Goal: Information Seeking & Learning: Learn about a topic

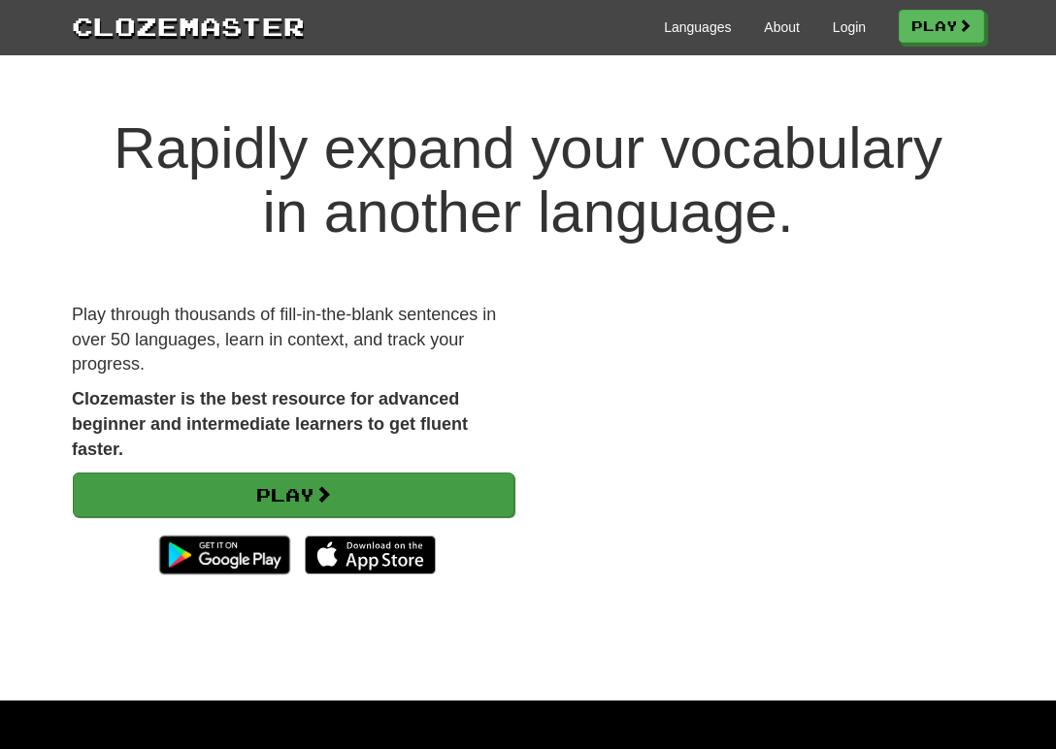
click at [395, 499] on link "Play" at bounding box center [293, 495] width 441 height 45
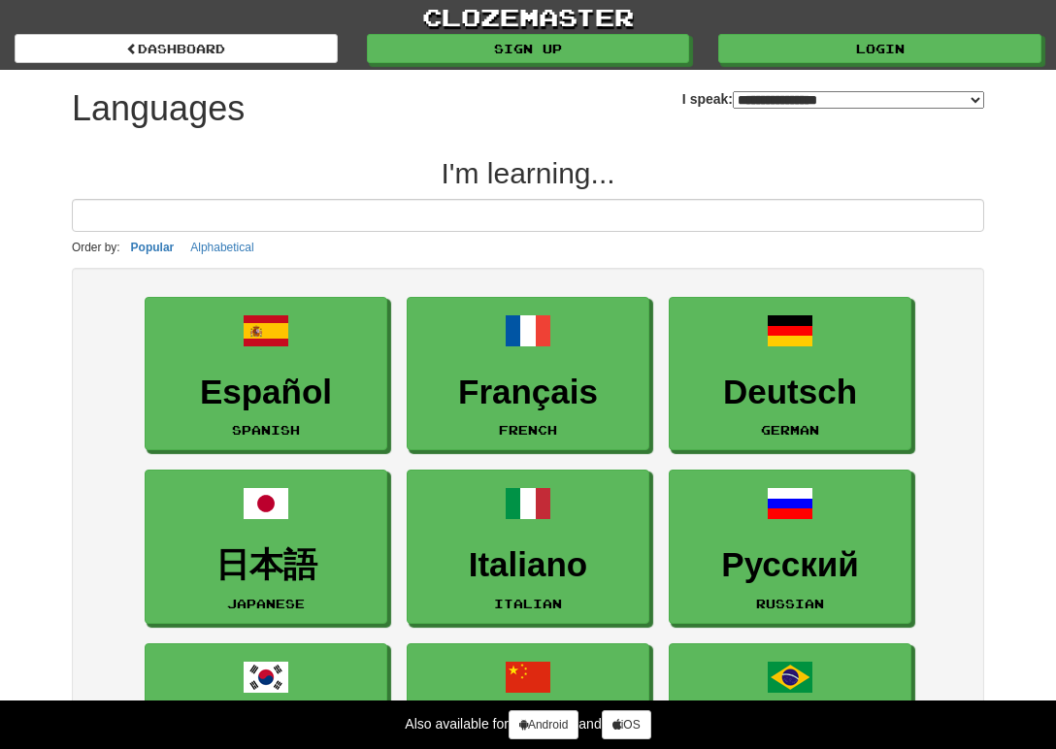
select select "*******"
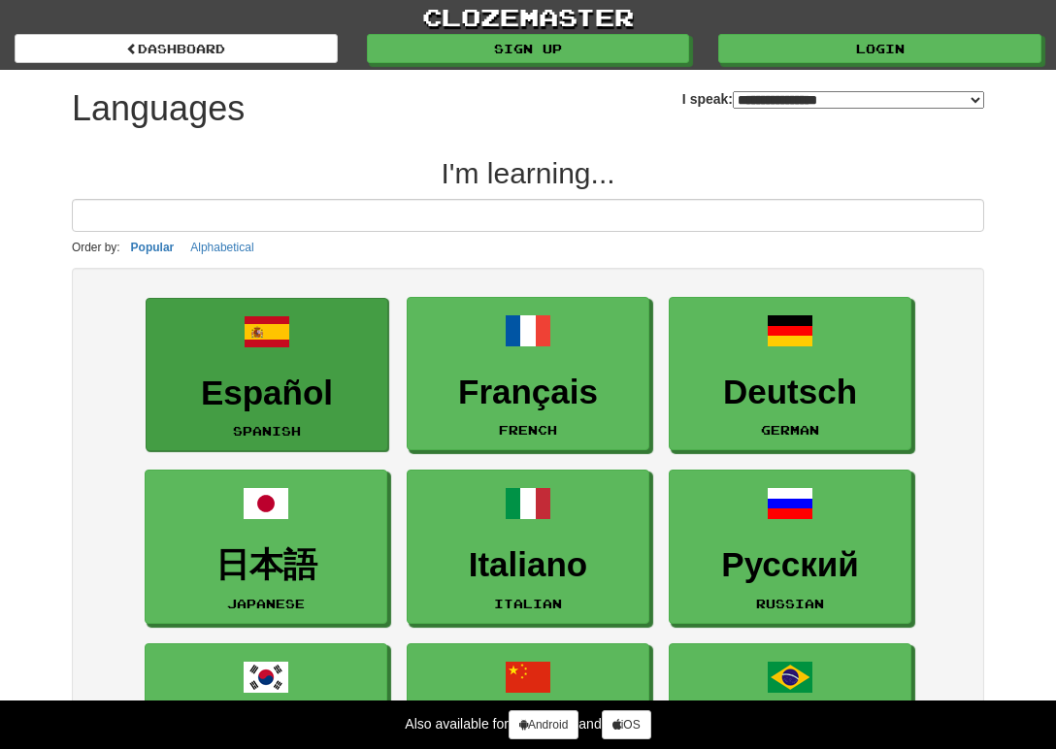
click at [293, 360] on link "Español Spanish" at bounding box center [267, 375] width 243 height 154
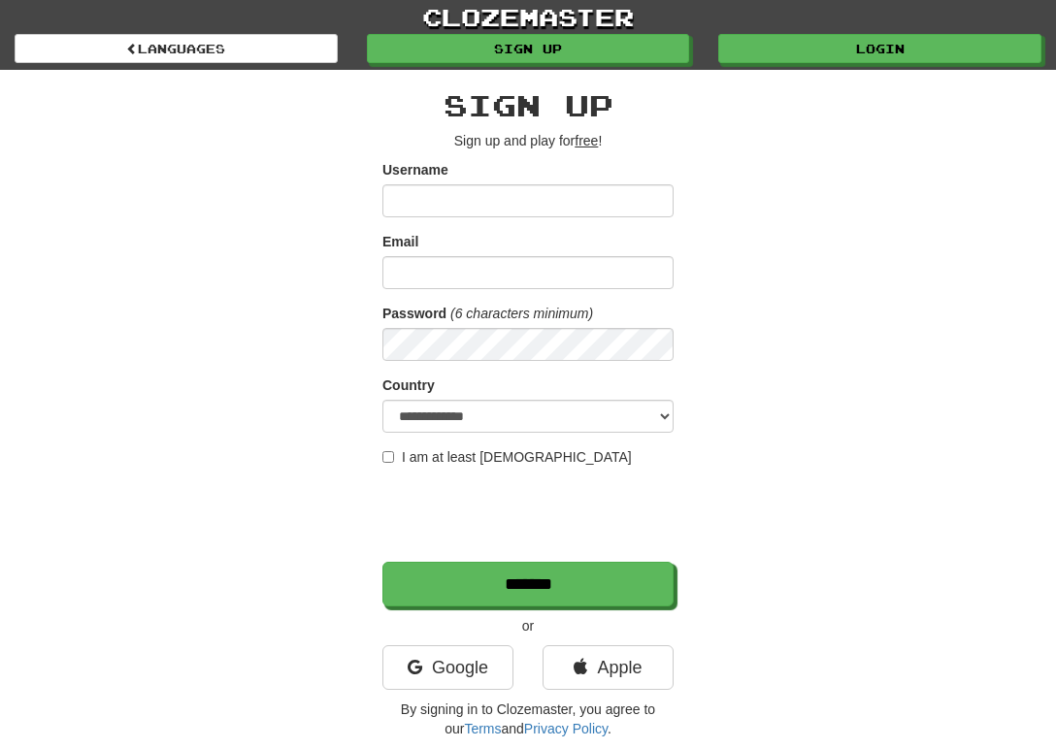
click at [477, 198] on input "Username" at bounding box center [527, 200] width 291 height 33
click at [716, 121] on div "**********" at bounding box center [527, 409] width 941 height 678
click at [483, 680] on link "Google" at bounding box center [447, 667] width 131 height 45
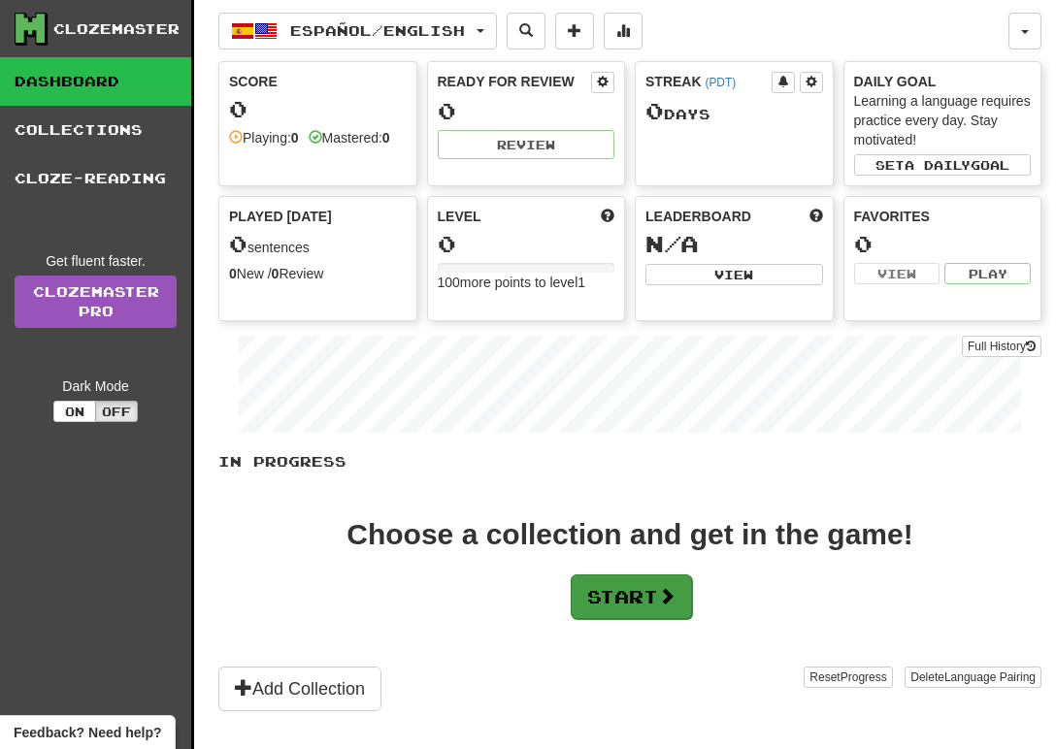
click at [639, 605] on button "Start" at bounding box center [631, 596] width 121 height 45
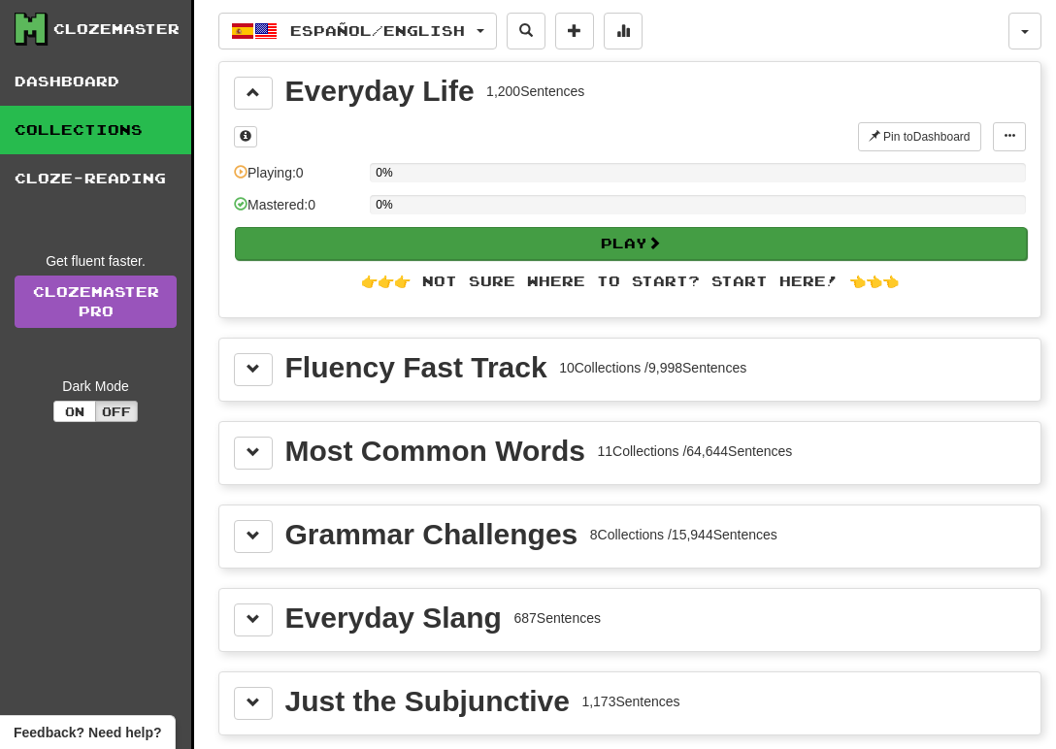
click at [538, 255] on button "Play" at bounding box center [631, 243] width 792 height 33
select select "**"
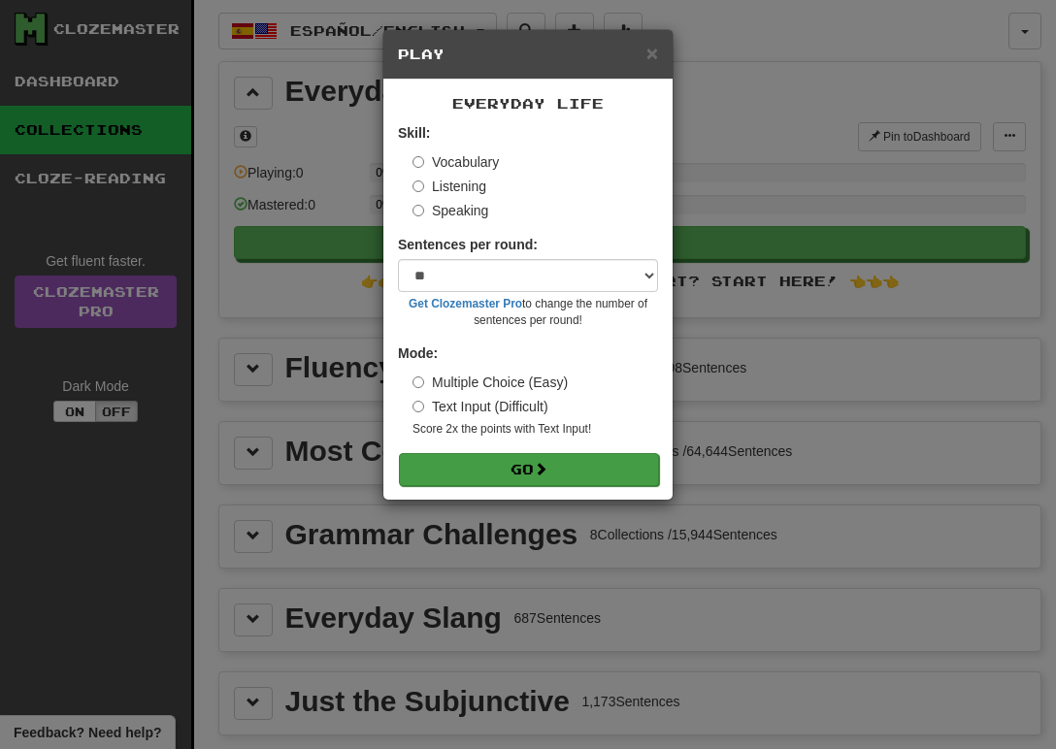
click at [479, 469] on button "Go" at bounding box center [529, 469] width 260 height 33
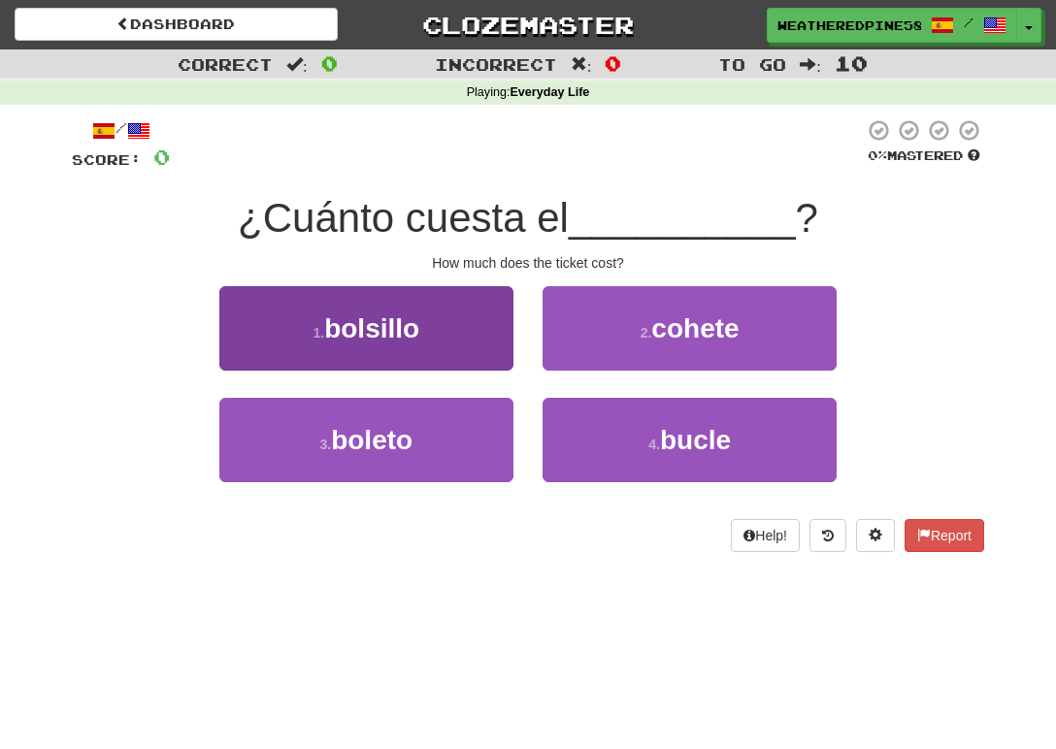
click at [369, 335] on span "bolsillo" at bounding box center [371, 328] width 95 height 30
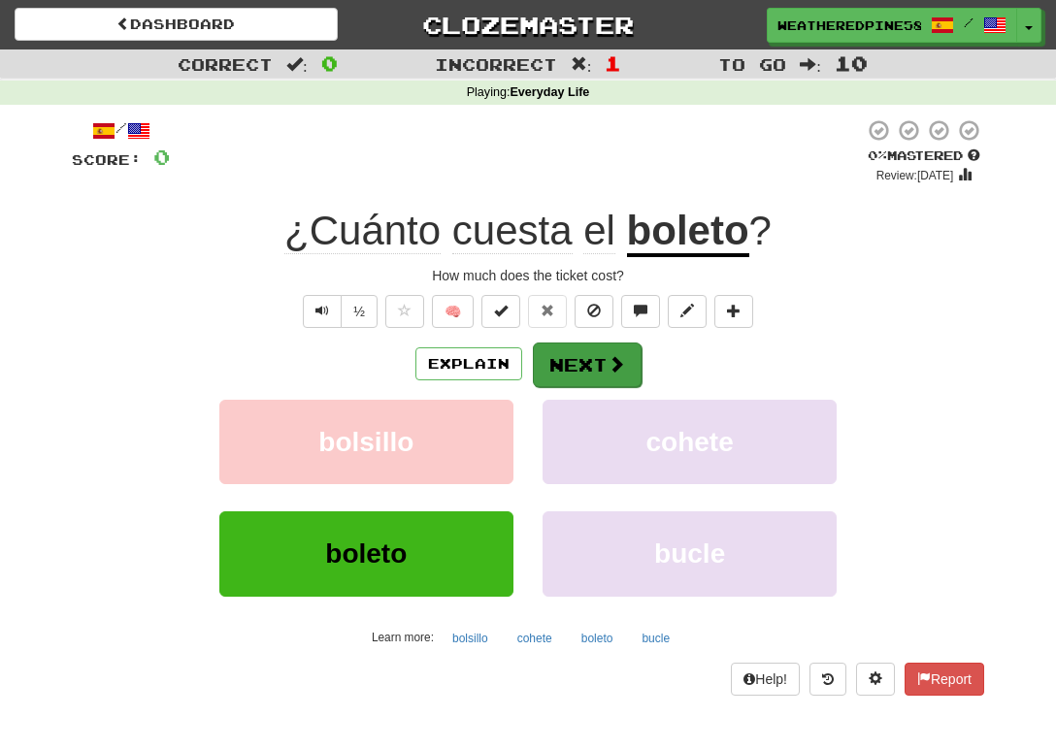
click at [611, 377] on button "Next" at bounding box center [587, 365] width 109 height 45
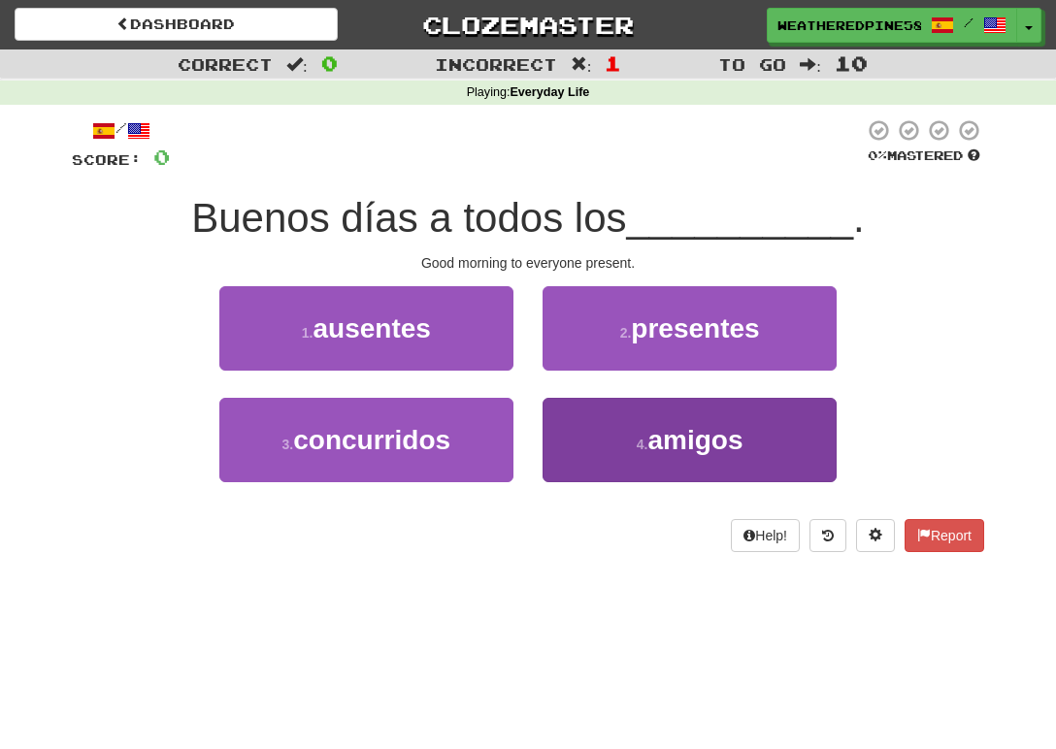
click at [642, 470] on button "4 . amigos" at bounding box center [689, 440] width 294 height 84
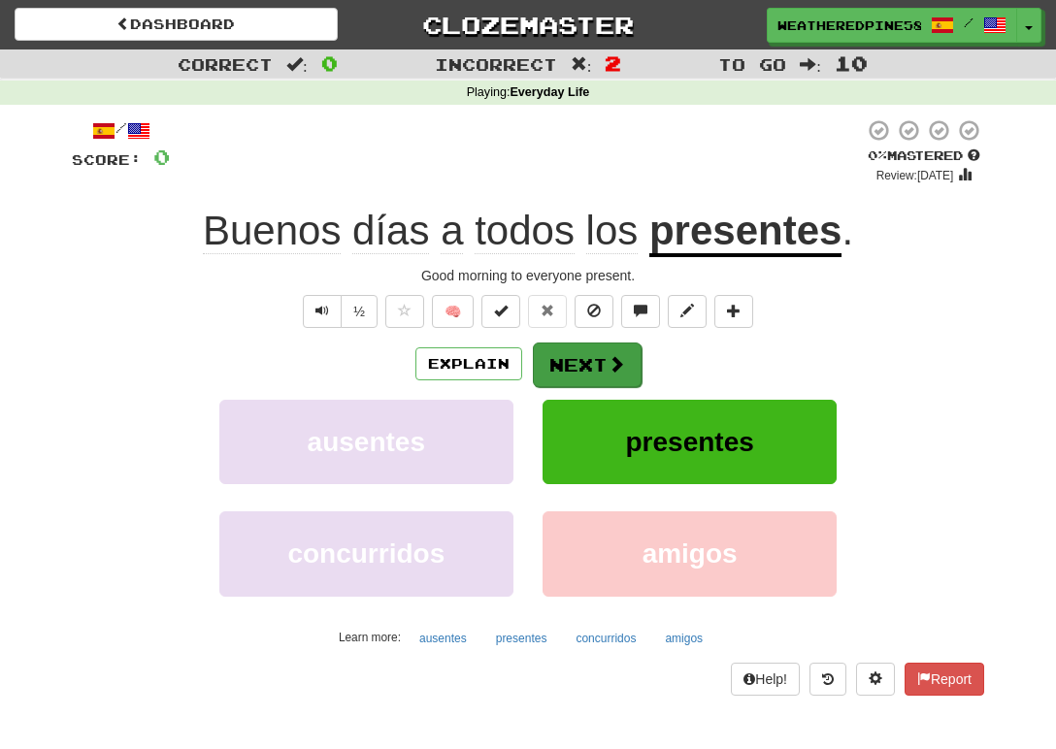
click at [596, 369] on button "Next" at bounding box center [587, 365] width 109 height 45
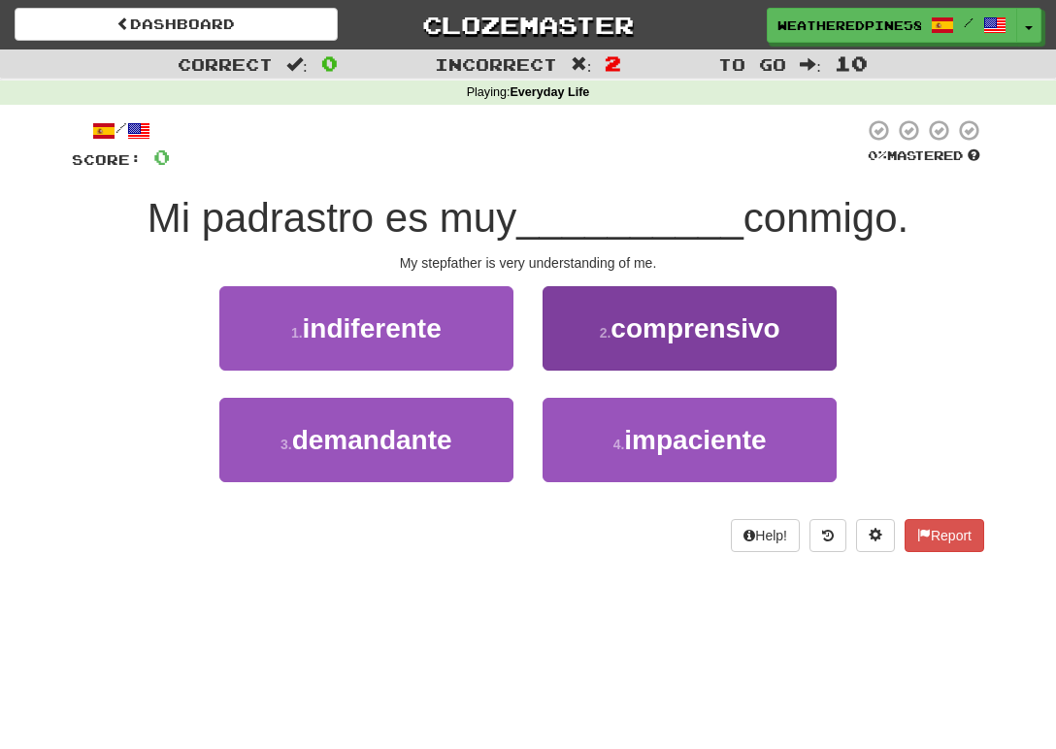
click at [664, 338] on span "comprensivo" at bounding box center [694, 328] width 169 height 30
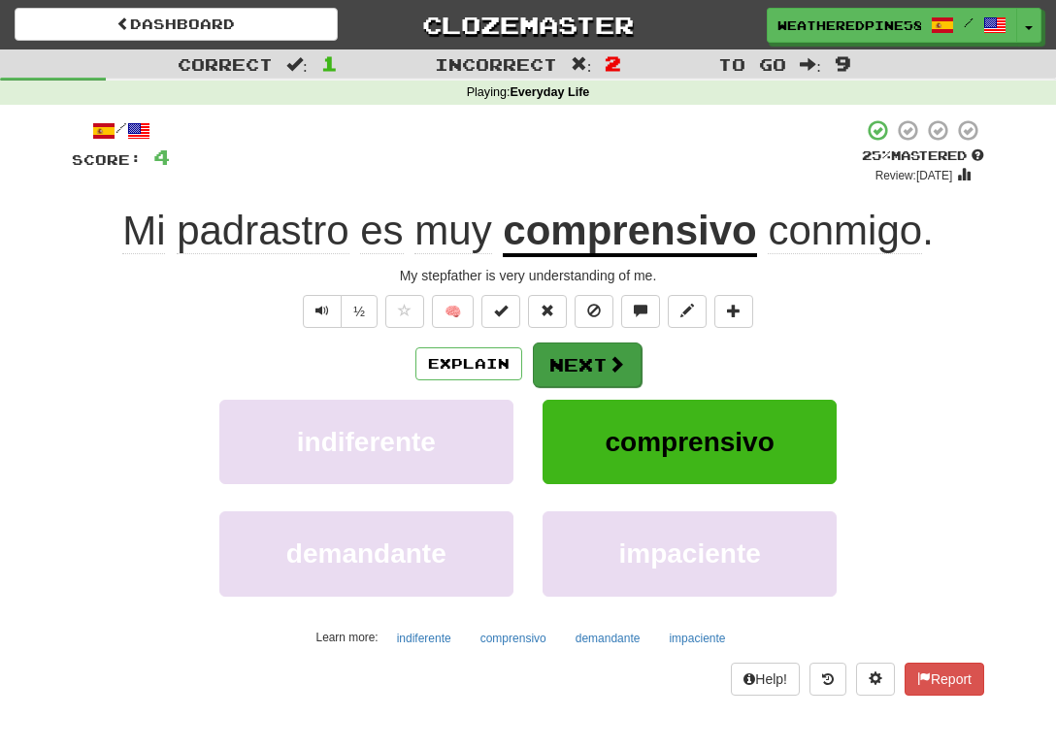
click at [593, 357] on button "Next" at bounding box center [587, 365] width 109 height 45
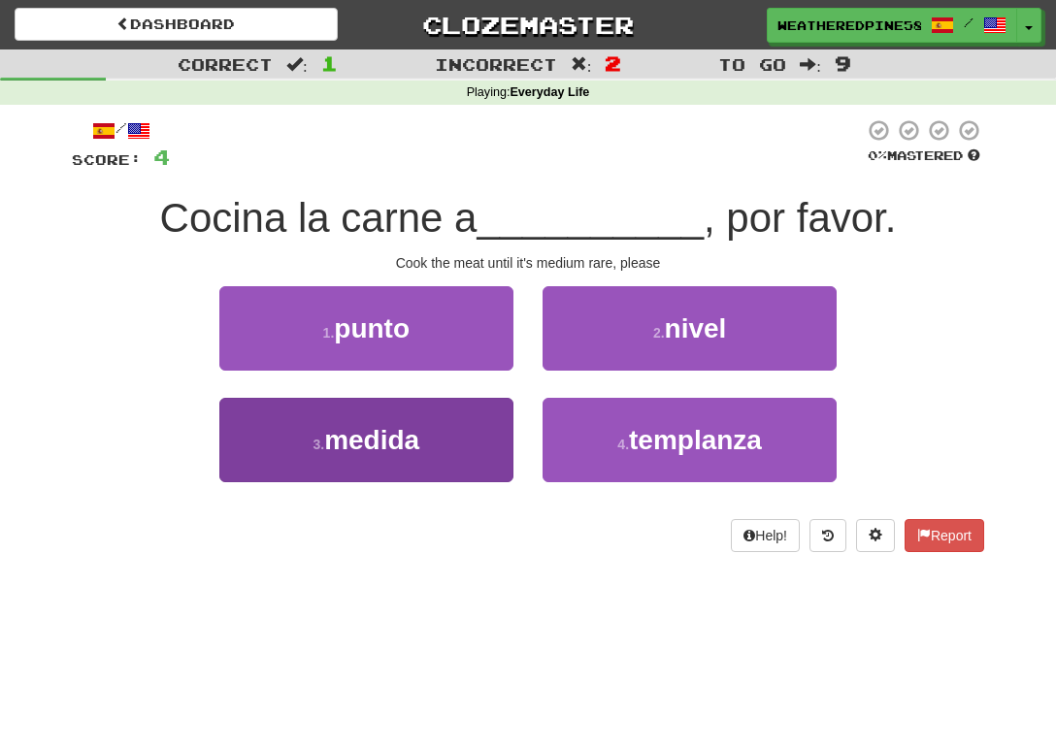
click at [426, 447] on button "3 . medida" at bounding box center [366, 440] width 294 height 84
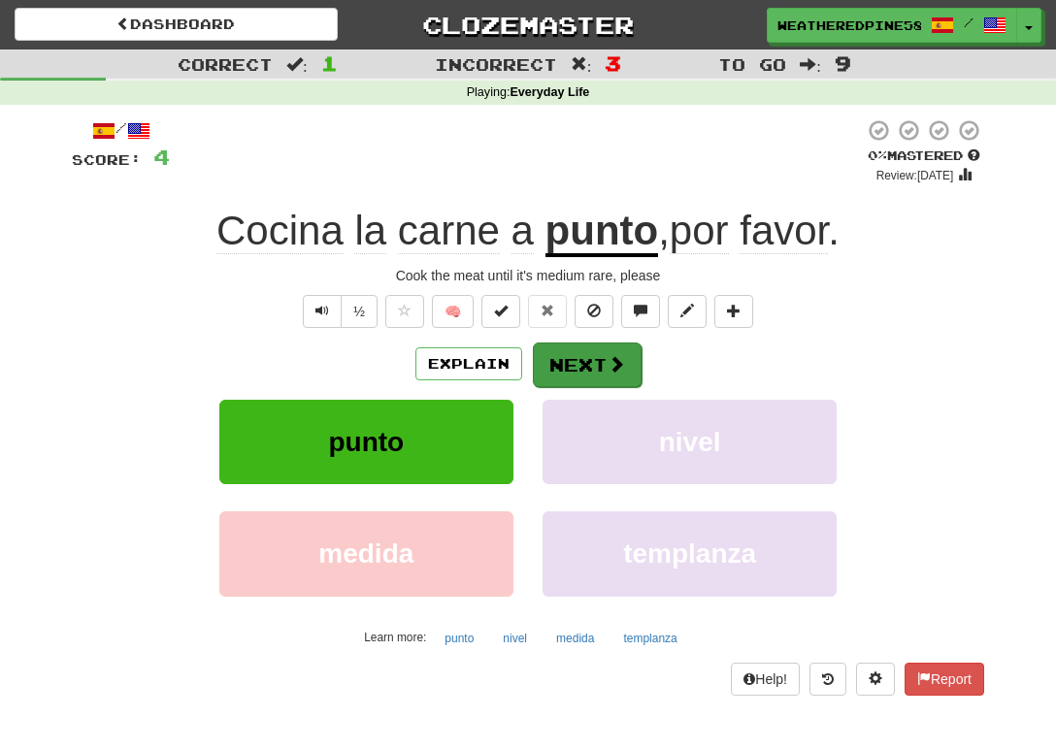
click at [606, 374] on button "Next" at bounding box center [587, 365] width 109 height 45
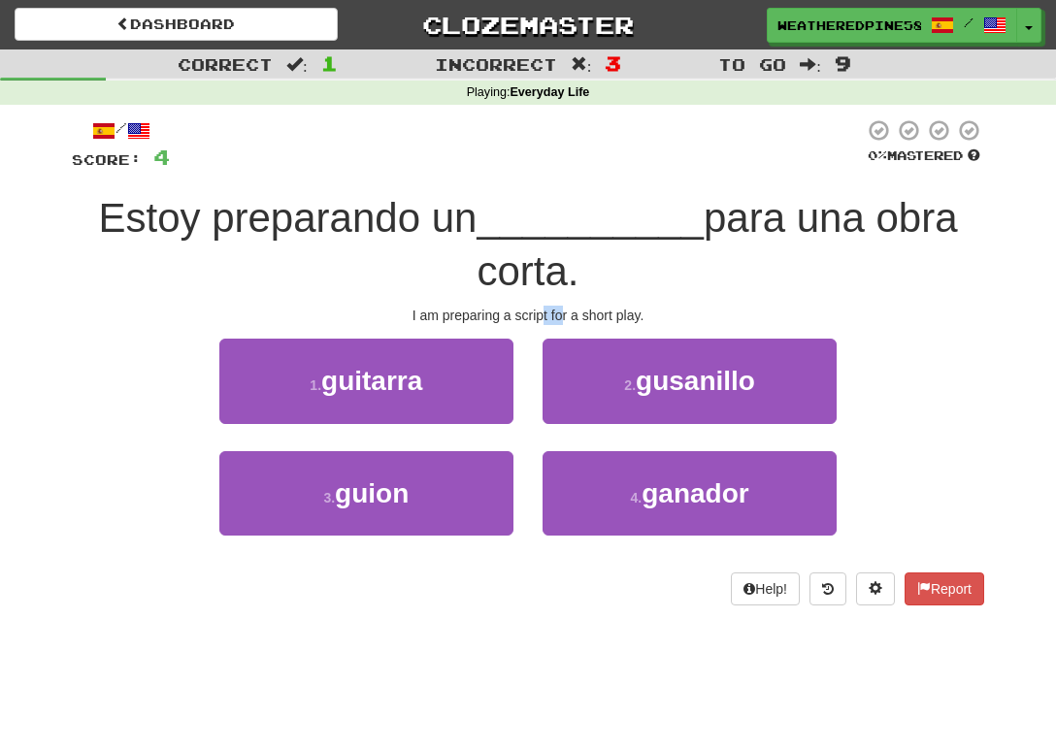
drag, startPoint x: 540, startPoint y: 312, endPoint x: 565, endPoint y: 307, distance: 24.9
click at [565, 307] on div "I am preparing a script for a short play." at bounding box center [528, 315] width 912 height 19
click at [566, 308] on div "I am preparing a script for a short play." at bounding box center [528, 315] width 912 height 19
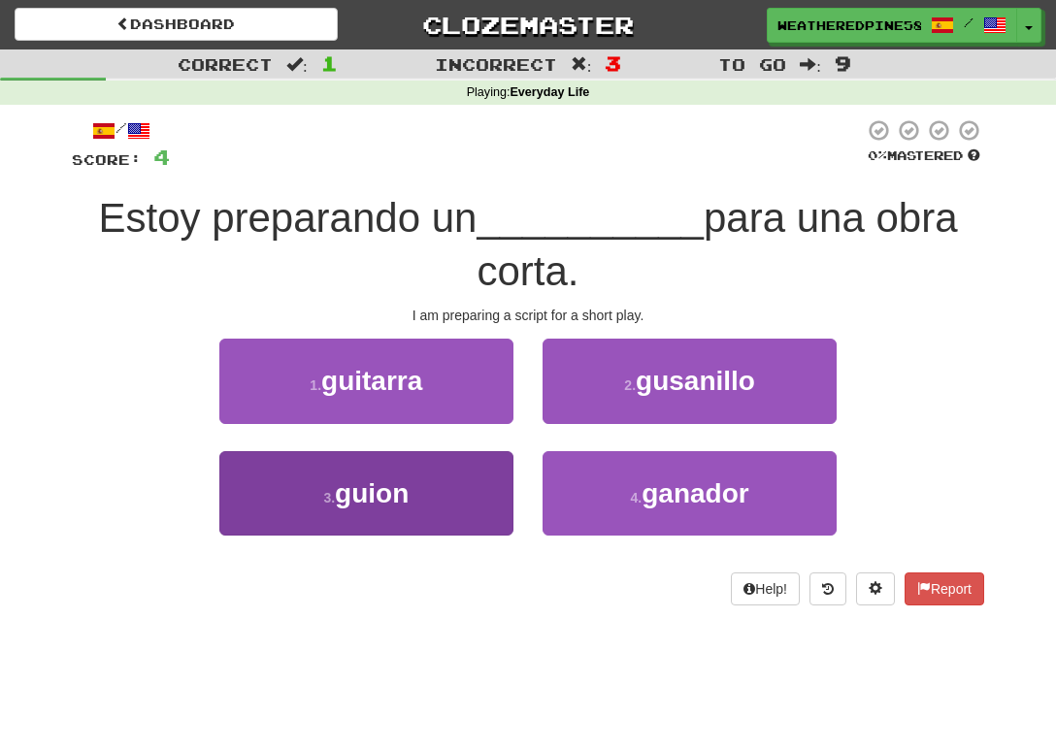
click at [482, 504] on button "3 . guion" at bounding box center [366, 493] width 294 height 84
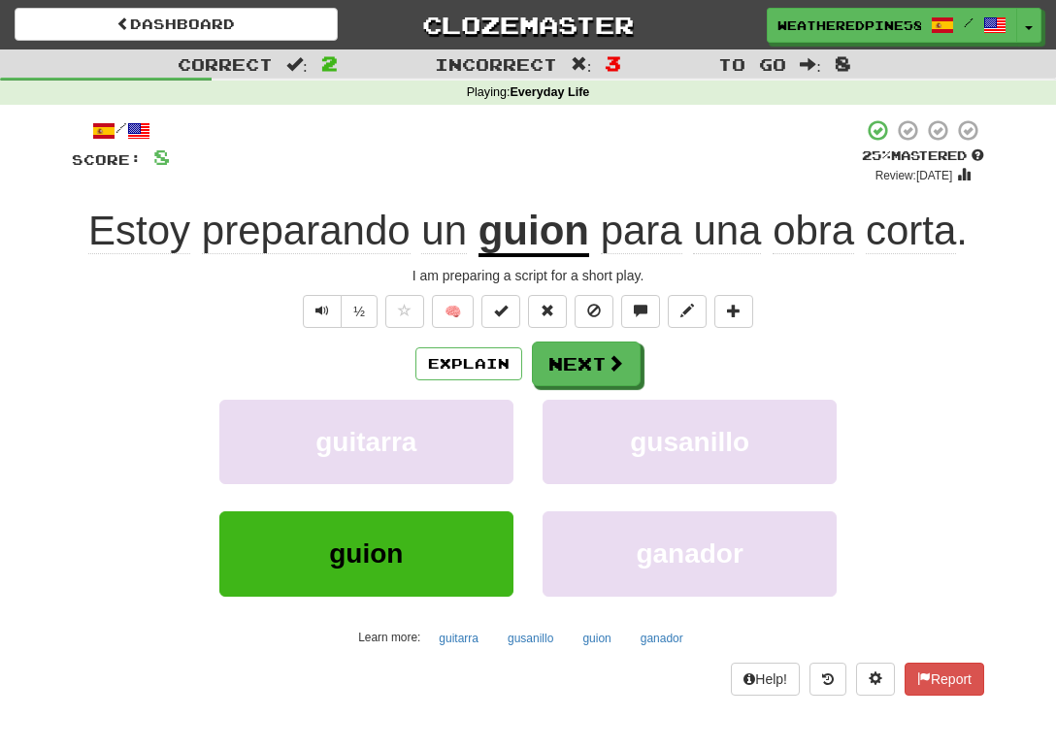
click at [562, 385] on div "Explain Next guitarra gusanillo guion ganador Learn more: guitarra gusanillo gu…" at bounding box center [528, 497] width 912 height 311
click at [562, 369] on button "Next" at bounding box center [587, 365] width 109 height 45
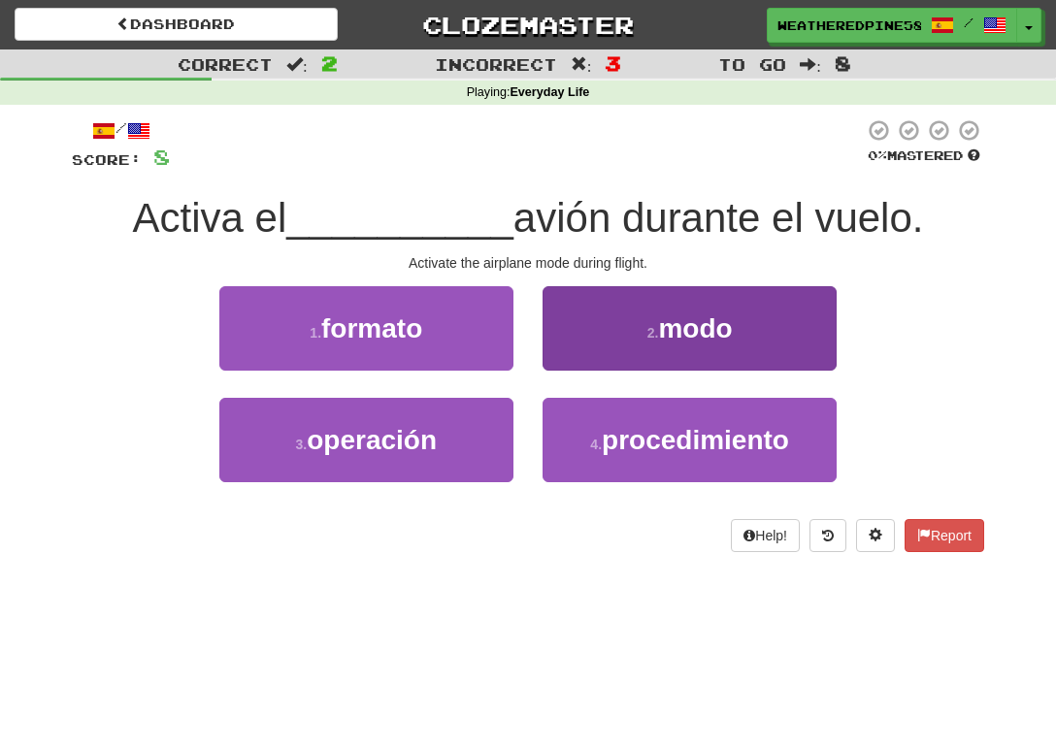
click at [605, 351] on button "2 . modo" at bounding box center [689, 328] width 294 height 84
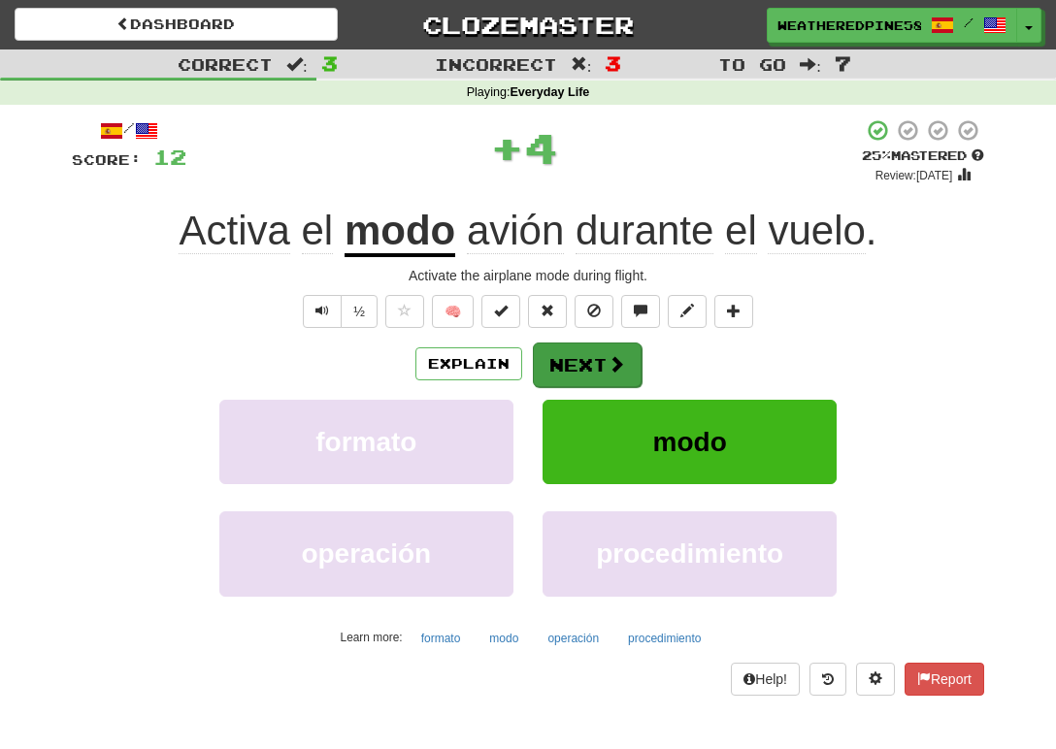
click at [589, 365] on button "Next" at bounding box center [587, 365] width 109 height 45
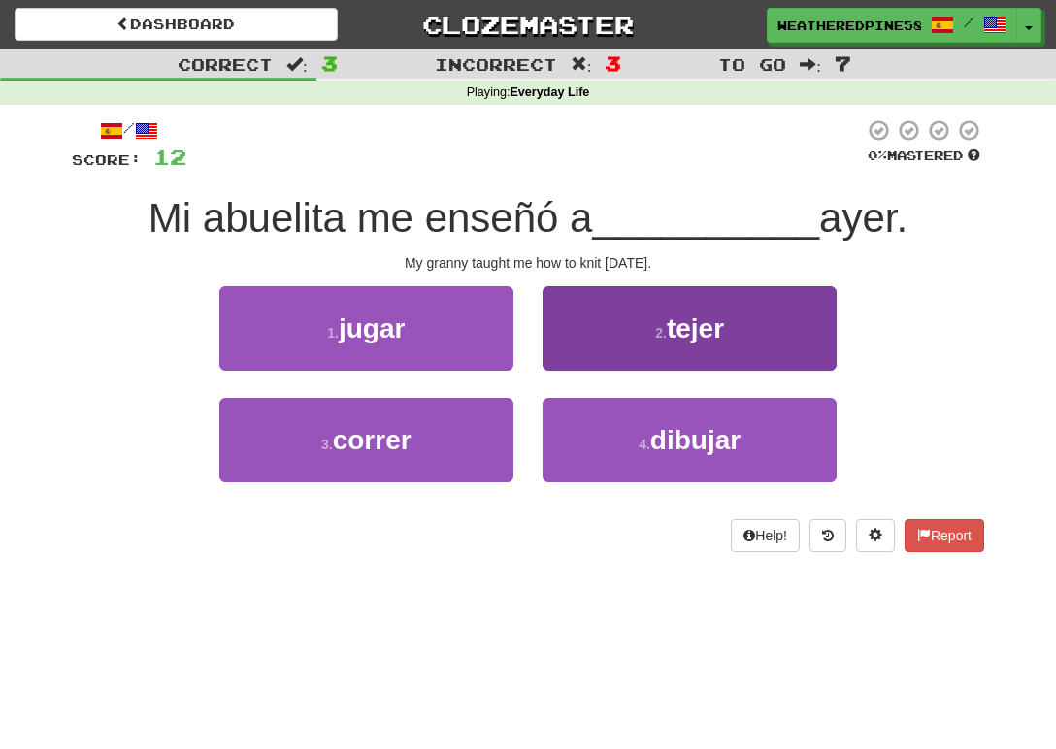
click at [647, 350] on button "2 . tejer" at bounding box center [689, 328] width 294 height 84
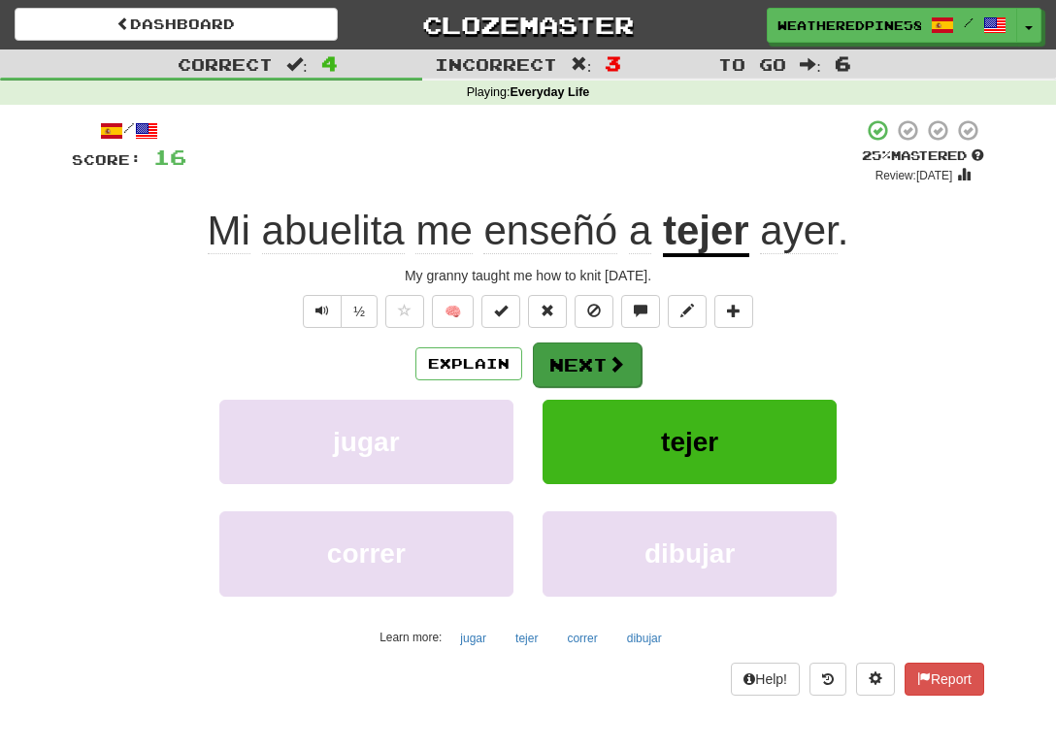
click at [595, 355] on button "Next" at bounding box center [587, 365] width 109 height 45
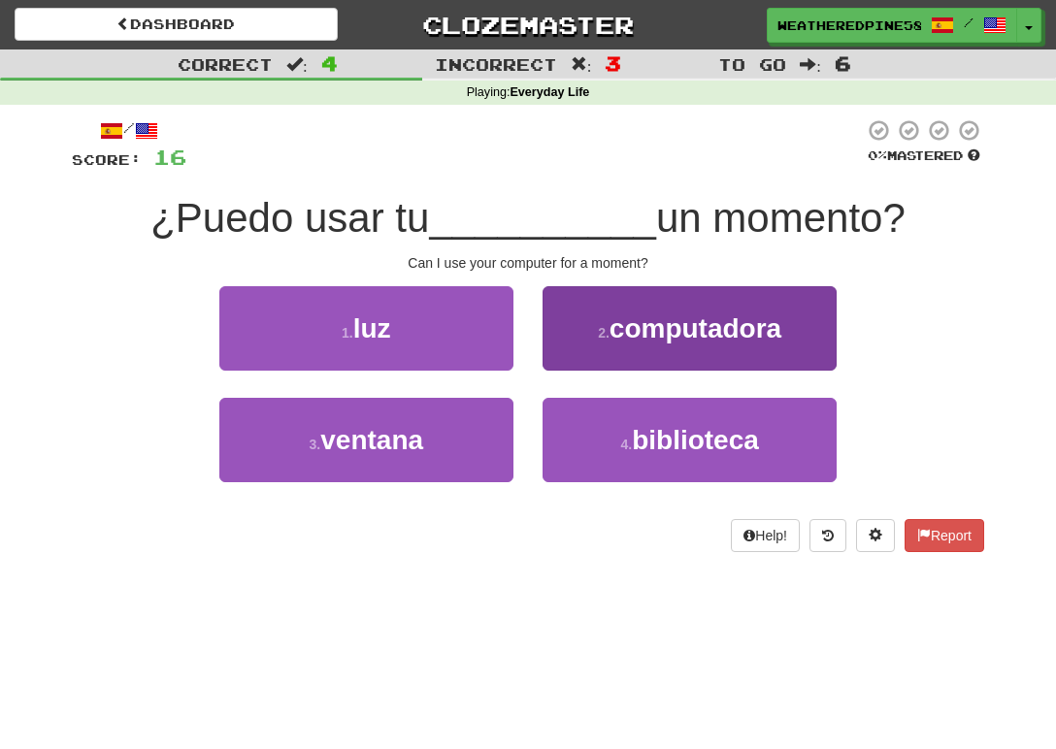
click at [619, 322] on span "computadora" at bounding box center [695, 328] width 172 height 30
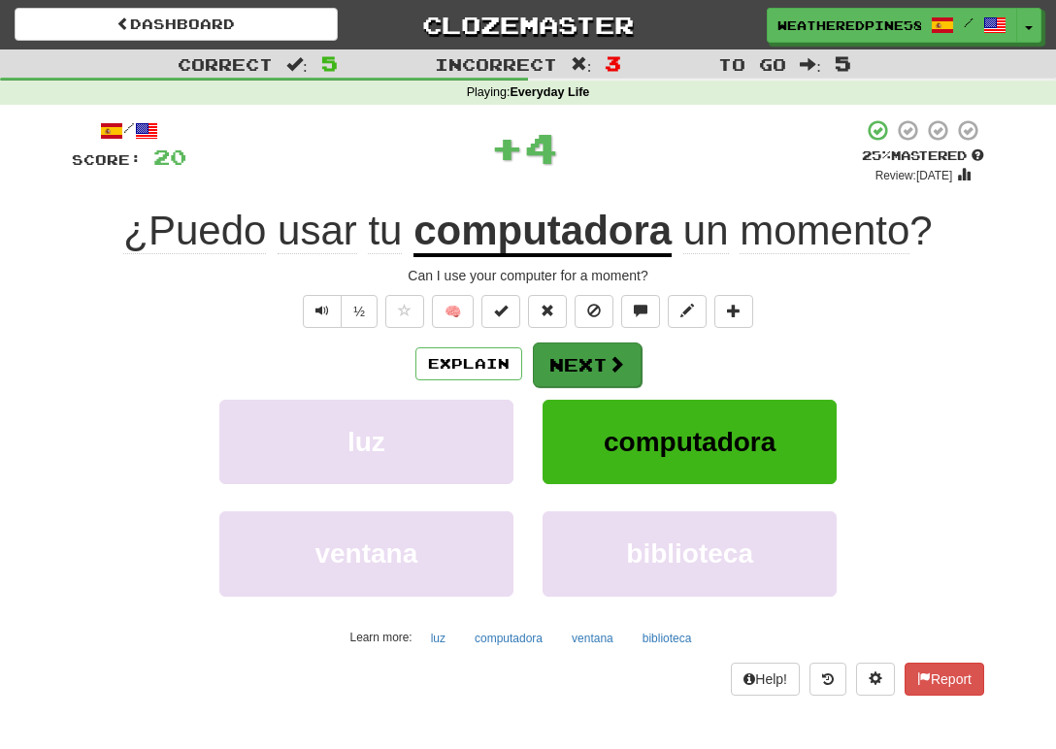
click at [588, 359] on button "Next" at bounding box center [587, 365] width 109 height 45
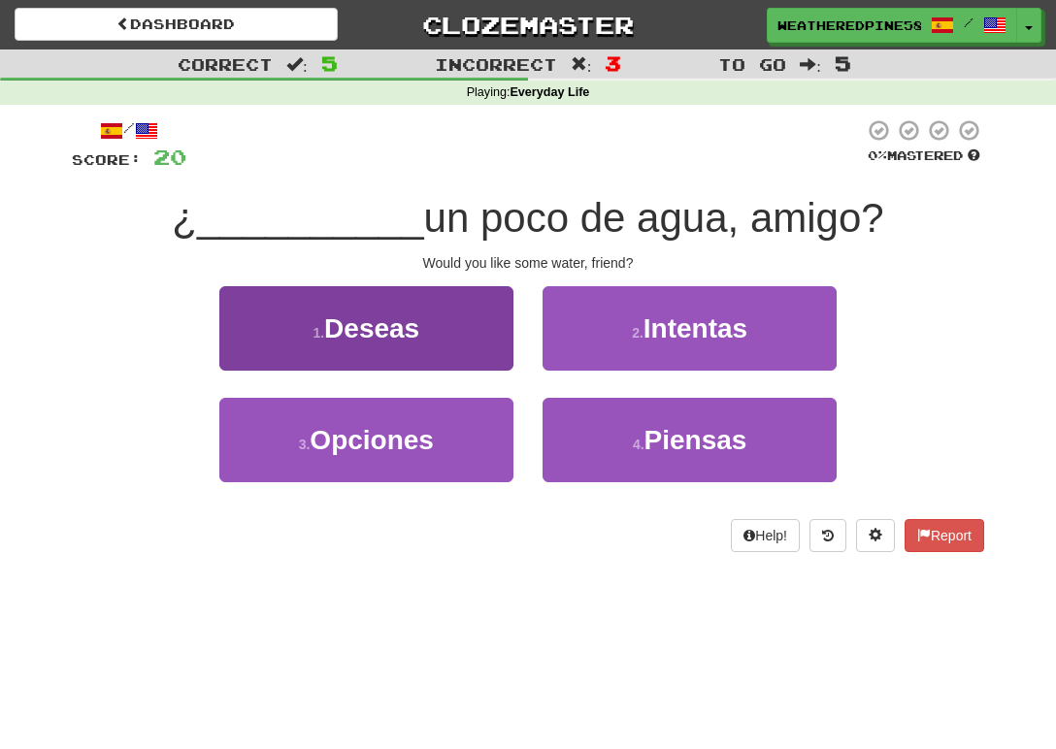
click at [442, 323] on button "1 . Deseas" at bounding box center [366, 328] width 294 height 84
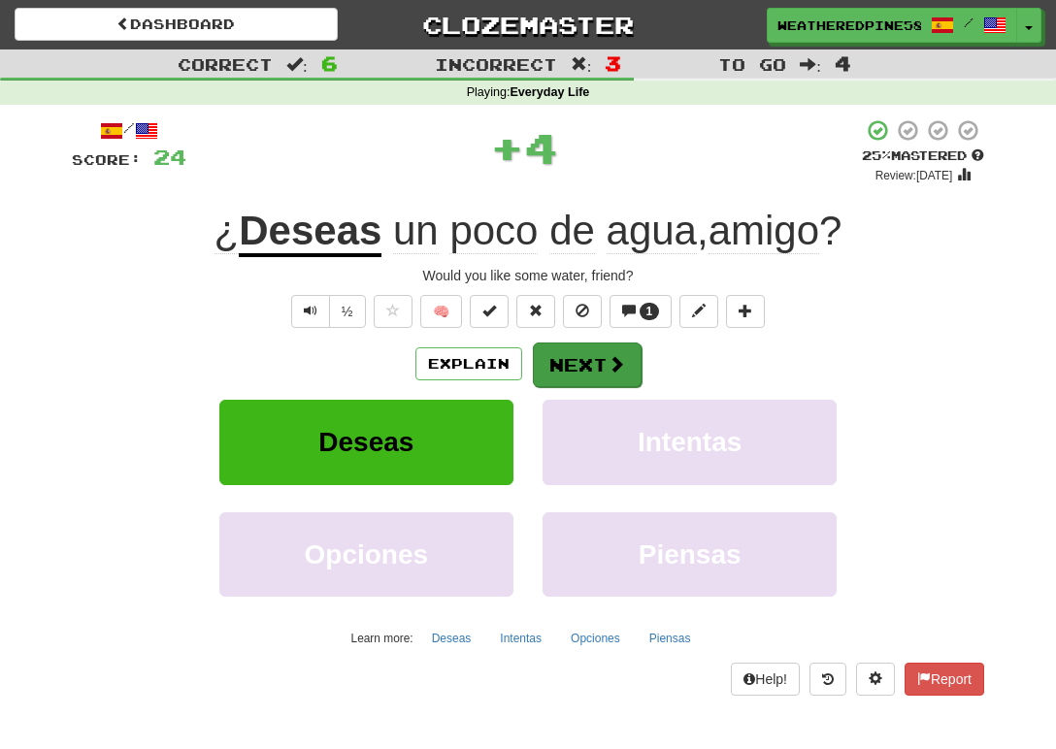
click at [599, 367] on button "Next" at bounding box center [587, 365] width 109 height 45
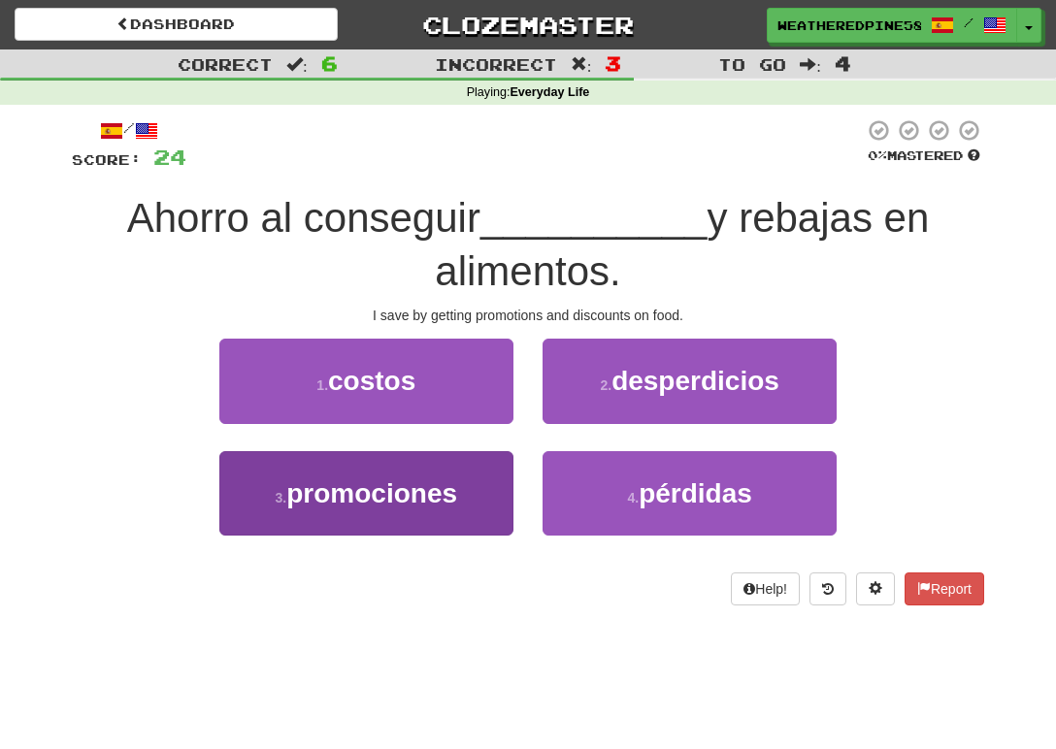
click at [449, 512] on button "3 . promociones" at bounding box center [366, 493] width 294 height 84
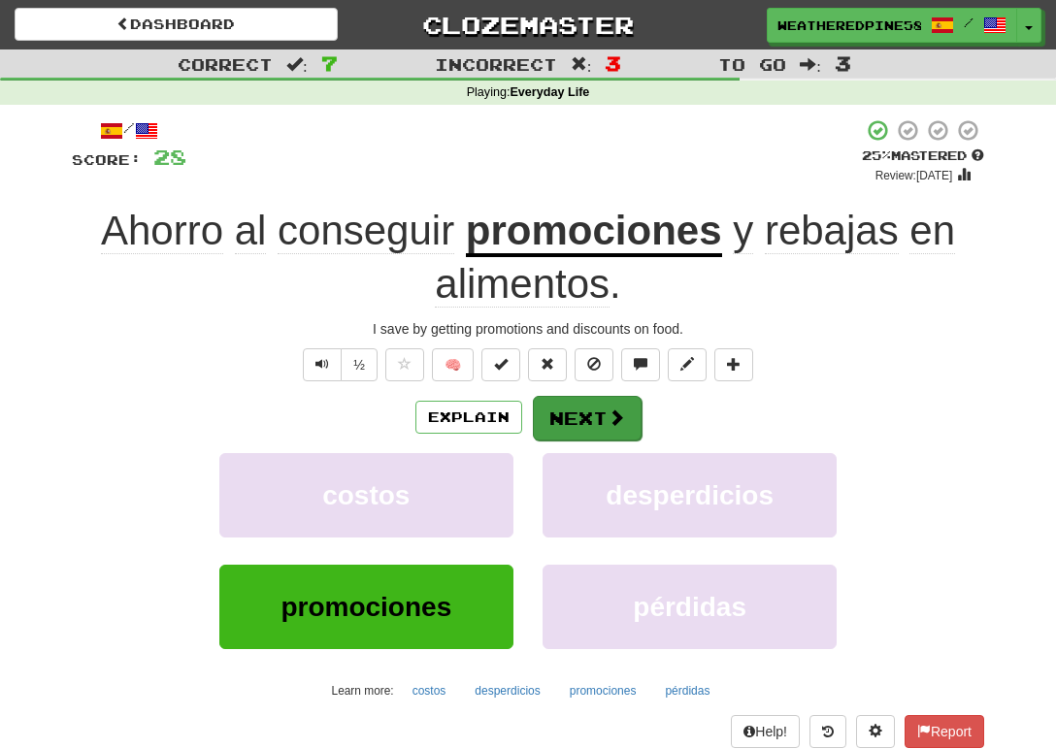
click at [570, 419] on button "Next" at bounding box center [587, 418] width 109 height 45
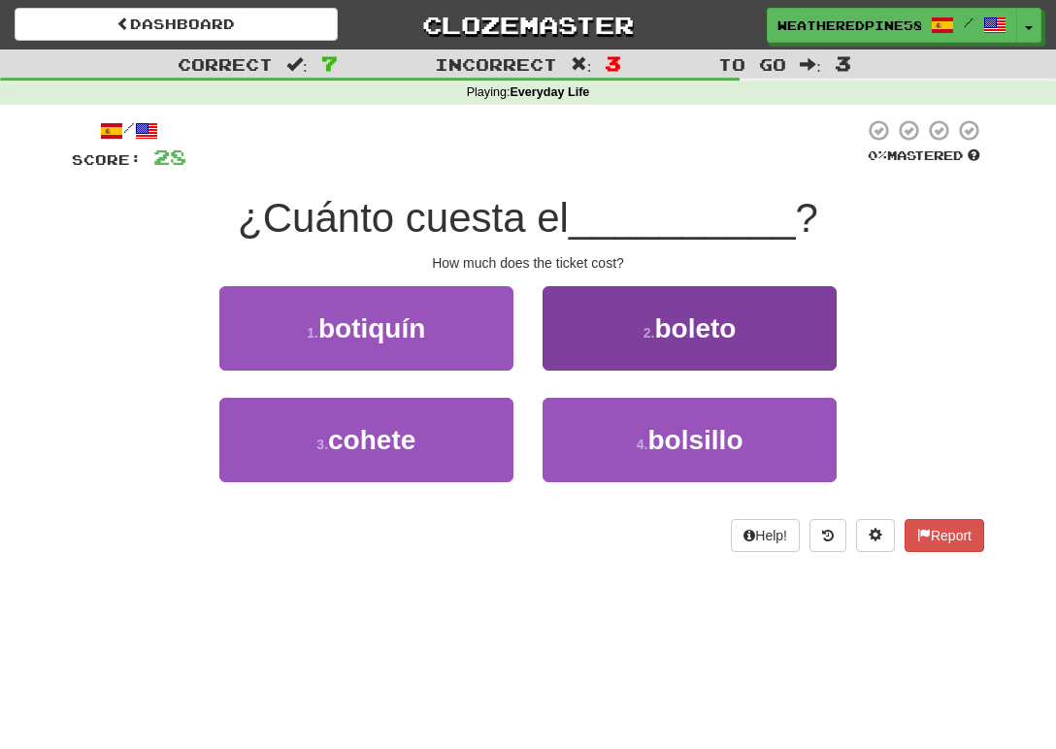
click at [636, 323] on button "2 . boleto" at bounding box center [689, 328] width 294 height 84
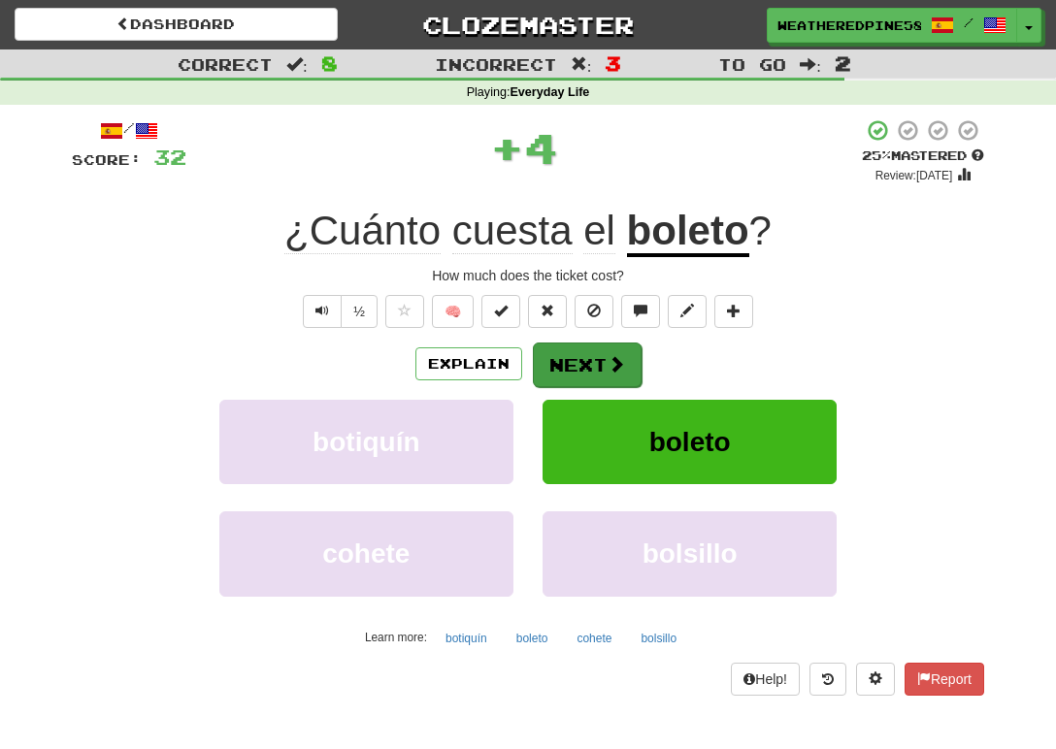
click at [614, 357] on span at bounding box center [615, 363] width 17 height 17
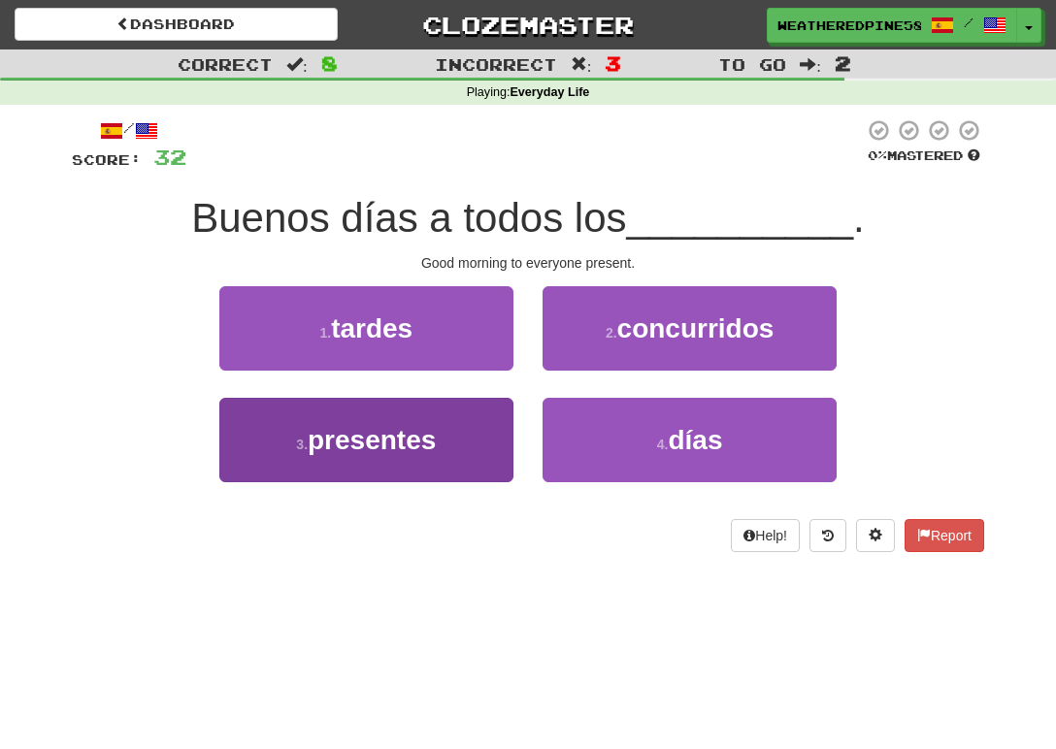
click at [476, 445] on button "3 . presentes" at bounding box center [366, 440] width 294 height 84
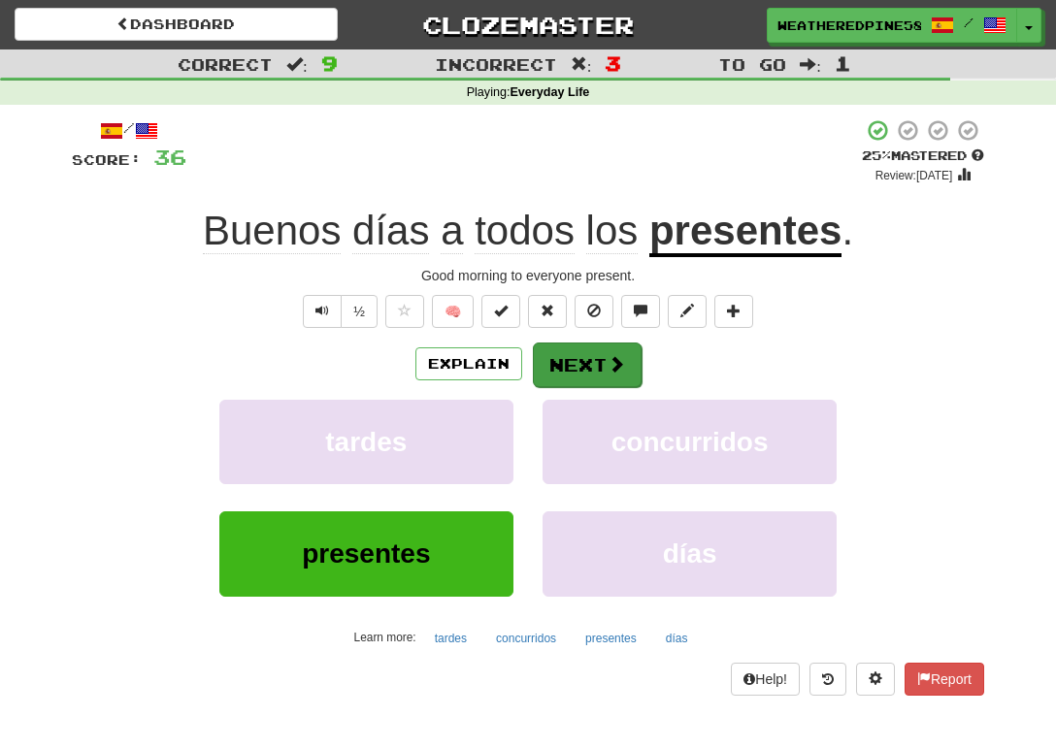
click at [577, 375] on button "Next" at bounding box center [587, 365] width 109 height 45
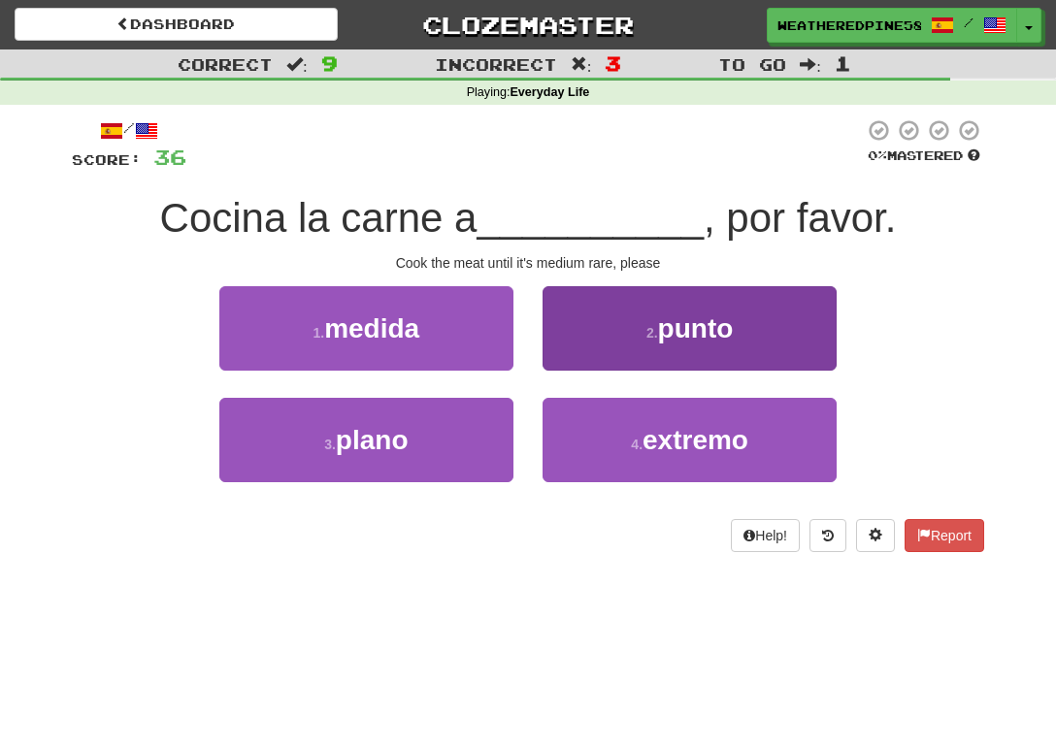
click at [614, 328] on button "2 . punto" at bounding box center [689, 328] width 294 height 84
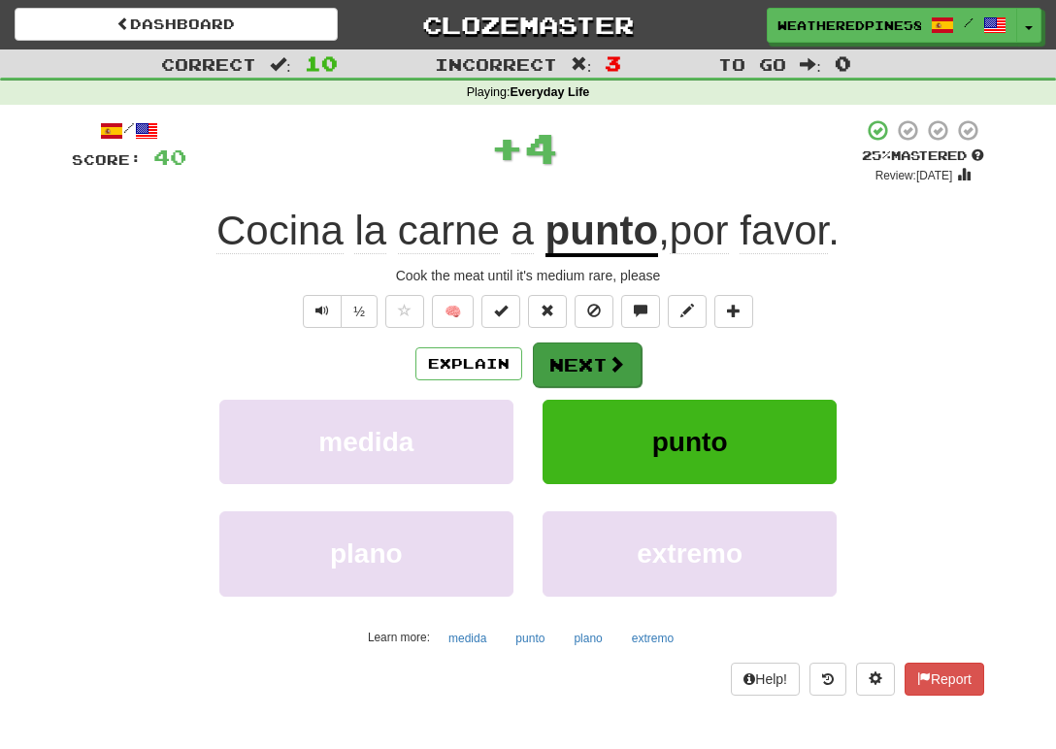
click at [562, 367] on button "Next" at bounding box center [587, 365] width 109 height 45
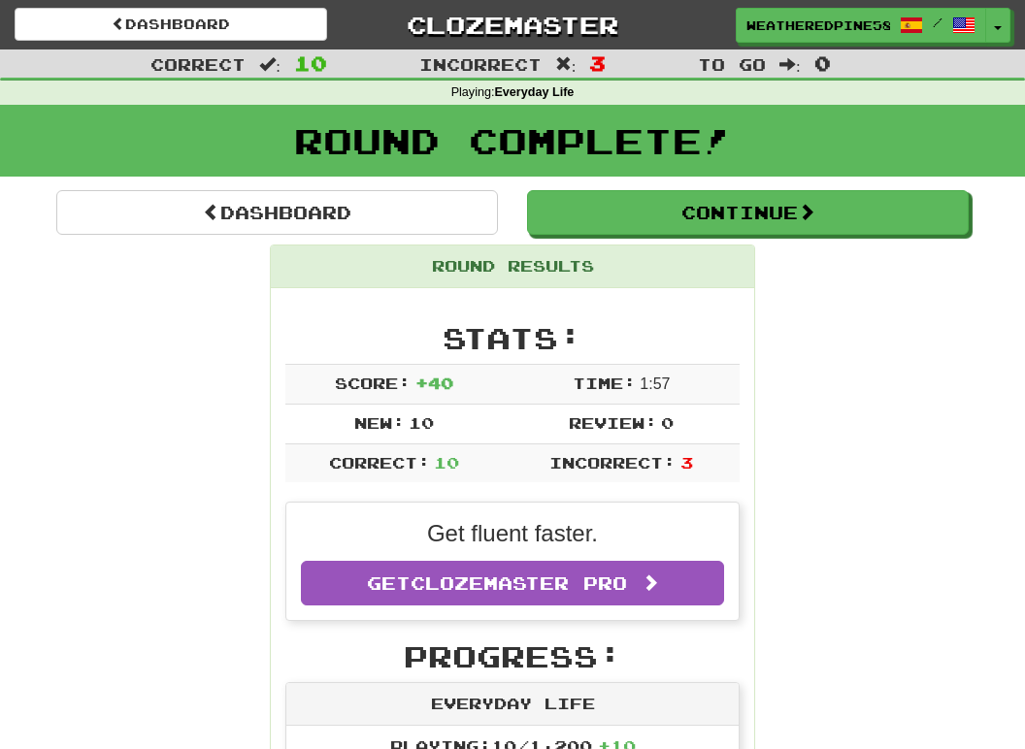
click at [437, 15] on link "Clozemaster" at bounding box center [512, 25] width 312 height 34
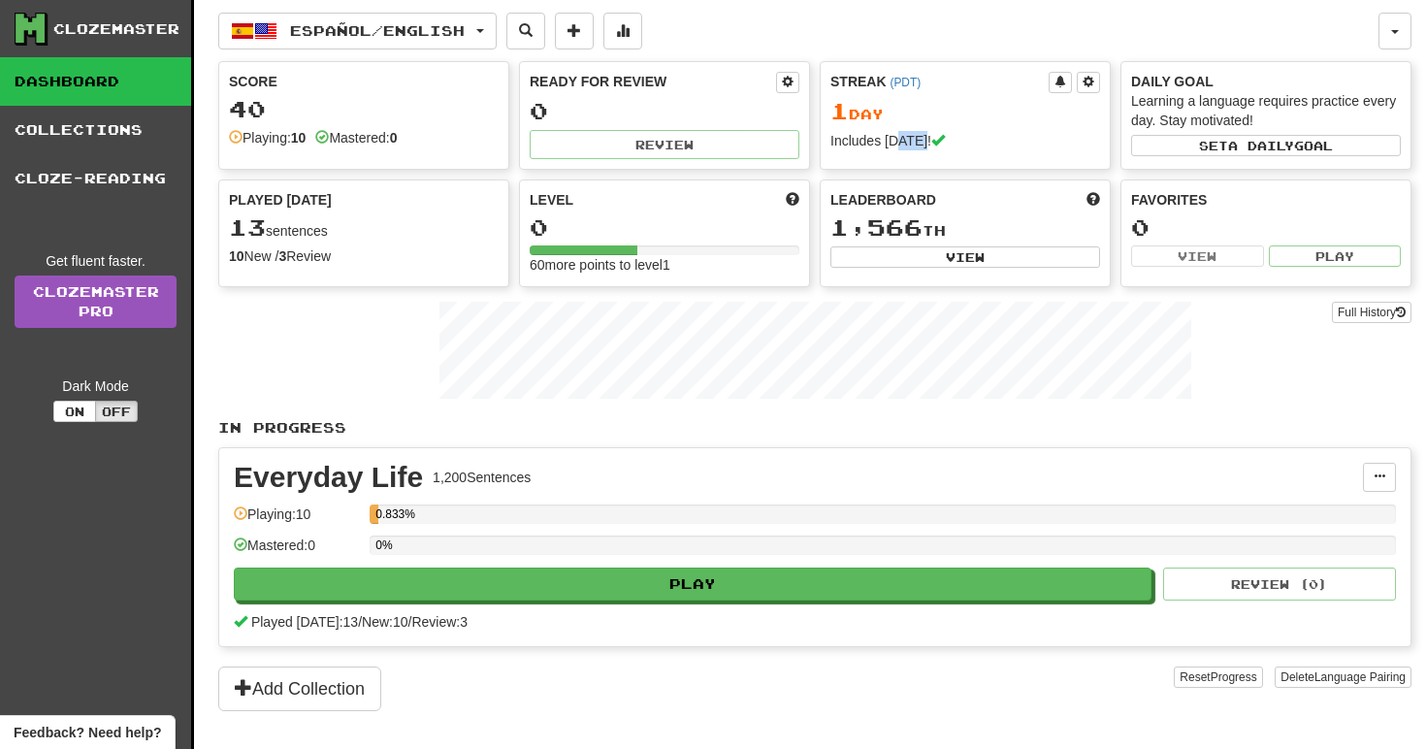
drag, startPoint x: 898, startPoint y: 137, endPoint x: 923, endPoint y: 145, distance: 26.4
click at [923, 145] on div "Includes [DATE]!" at bounding box center [966, 140] width 270 height 19
click at [1024, 140] on span "a daily" at bounding box center [1261, 146] width 66 height 14
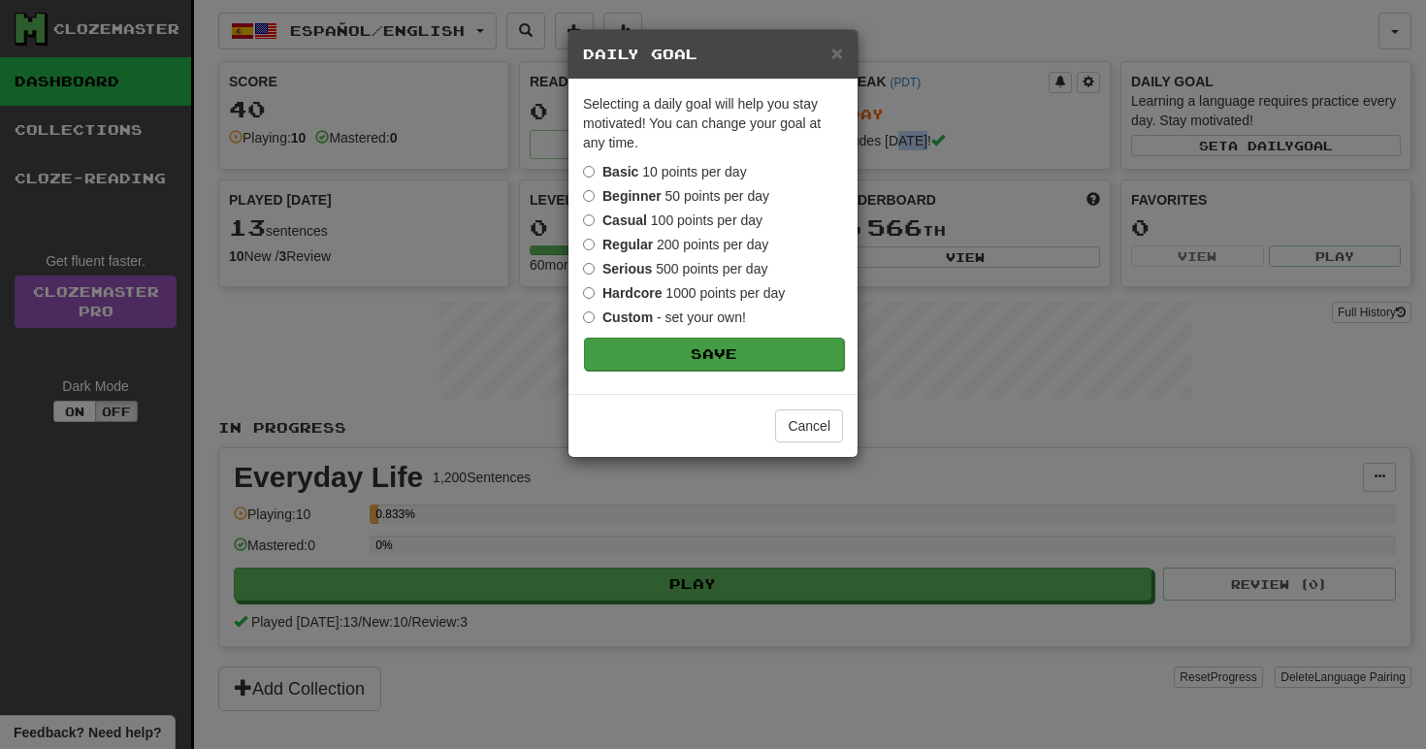
click at [681, 352] on button "Save" at bounding box center [714, 354] width 260 height 33
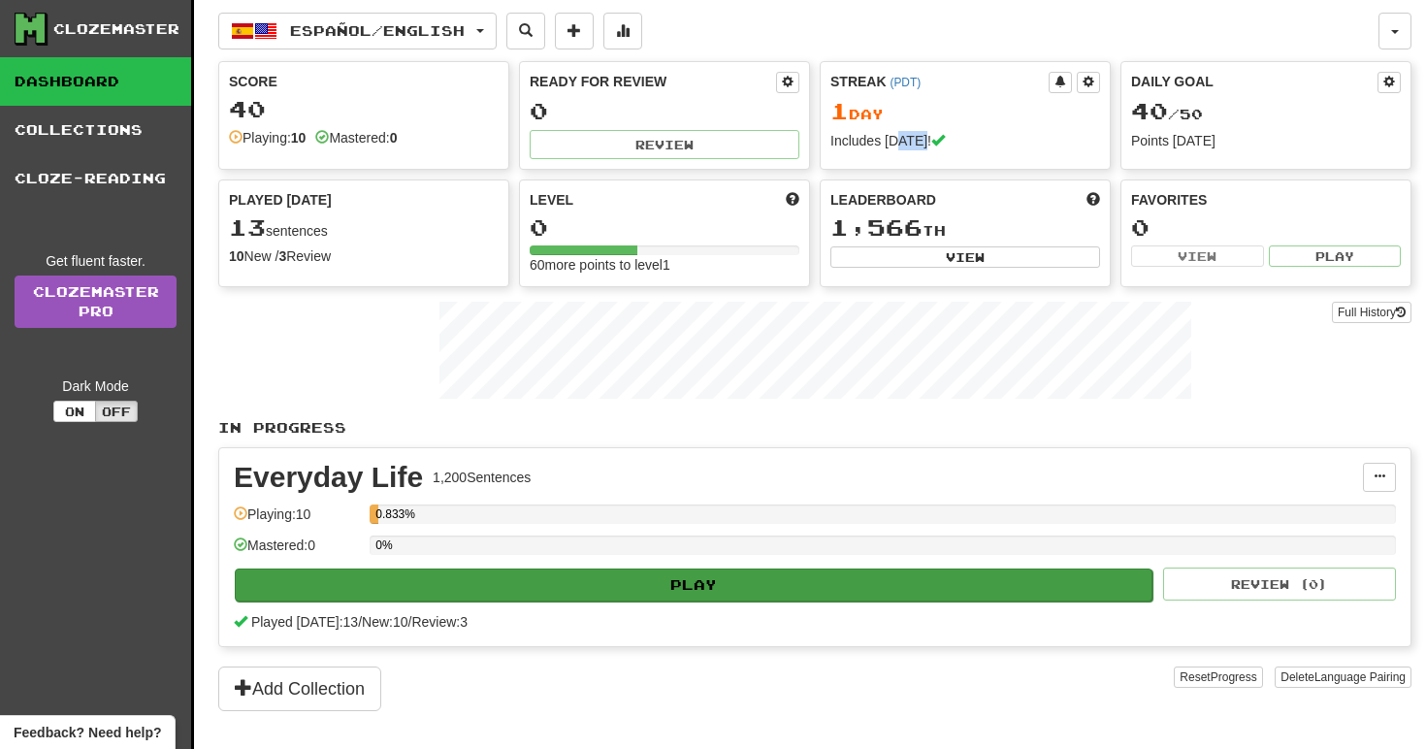
click at [644, 577] on button "Play" at bounding box center [694, 585] width 918 height 33
select select "**"
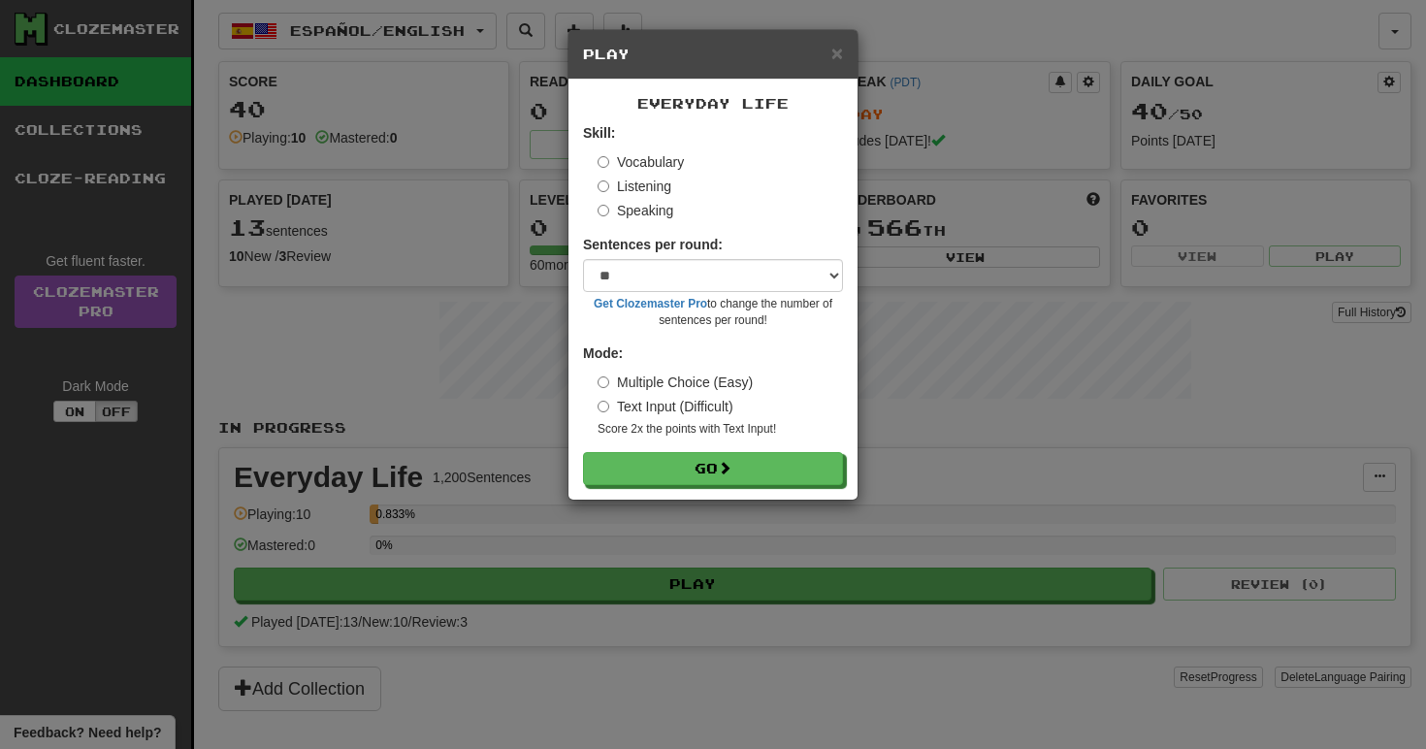
click at [604, 178] on label "Listening" at bounding box center [635, 186] width 74 height 19
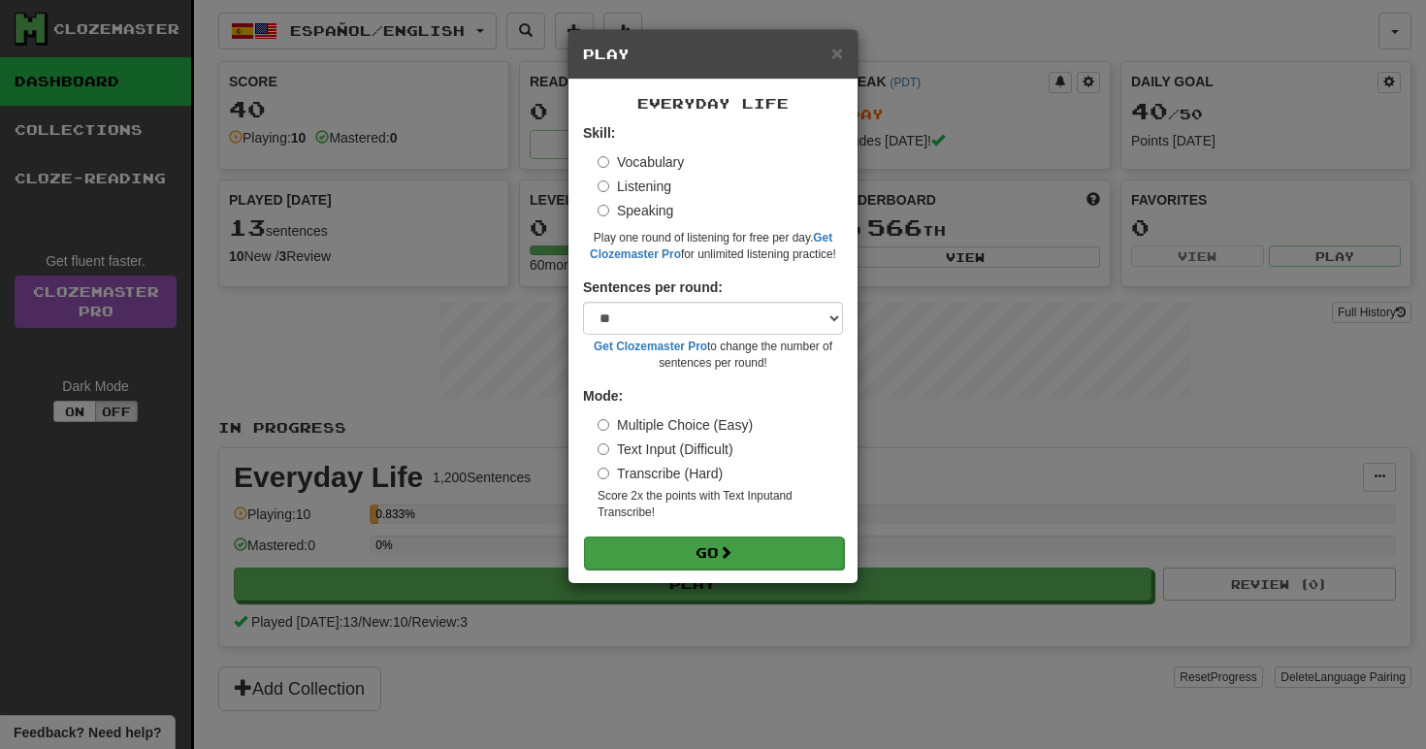
click at [681, 547] on button "Go" at bounding box center [714, 553] width 260 height 33
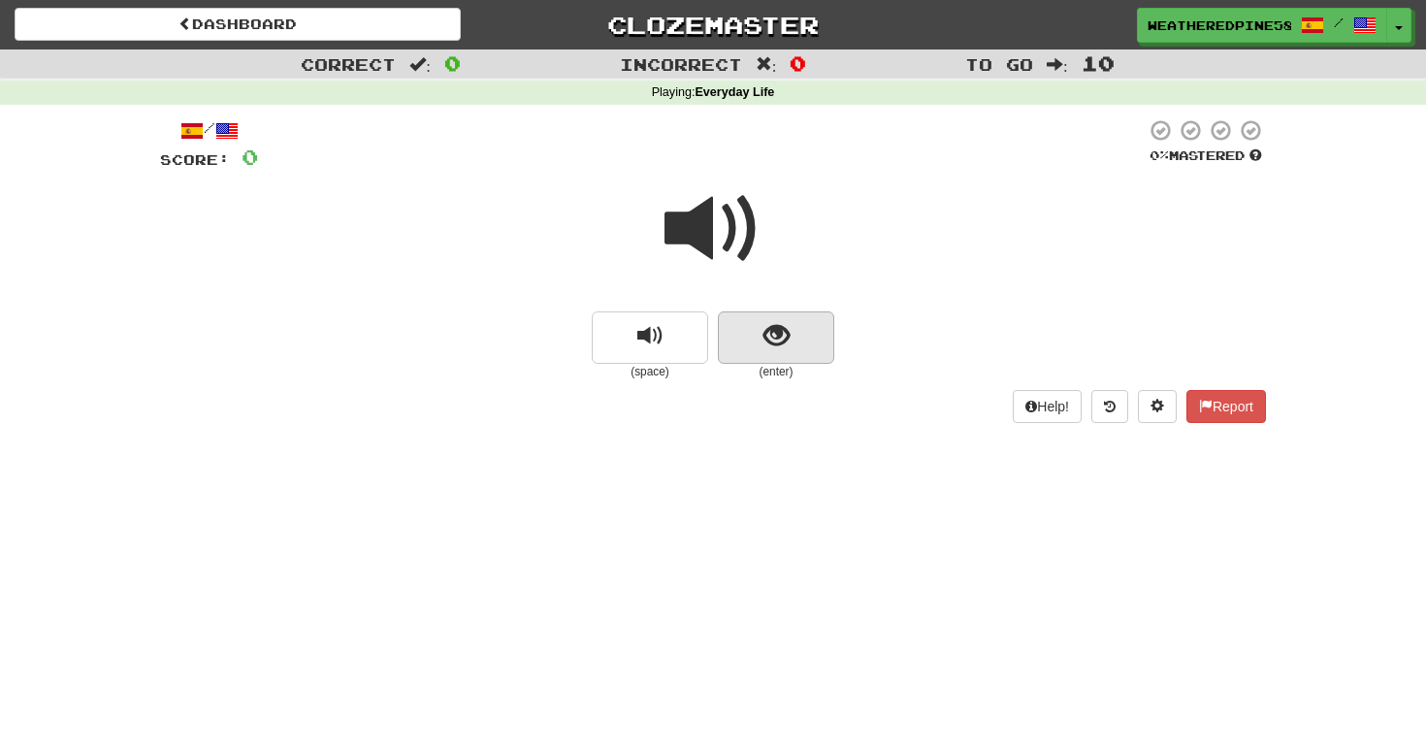
click at [738, 341] on button "show sentence" at bounding box center [776, 337] width 116 height 52
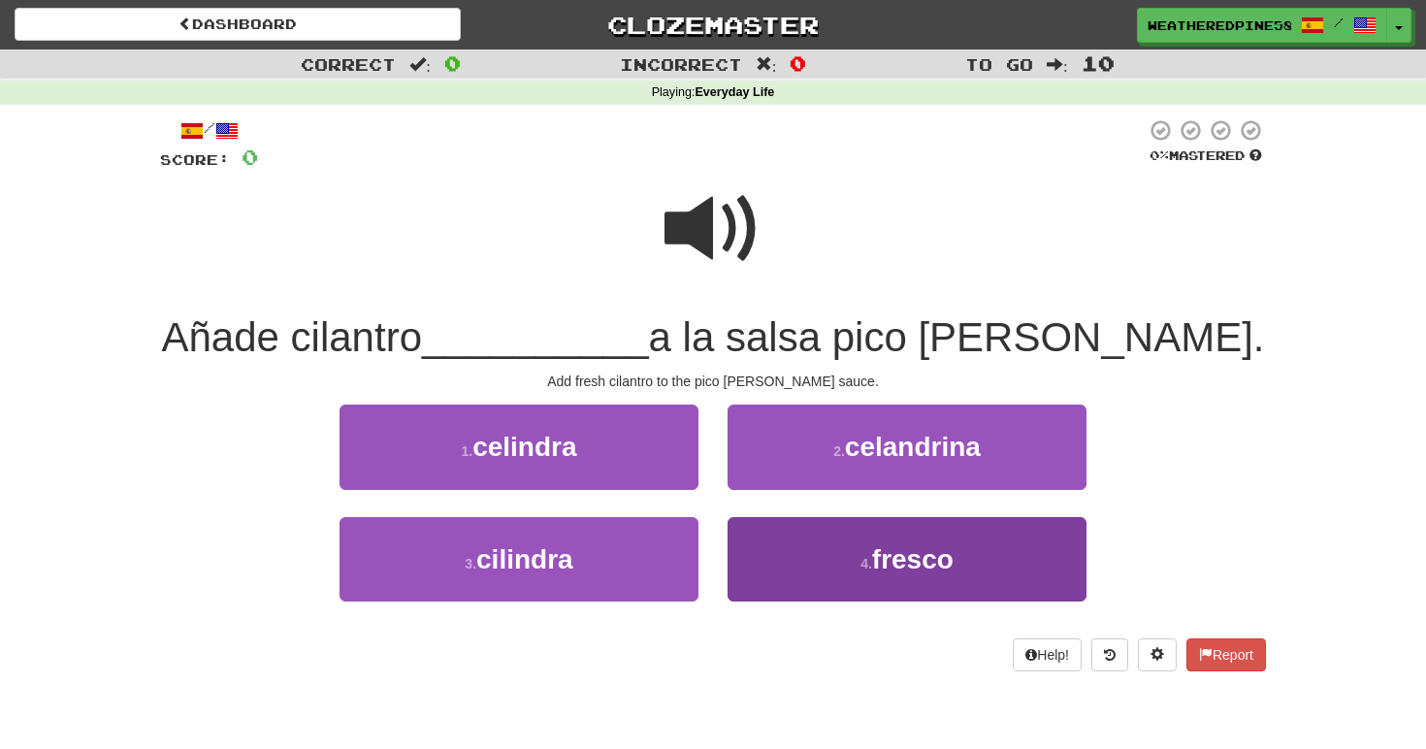
click at [857, 543] on button "4 . fresco" at bounding box center [907, 559] width 359 height 84
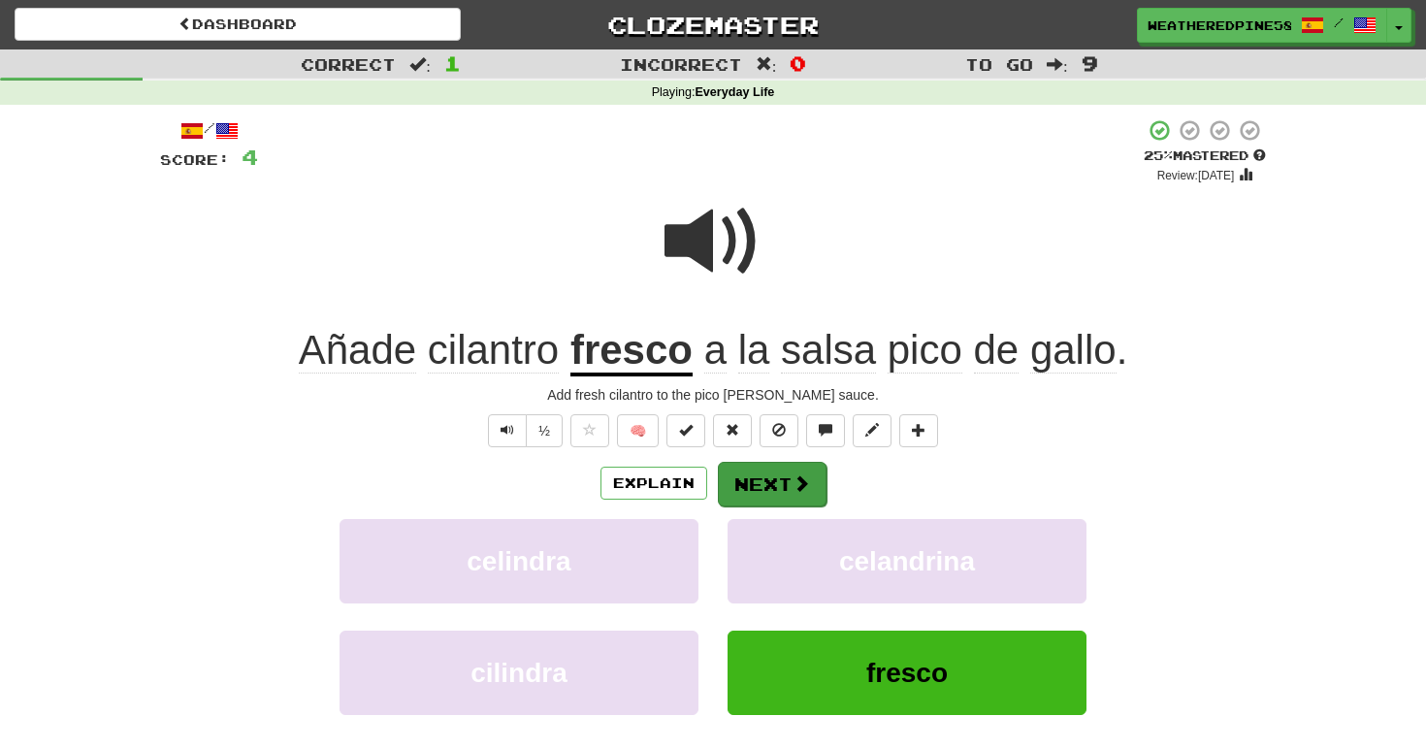
click at [781, 484] on button "Next" at bounding box center [772, 484] width 109 height 45
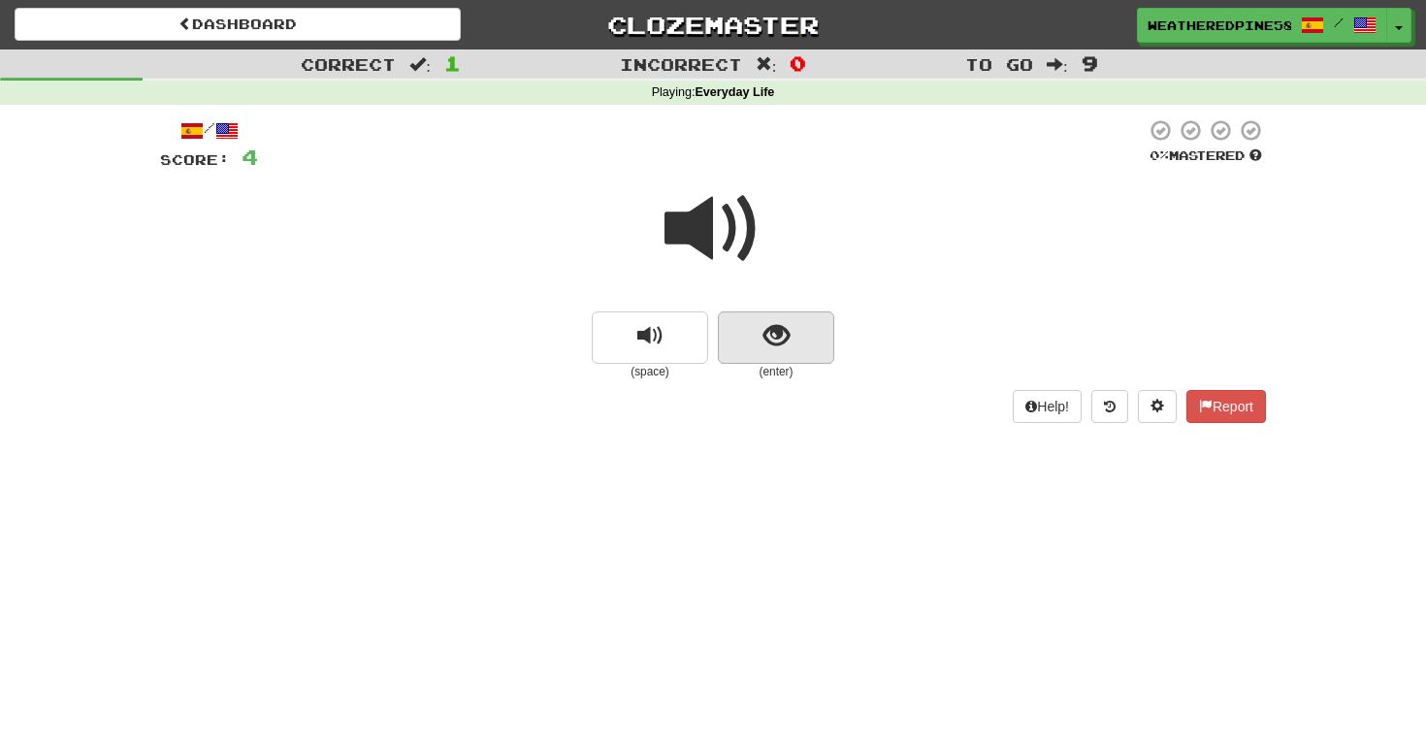
click at [768, 353] on button "show sentence" at bounding box center [776, 337] width 116 height 52
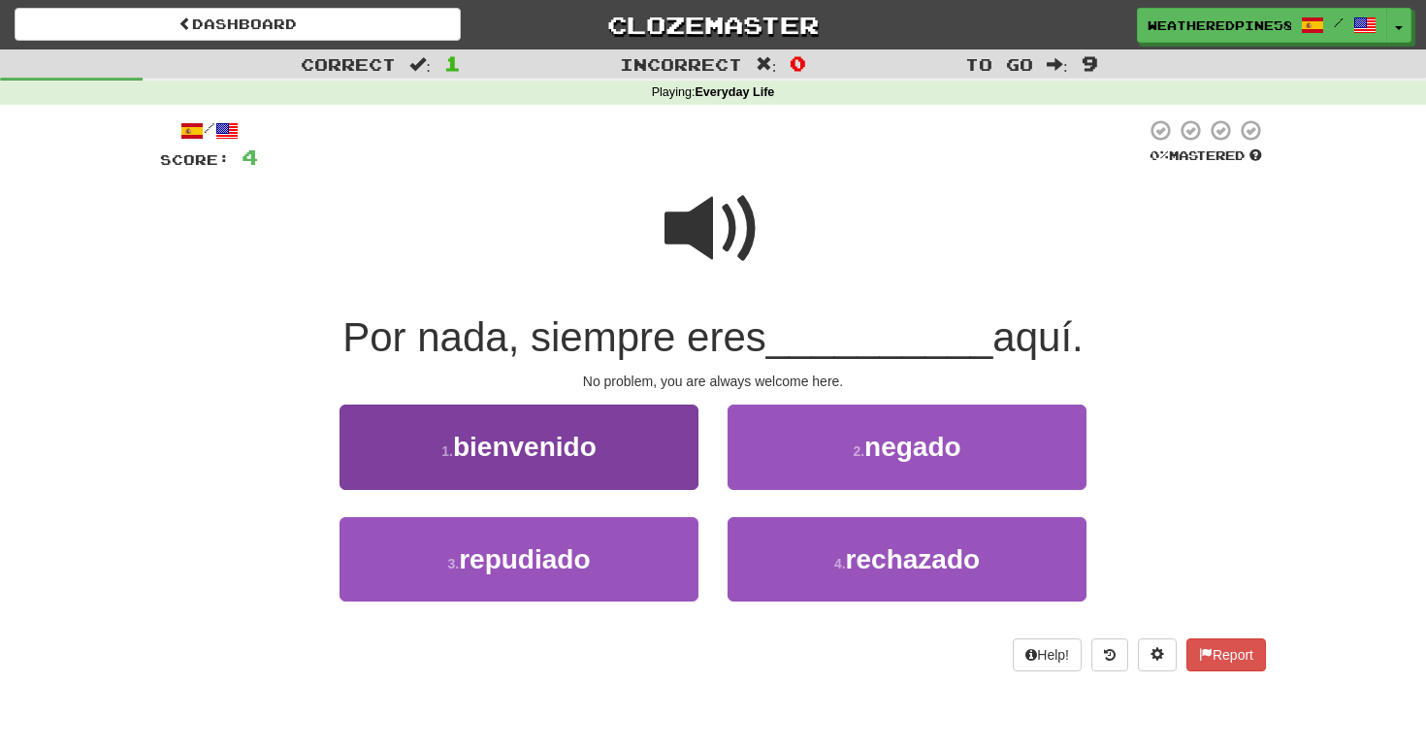
click at [650, 441] on button "1 . bienvenido" at bounding box center [519, 447] width 359 height 84
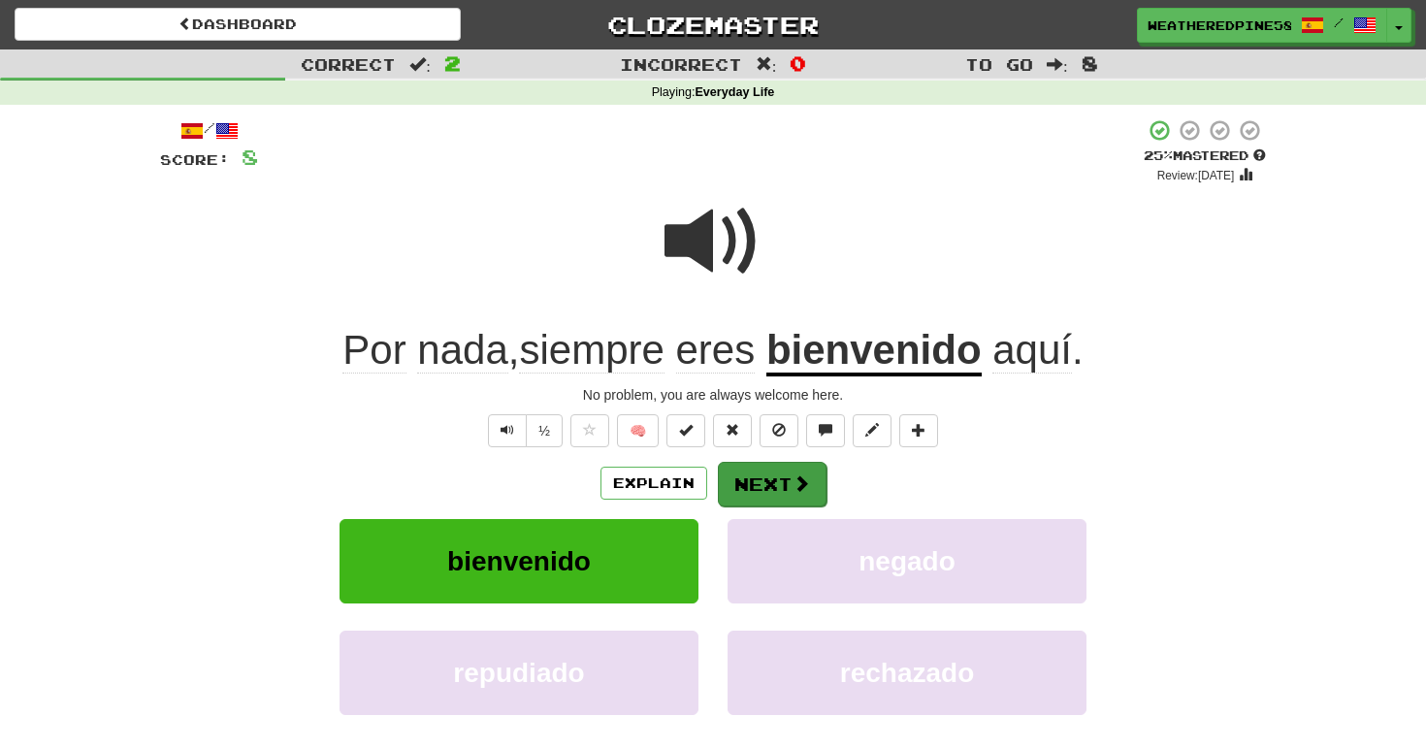
click at [766, 481] on button "Next" at bounding box center [772, 484] width 109 height 45
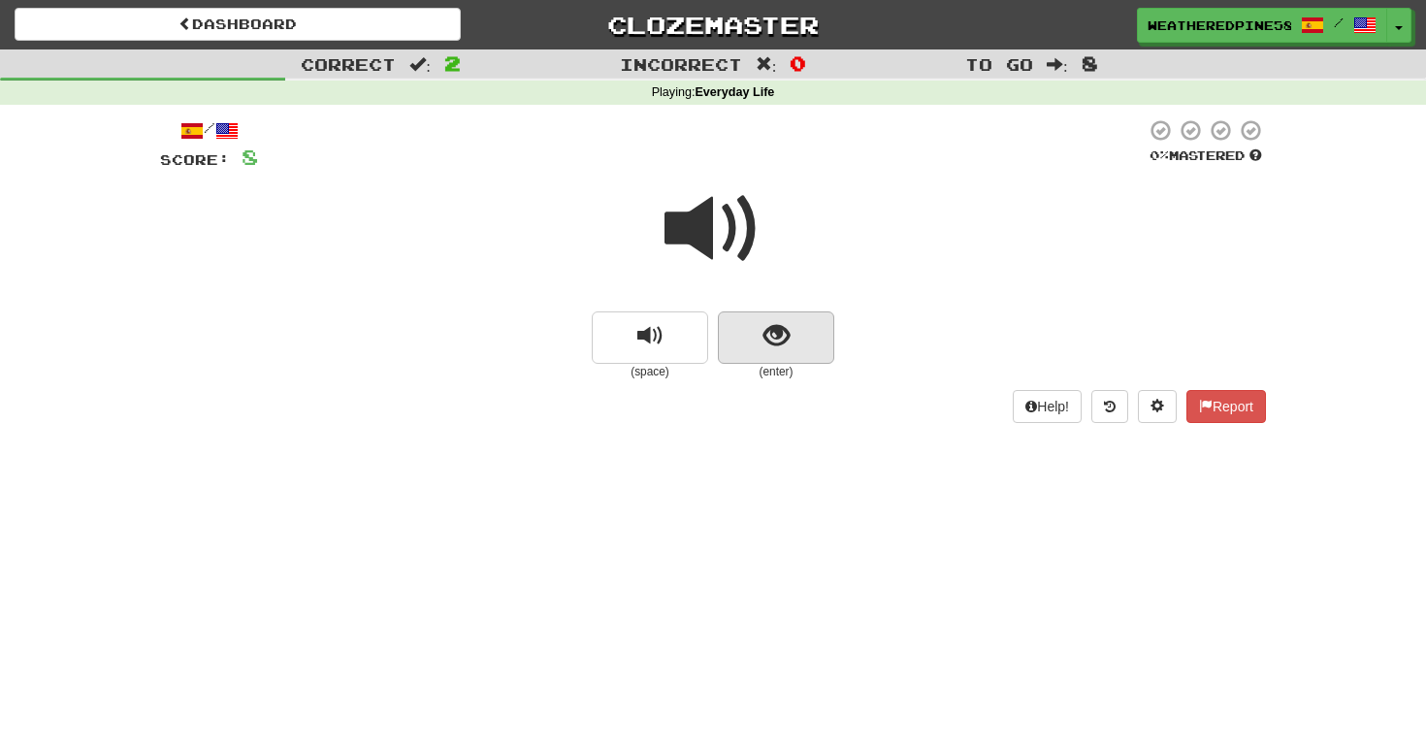
click at [762, 343] on button "show sentence" at bounding box center [776, 337] width 116 height 52
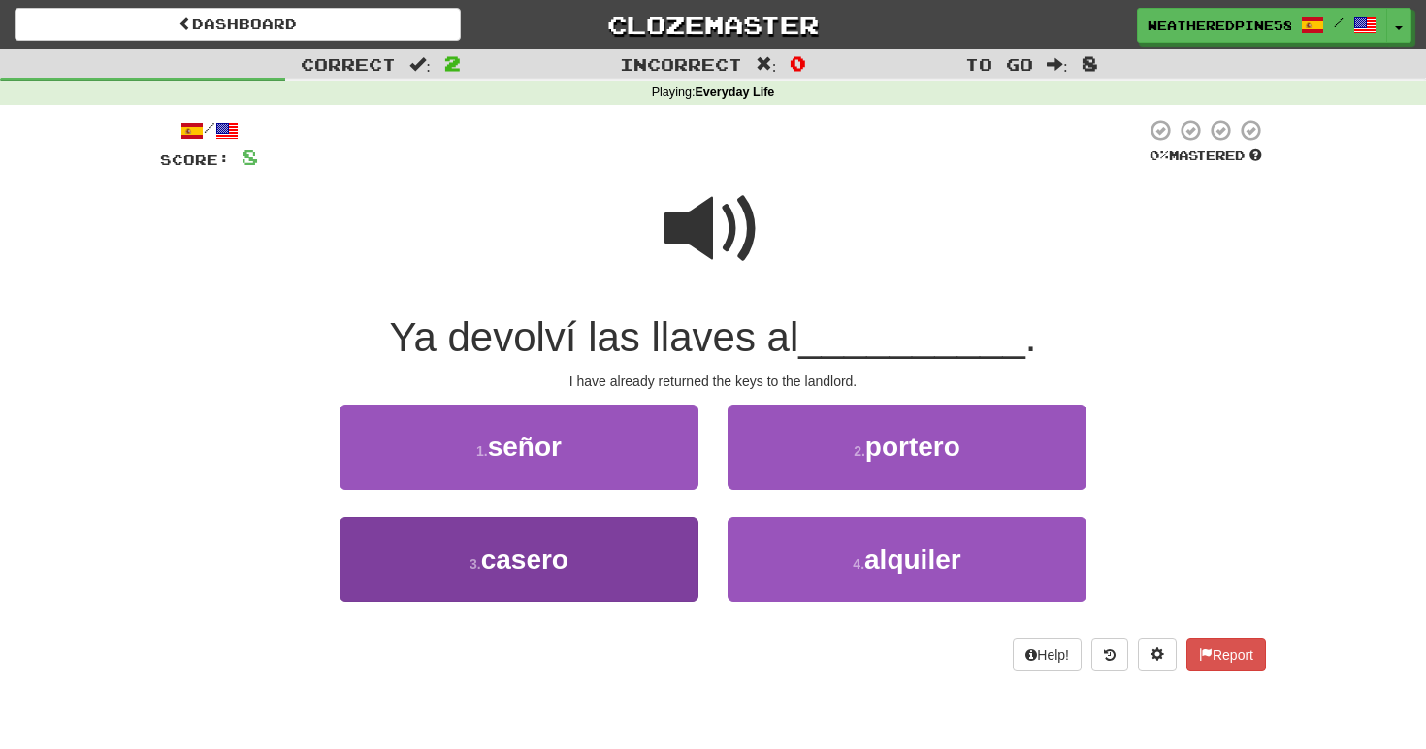
click at [653, 545] on button "3 . casero" at bounding box center [519, 559] width 359 height 84
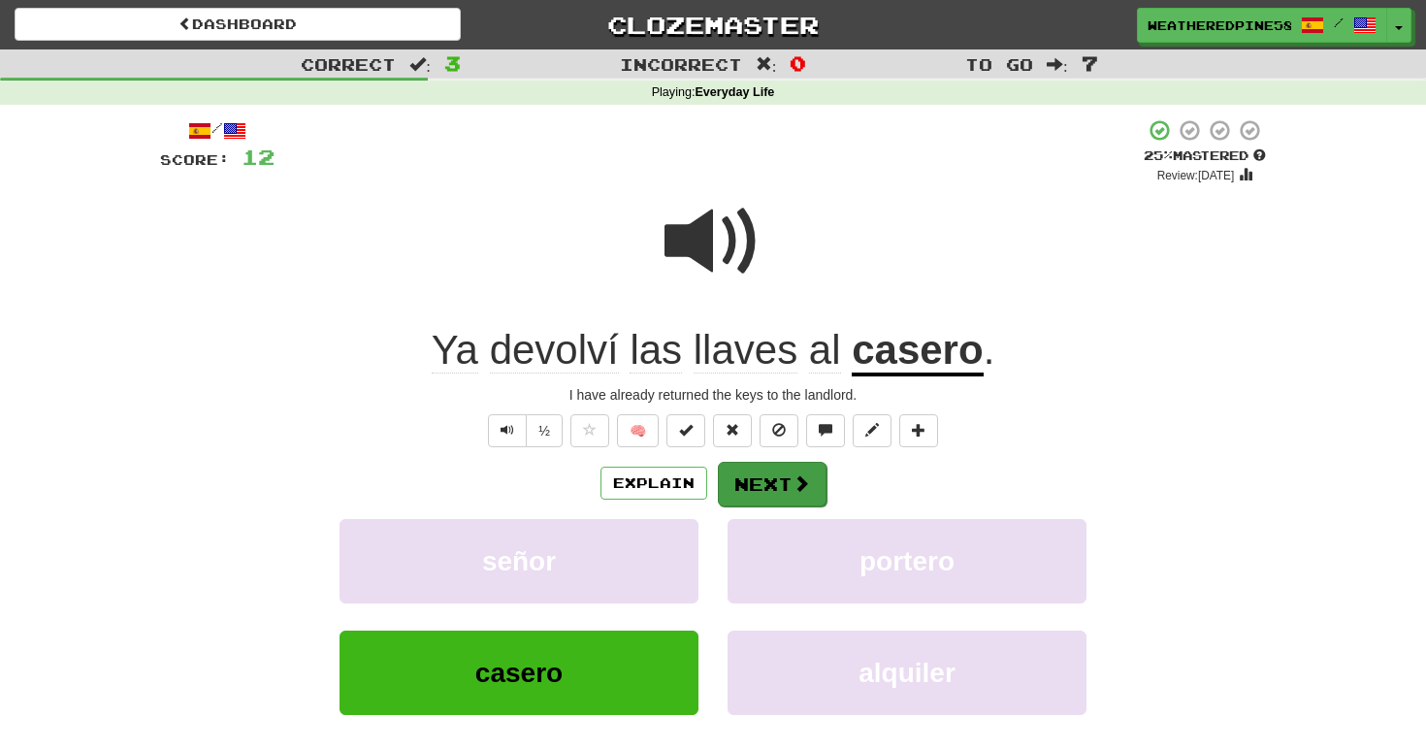
click at [767, 484] on button "Next" at bounding box center [772, 484] width 109 height 45
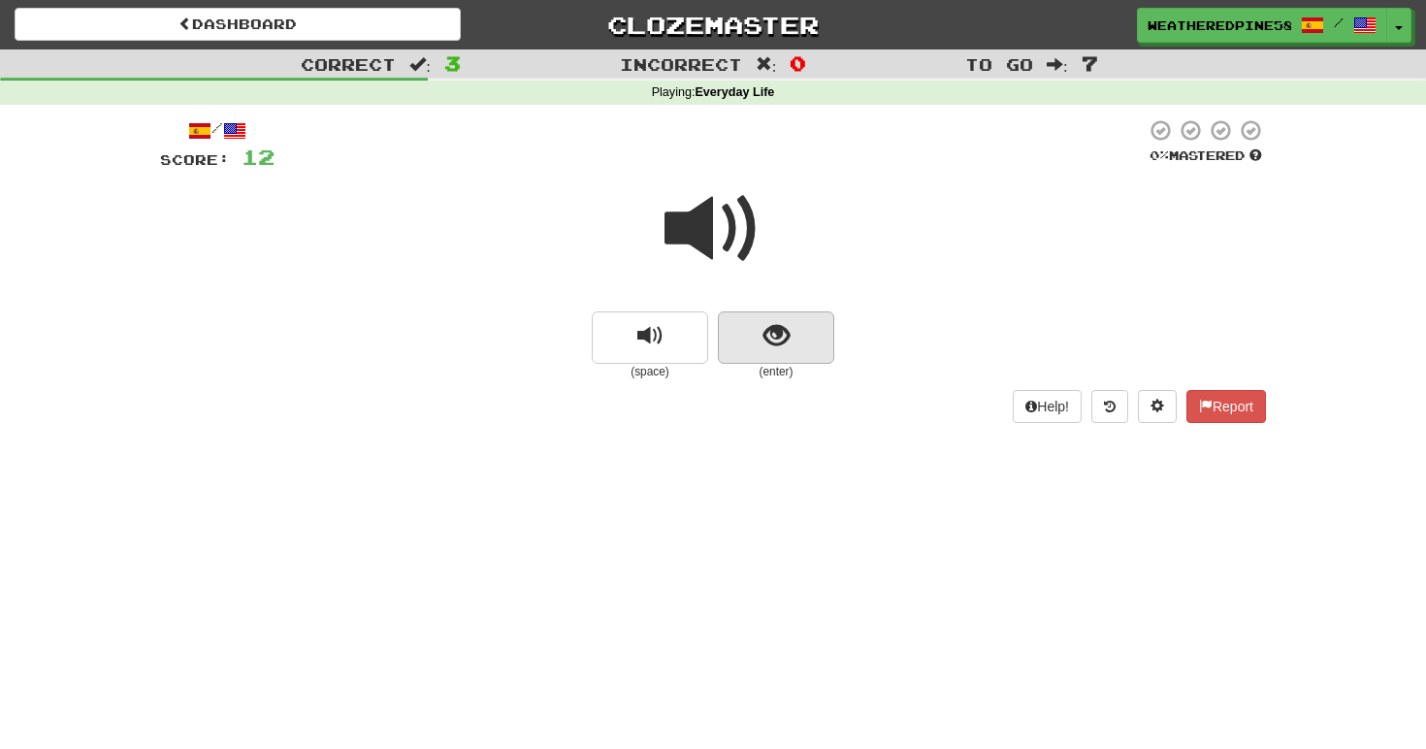
click at [775, 352] on button "show sentence" at bounding box center [776, 337] width 116 height 52
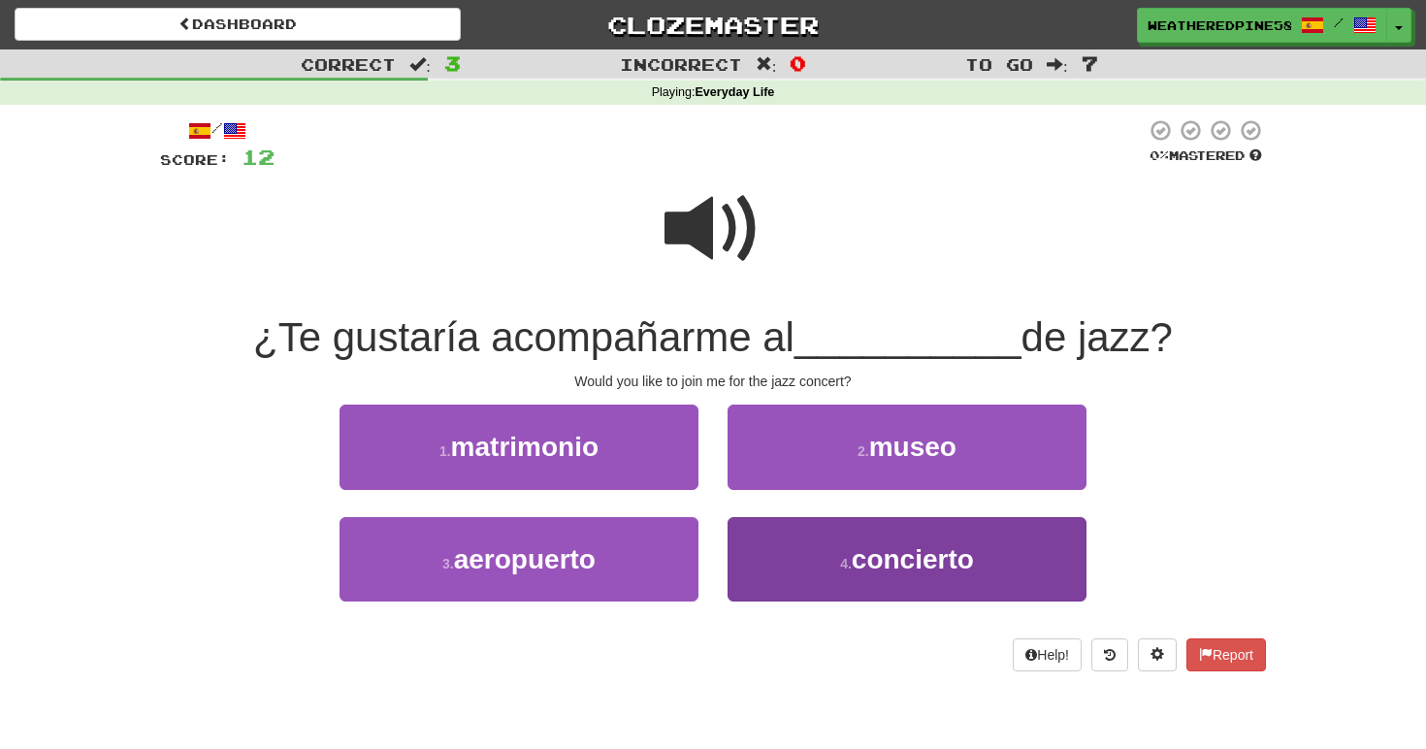
click at [862, 578] on button "4 . concierto" at bounding box center [907, 559] width 359 height 84
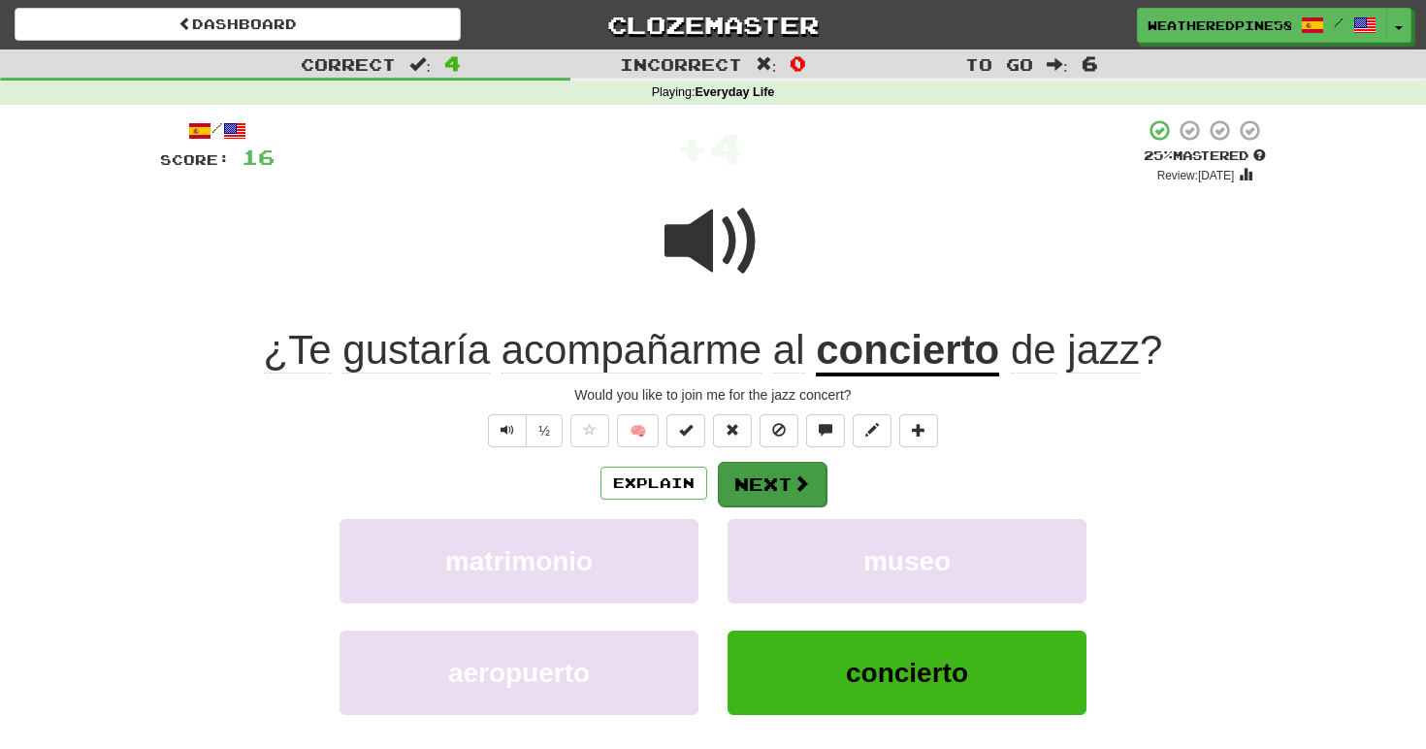
click at [762, 482] on button "Next" at bounding box center [772, 484] width 109 height 45
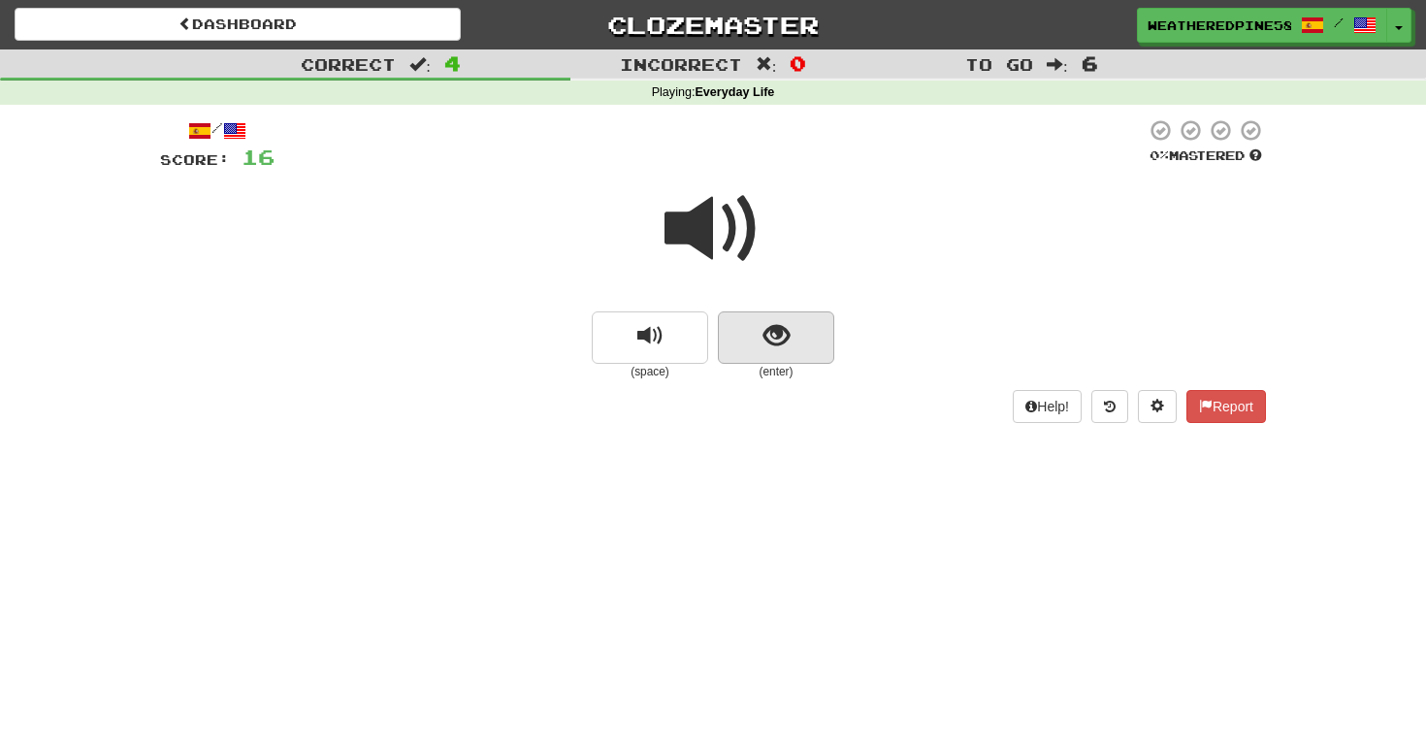
click at [790, 350] on button "show sentence" at bounding box center [776, 337] width 116 height 52
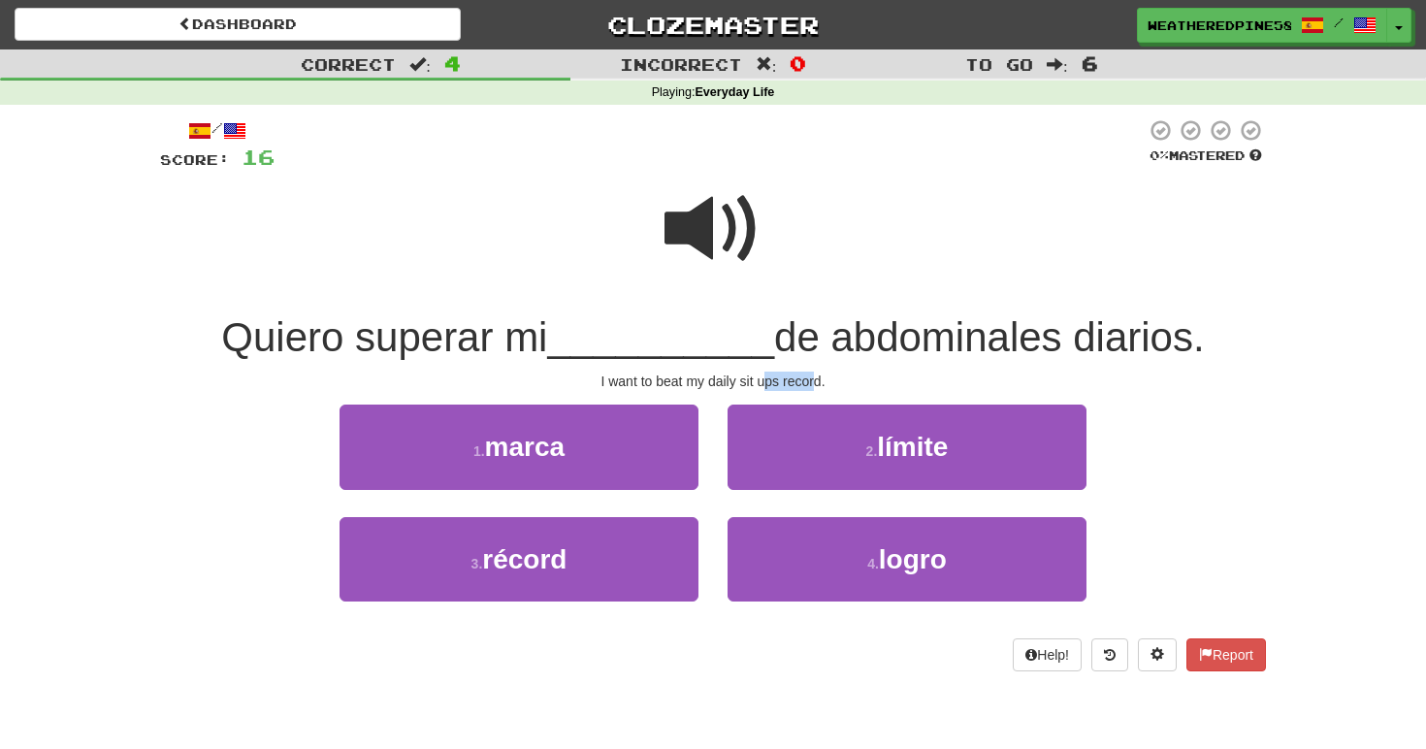
drag, startPoint x: 767, startPoint y: 375, endPoint x: 816, endPoint y: 380, distance: 49.8
click at [816, 380] on div "I want to beat my daily sit ups record." at bounding box center [713, 381] width 1106 height 19
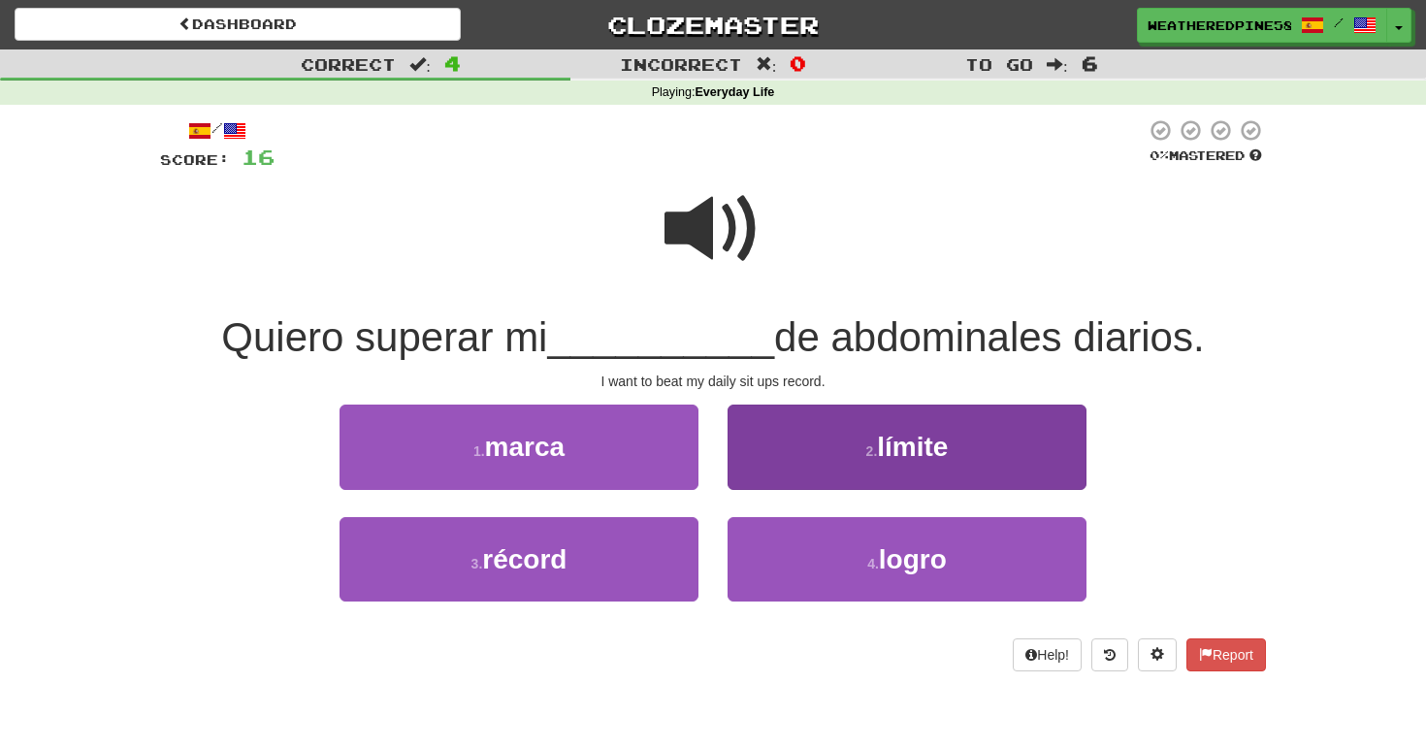
click at [814, 453] on button "2 . límite" at bounding box center [907, 447] width 359 height 84
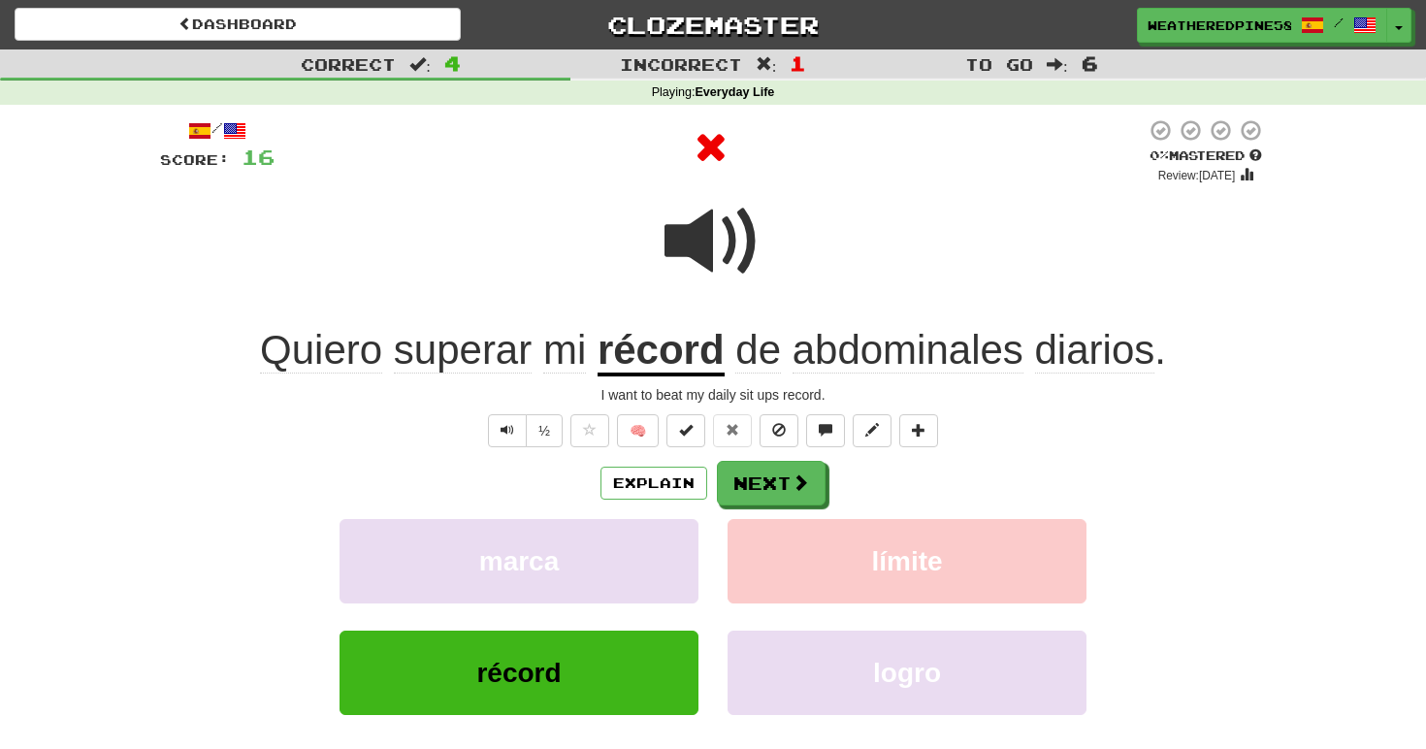
click at [589, 668] on button "récord" at bounding box center [519, 673] width 359 height 84
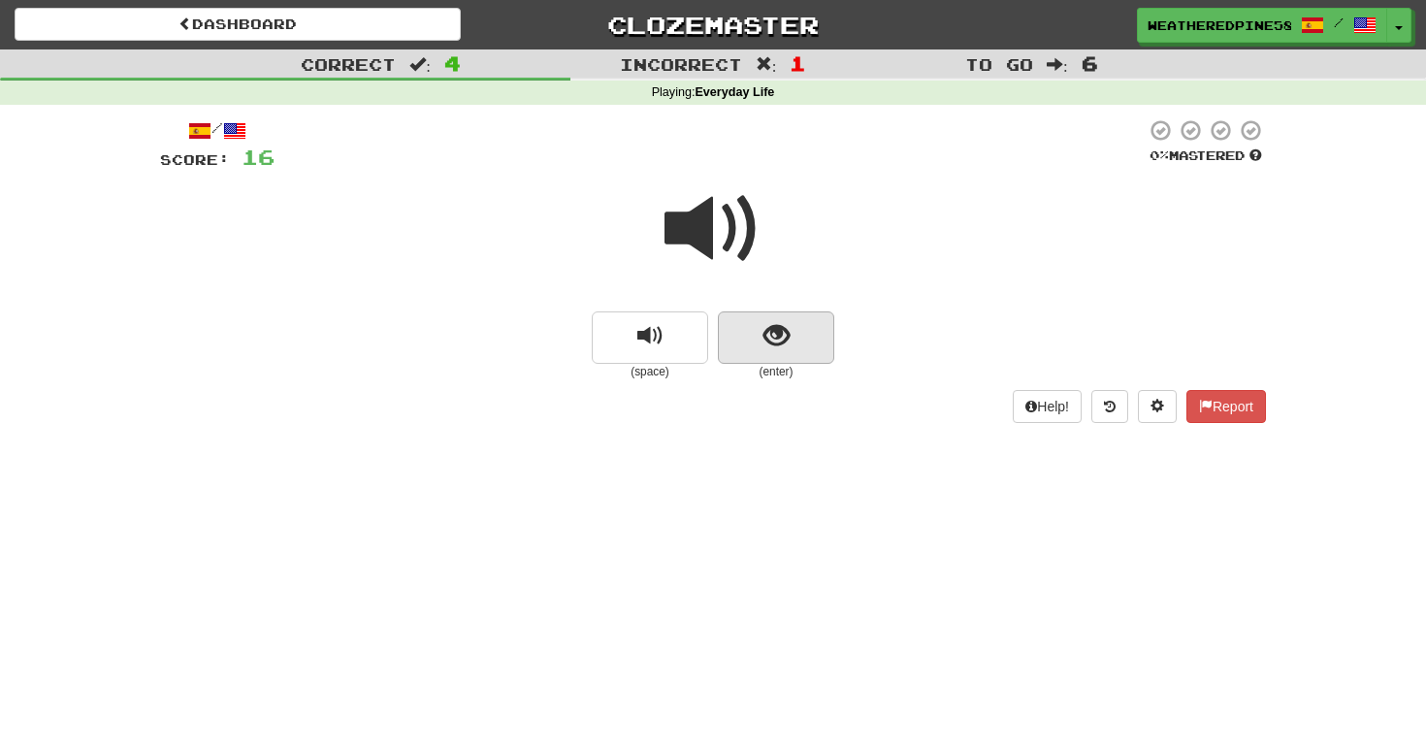
click at [786, 346] on span "show sentence" at bounding box center [777, 336] width 26 height 26
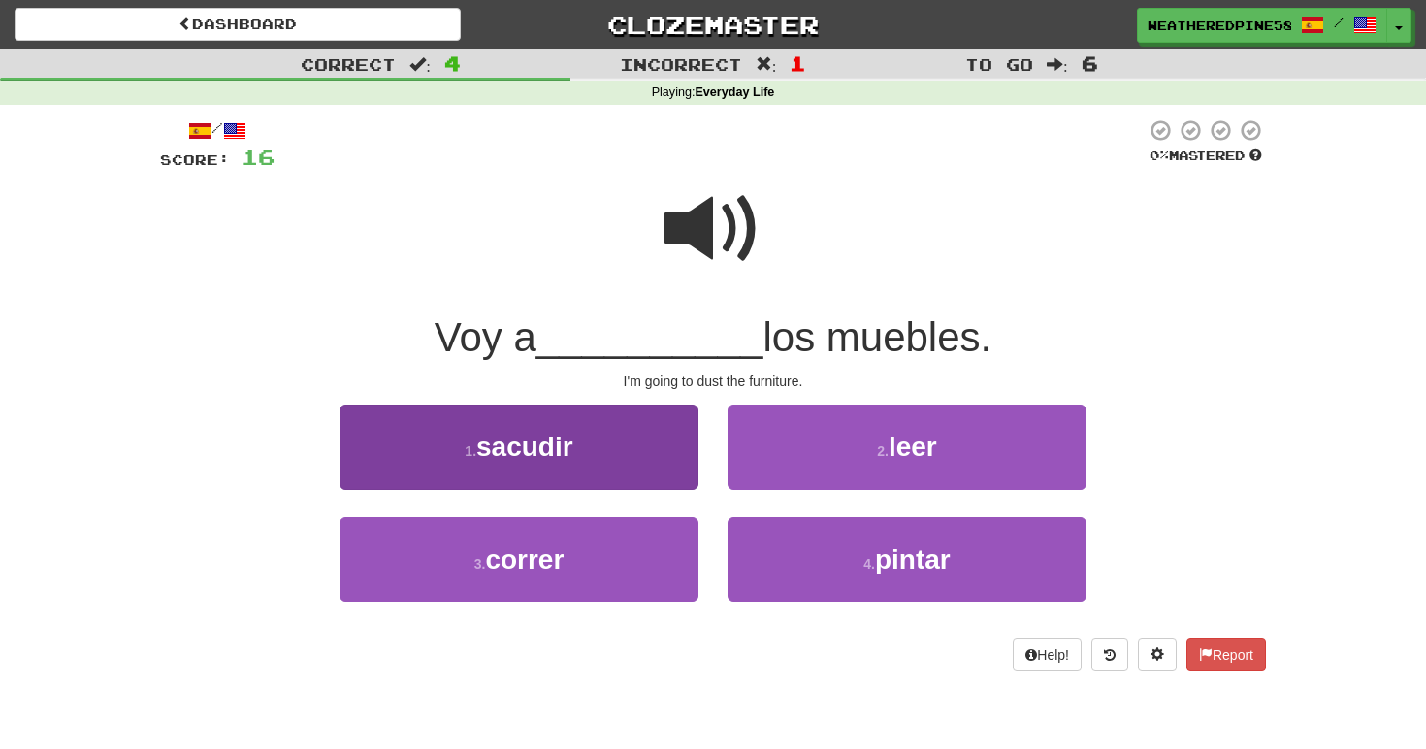
click at [650, 451] on button "1 . sacudir" at bounding box center [519, 447] width 359 height 84
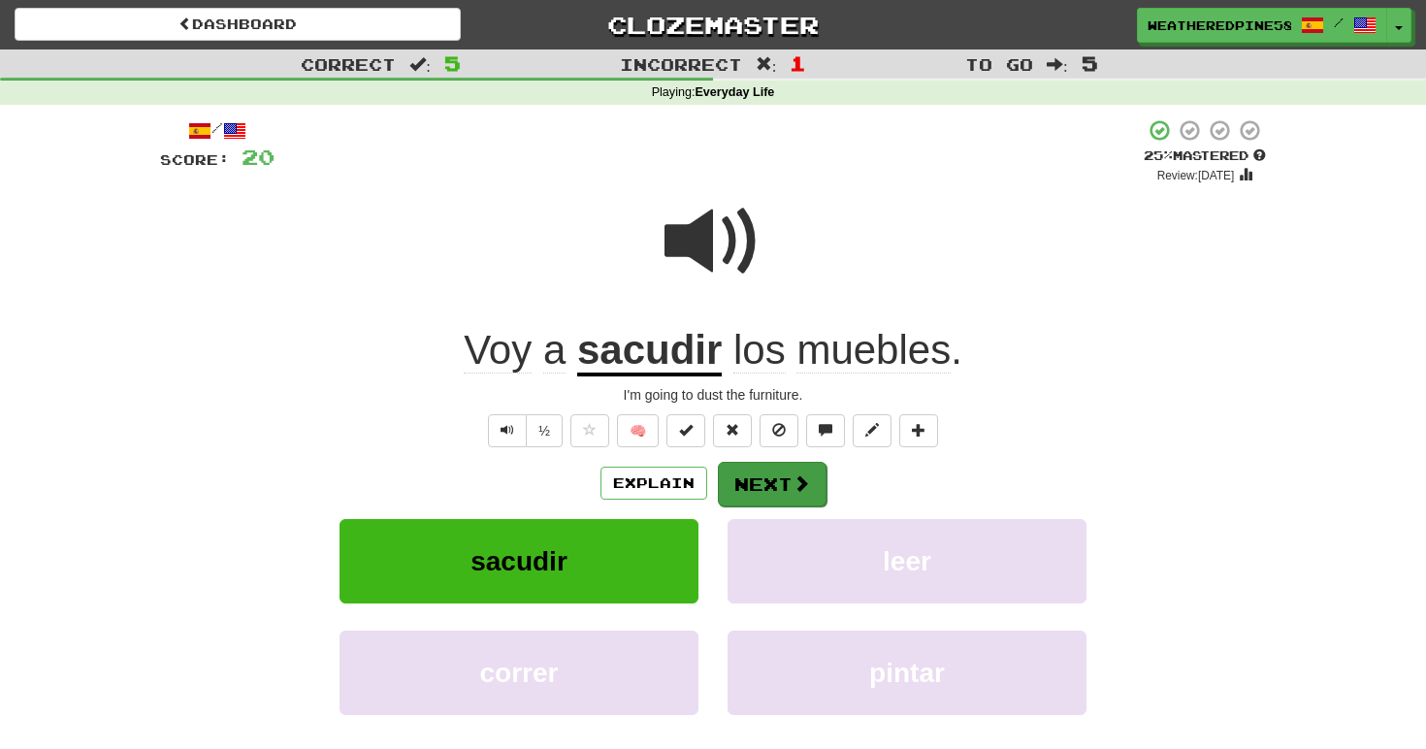
click at [755, 486] on button "Next" at bounding box center [772, 484] width 109 height 45
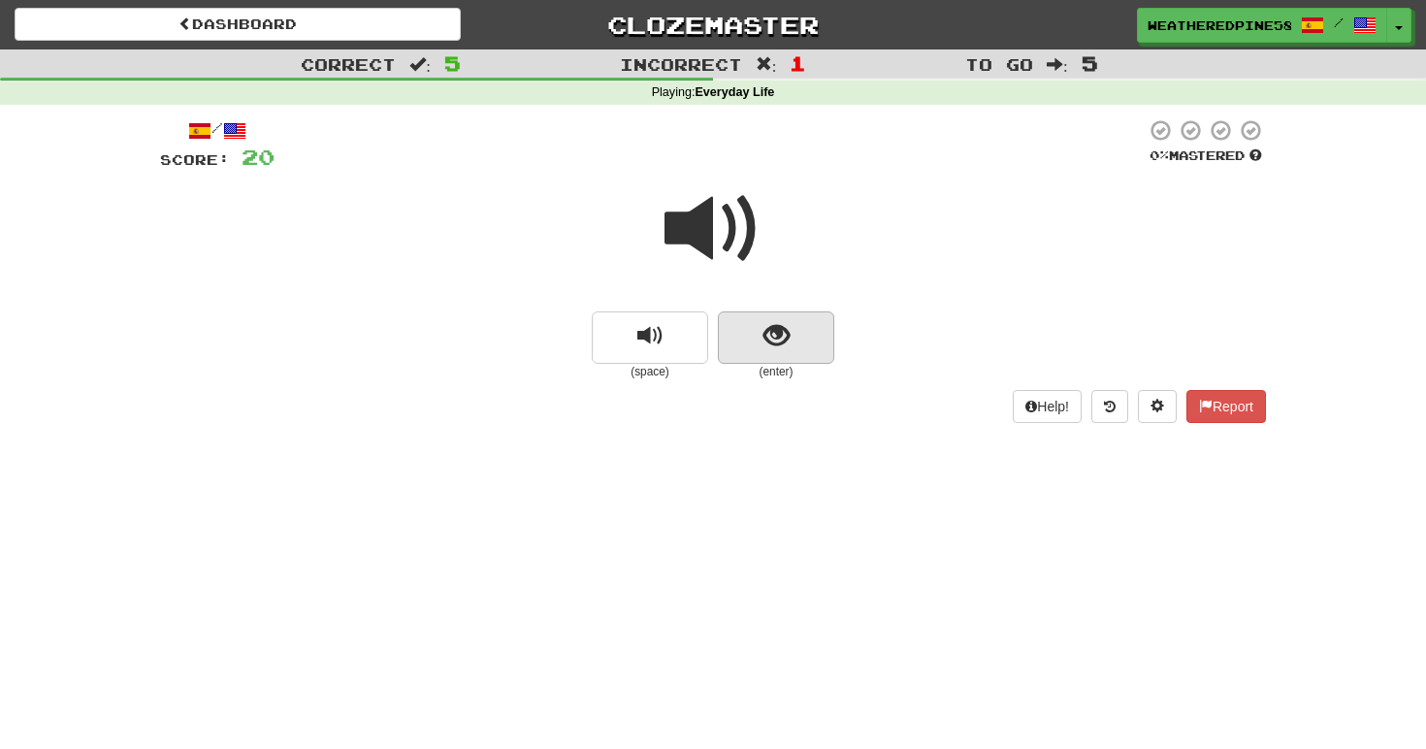
click at [780, 344] on span "show sentence" at bounding box center [777, 336] width 26 height 26
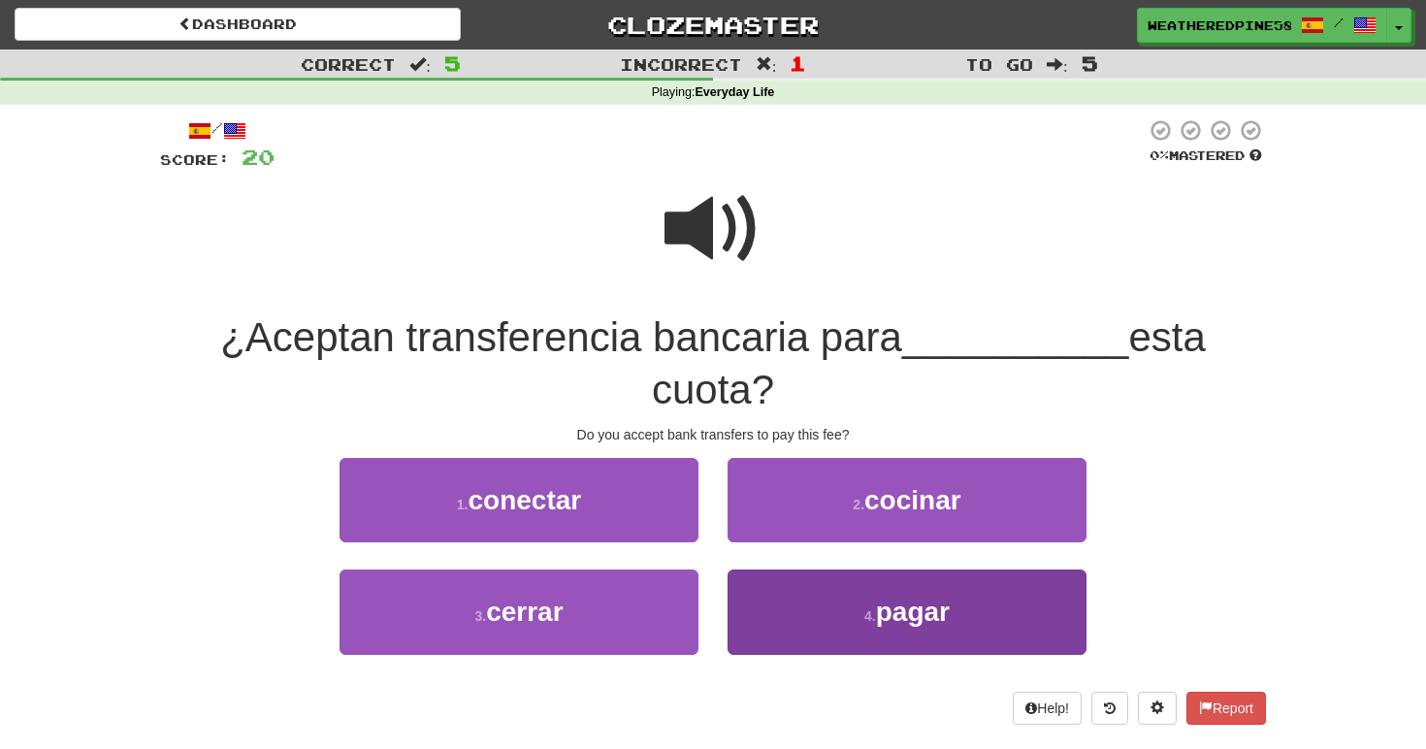
click at [793, 623] on button "4 . pagar" at bounding box center [907, 612] width 359 height 84
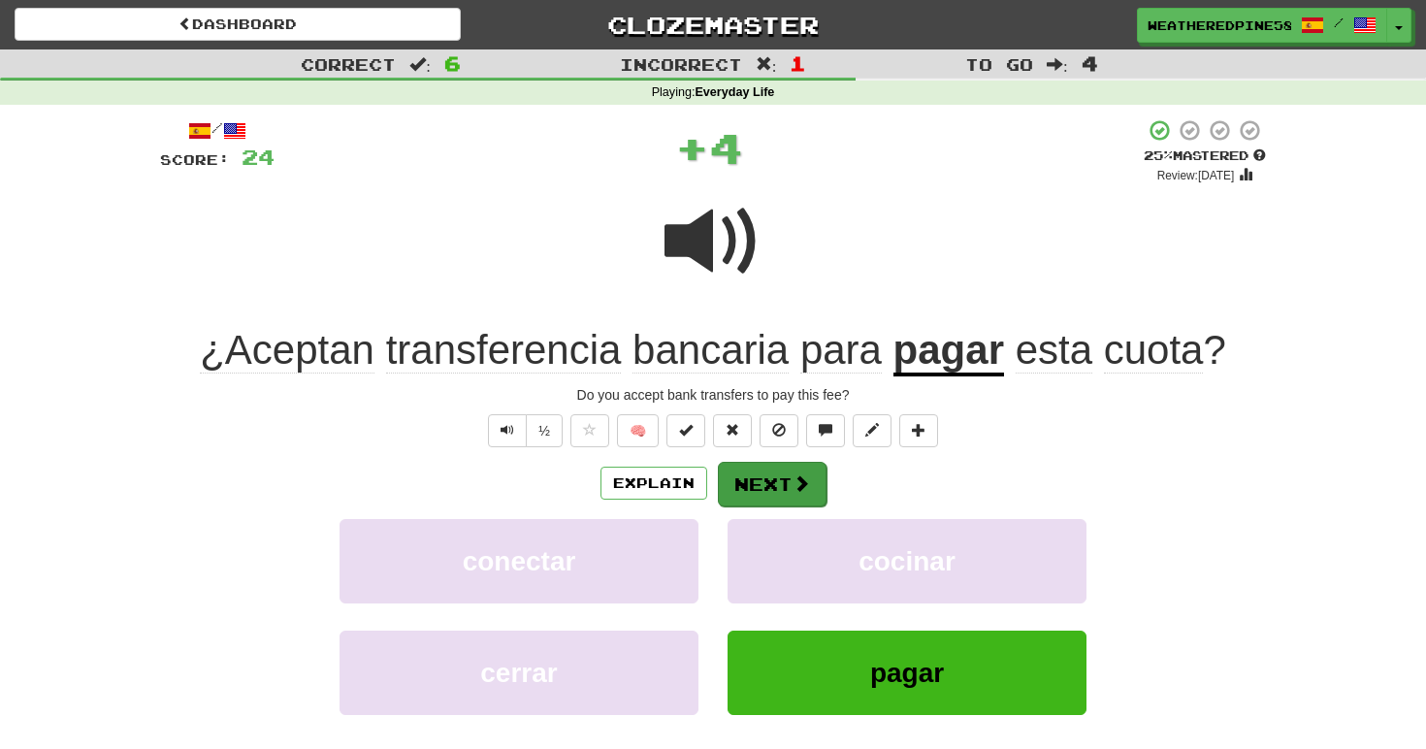
click at [763, 489] on button "Next" at bounding box center [772, 484] width 109 height 45
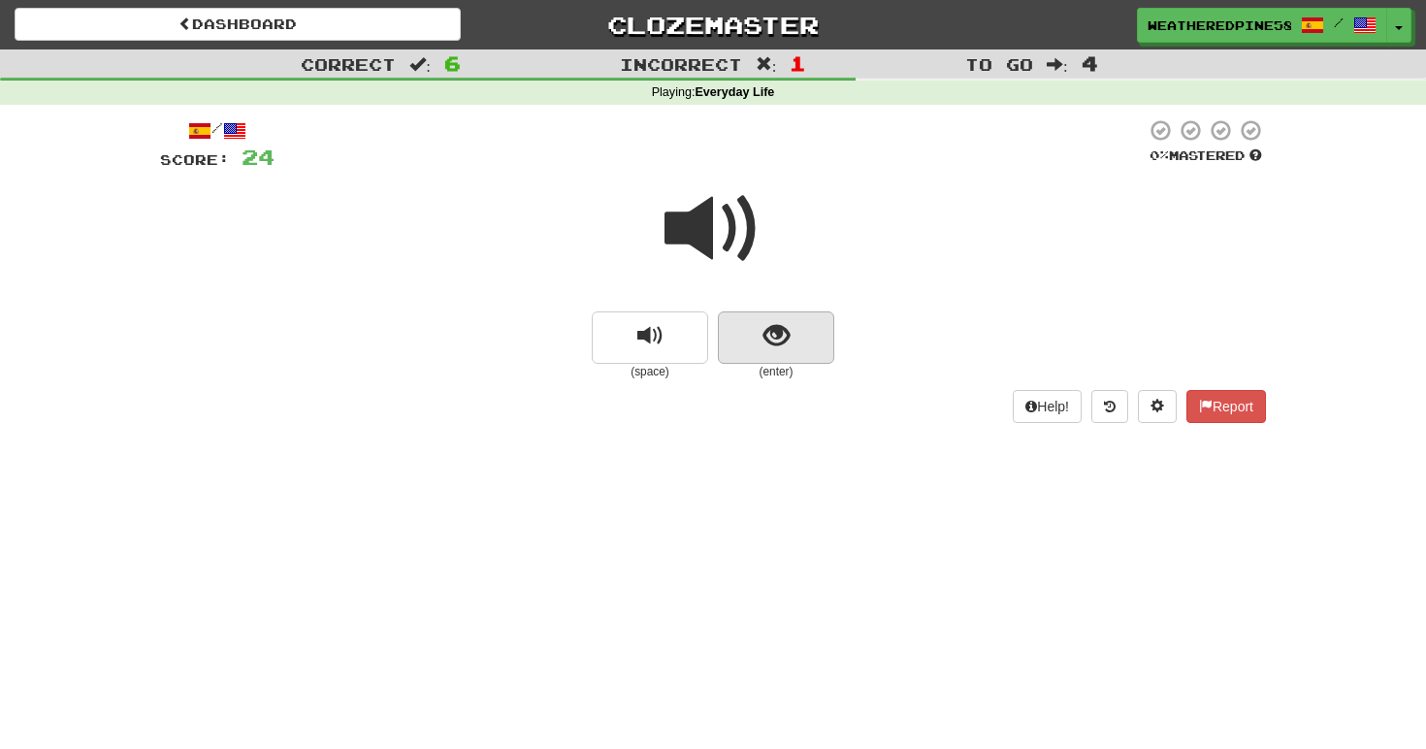
click at [788, 349] on button "show sentence" at bounding box center [776, 337] width 116 height 52
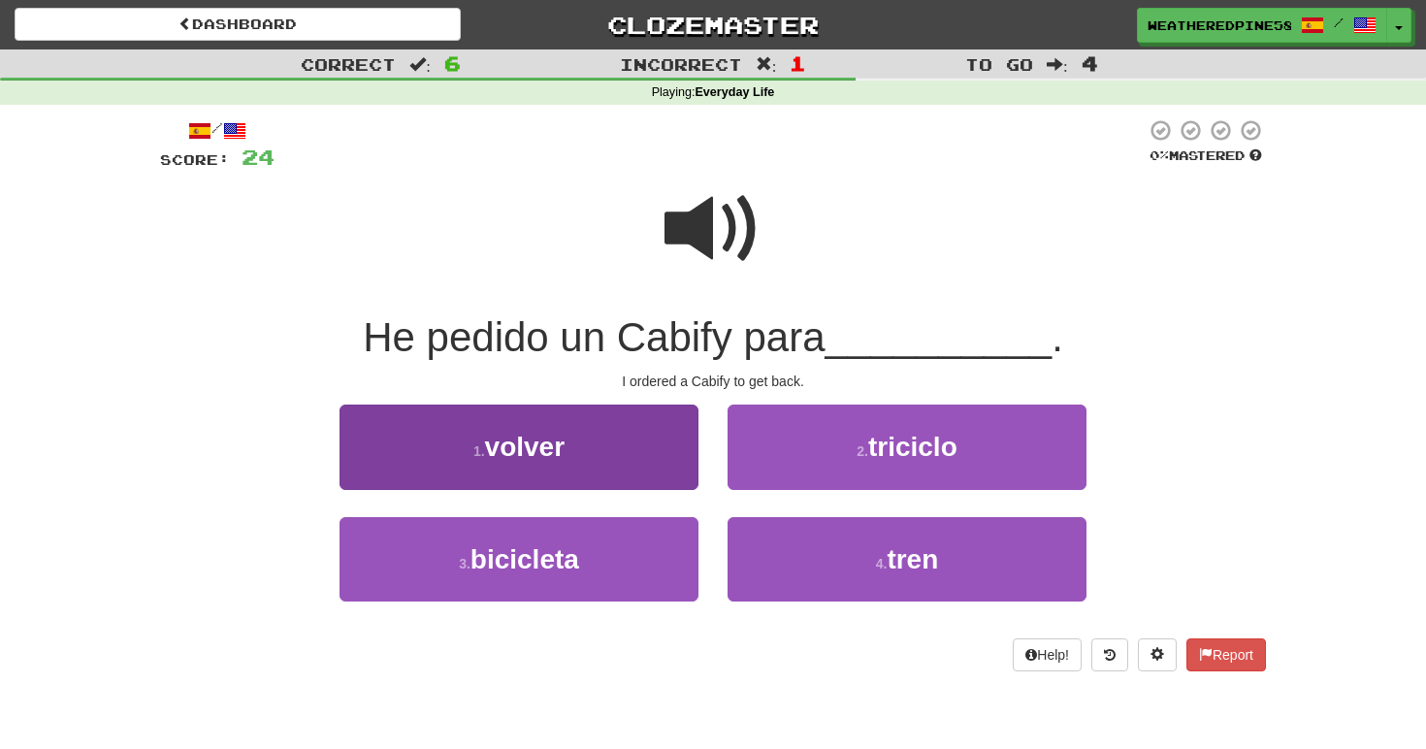
click at [665, 453] on button "1 . volver" at bounding box center [519, 447] width 359 height 84
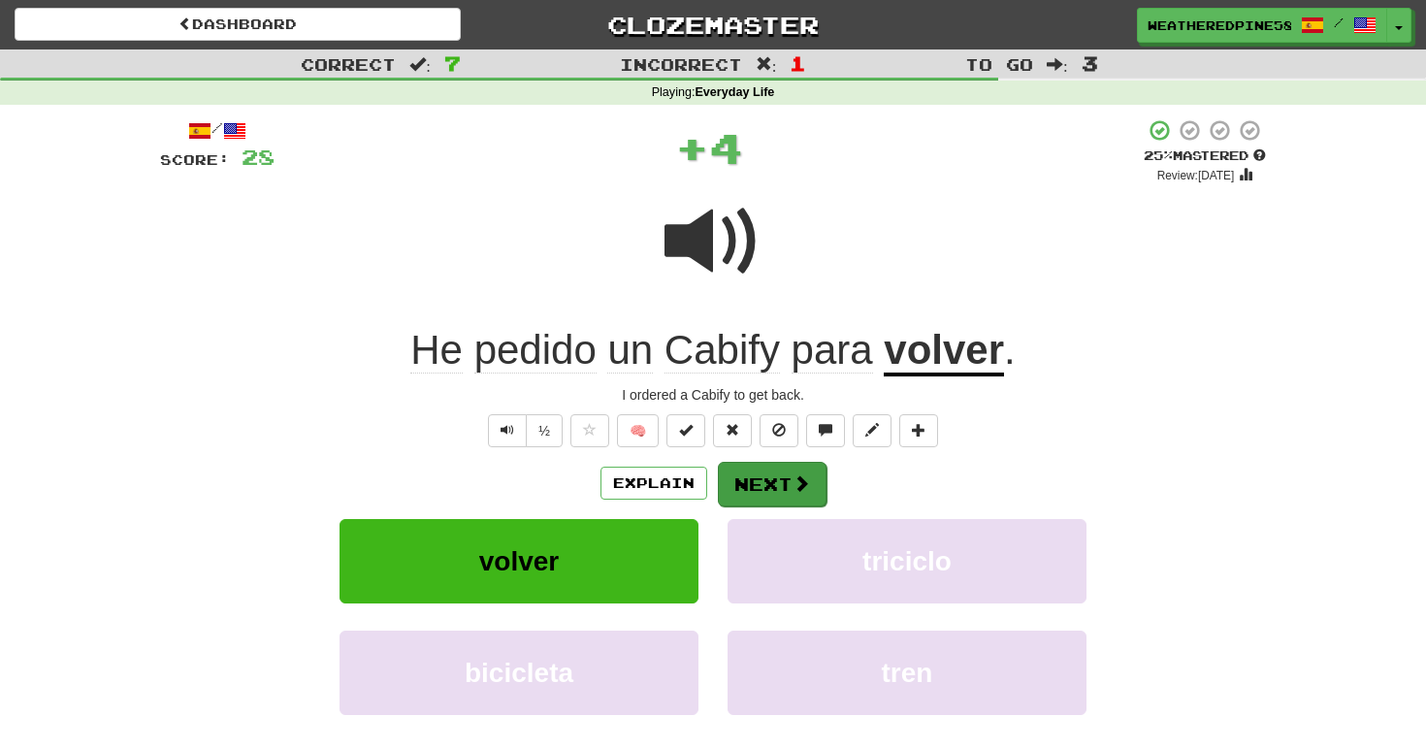
click at [771, 484] on button "Next" at bounding box center [772, 484] width 109 height 45
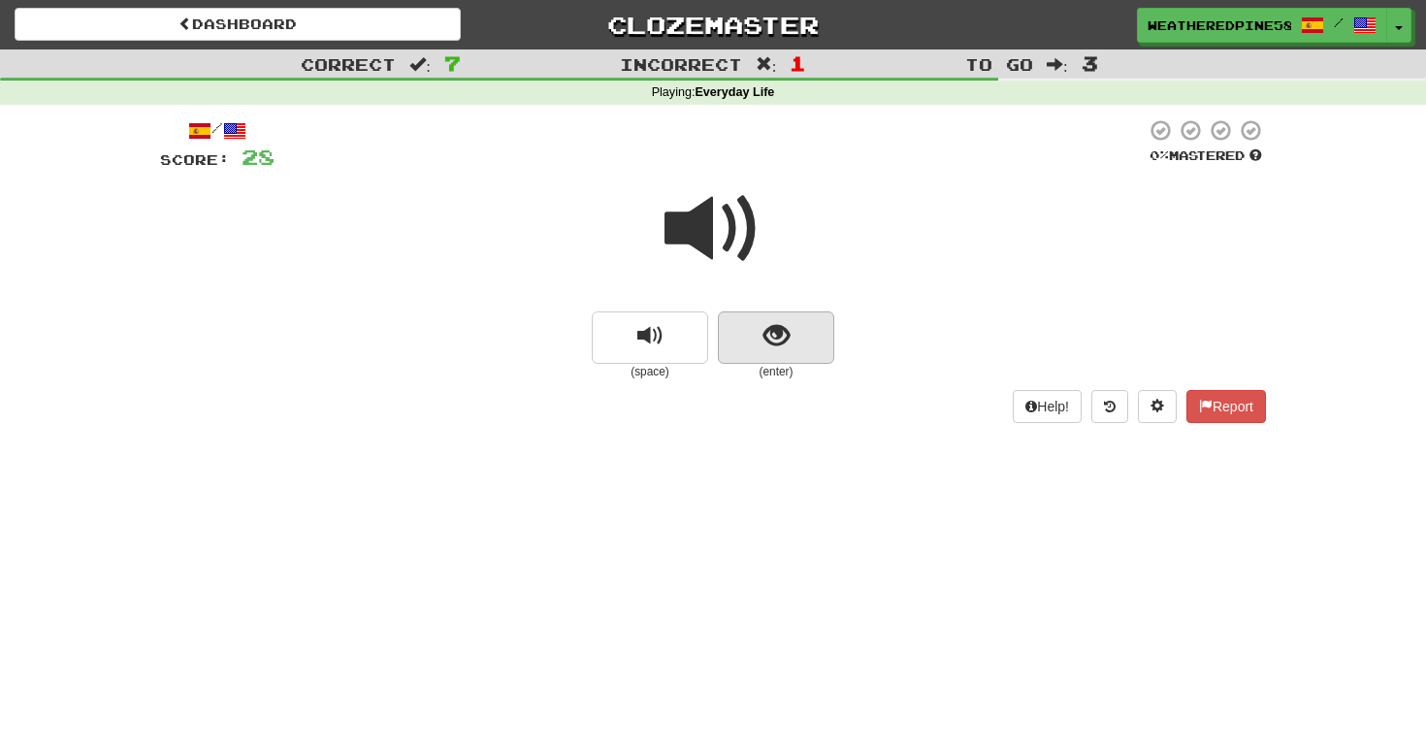
click at [731, 320] on button "show sentence" at bounding box center [776, 337] width 116 height 52
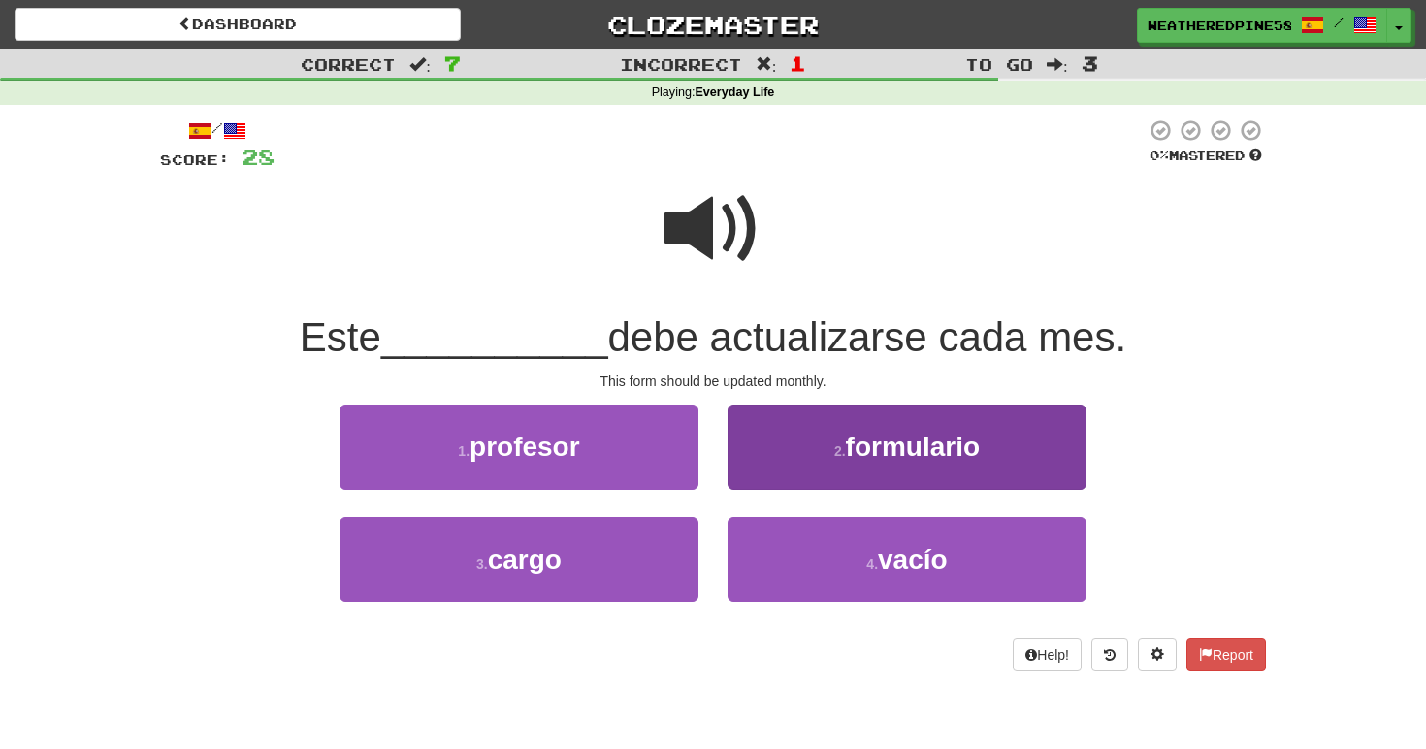
click at [862, 432] on span "formulario" at bounding box center [913, 447] width 134 height 30
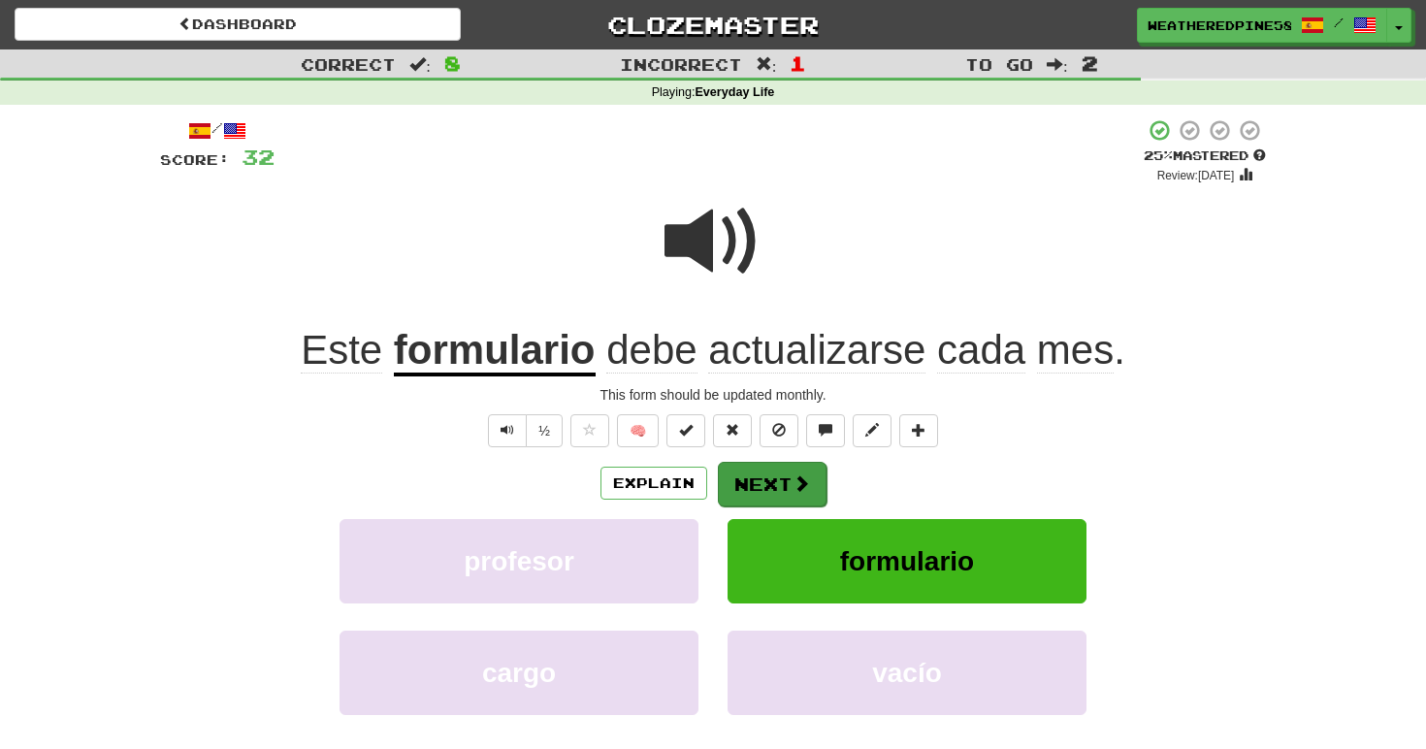
click at [819, 473] on button "Next" at bounding box center [772, 484] width 109 height 45
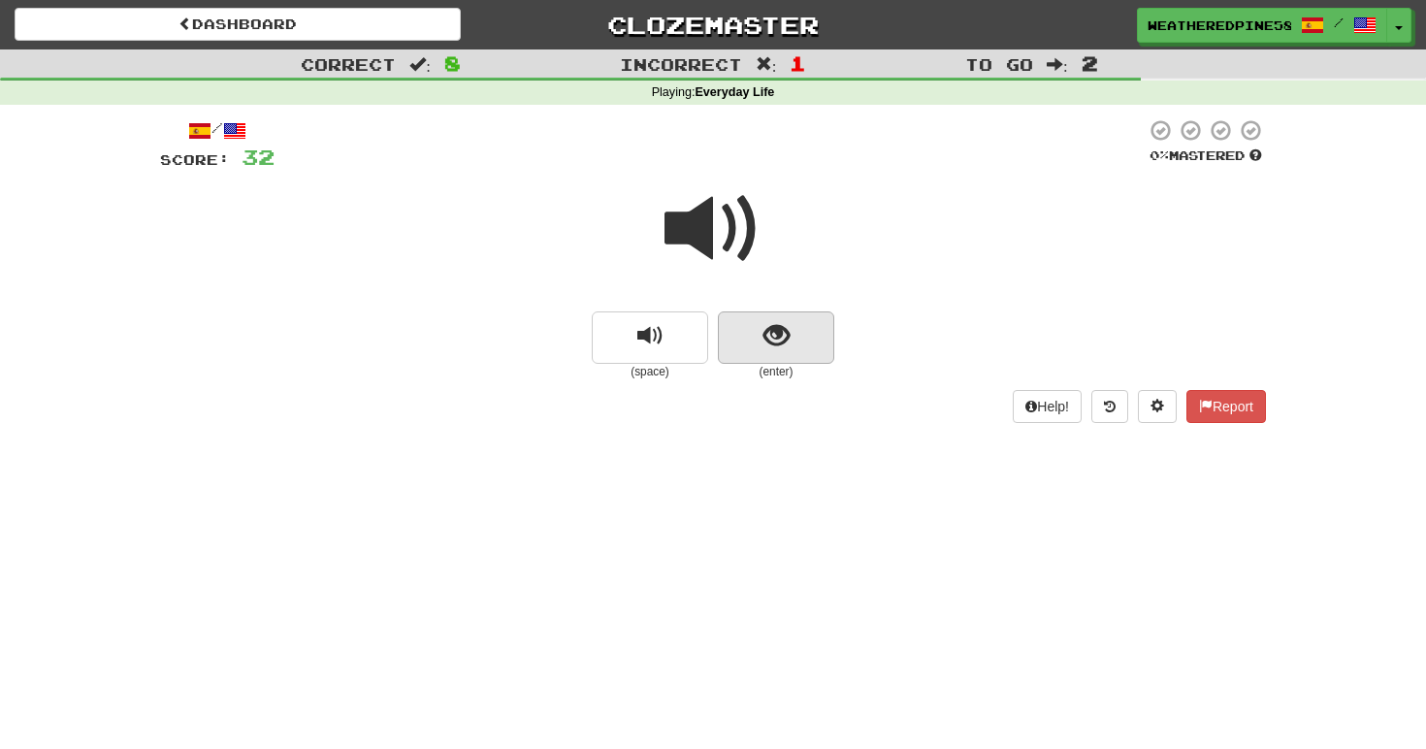
click at [766, 335] on span "show sentence" at bounding box center [777, 336] width 26 height 26
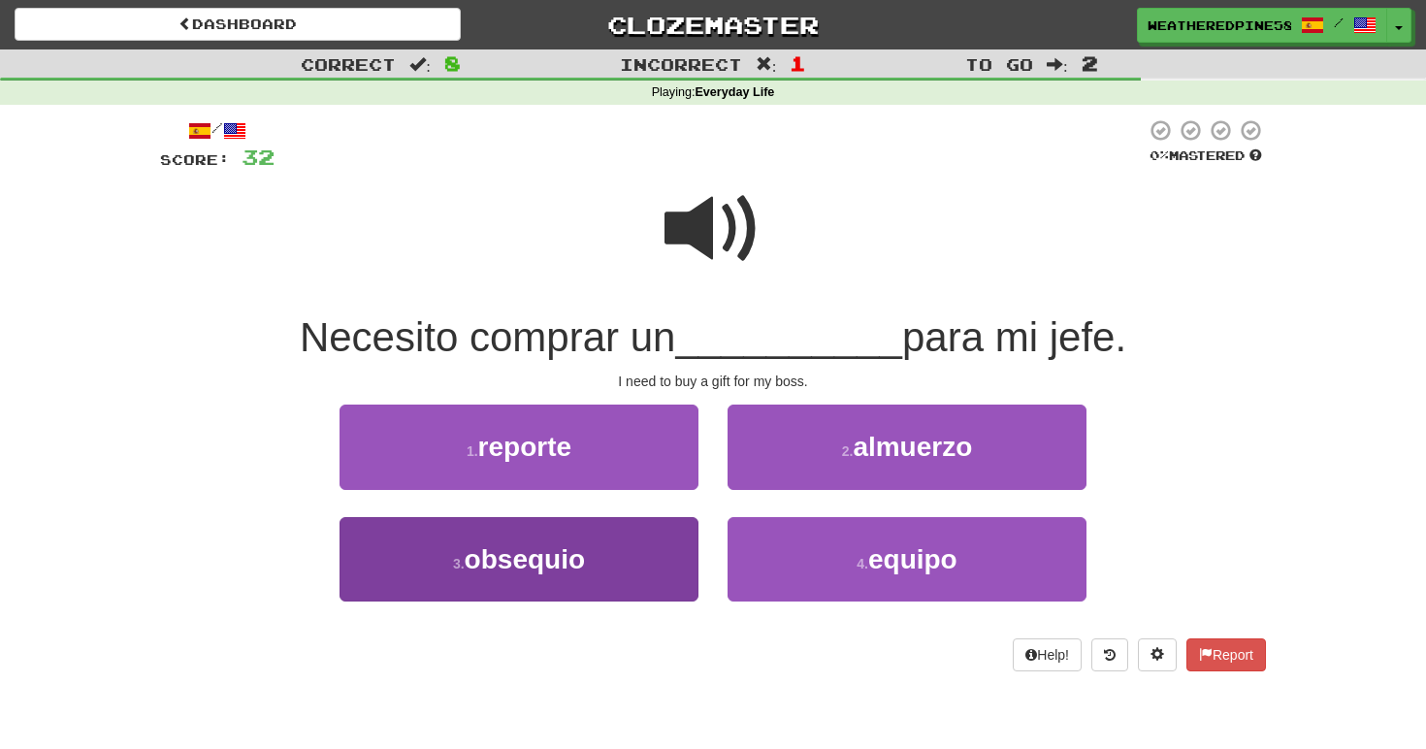
click at [641, 543] on button "3 . obsequio" at bounding box center [519, 559] width 359 height 84
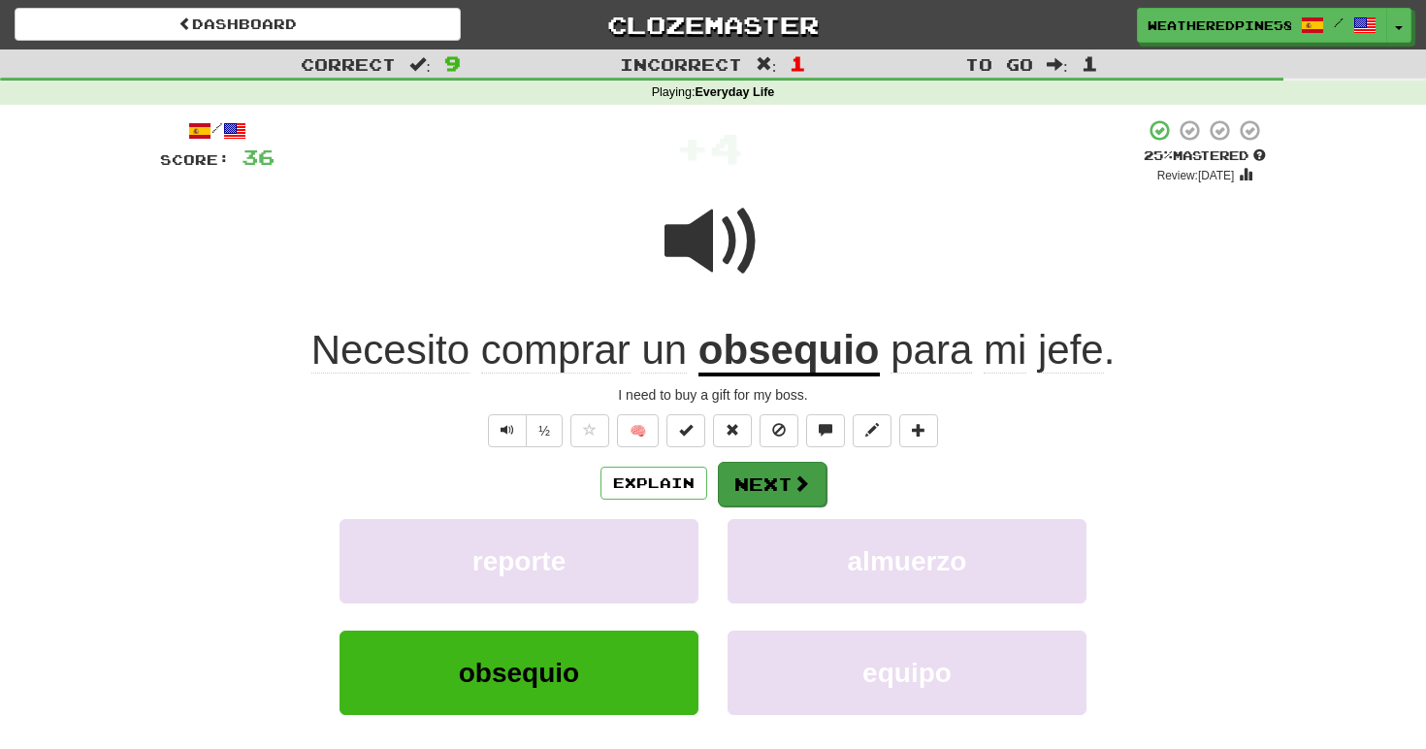
click at [783, 473] on button "Next" at bounding box center [772, 484] width 109 height 45
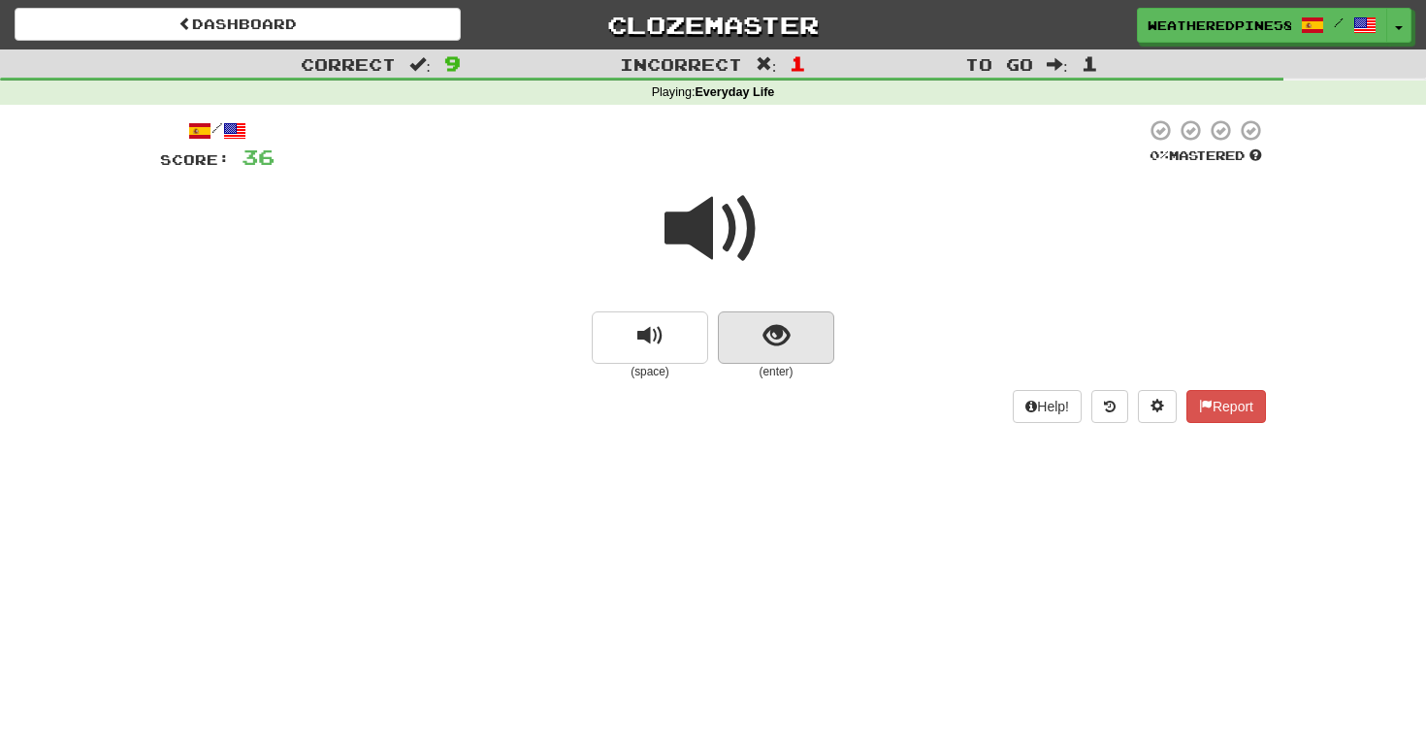
click at [750, 343] on button "show sentence" at bounding box center [776, 337] width 116 height 52
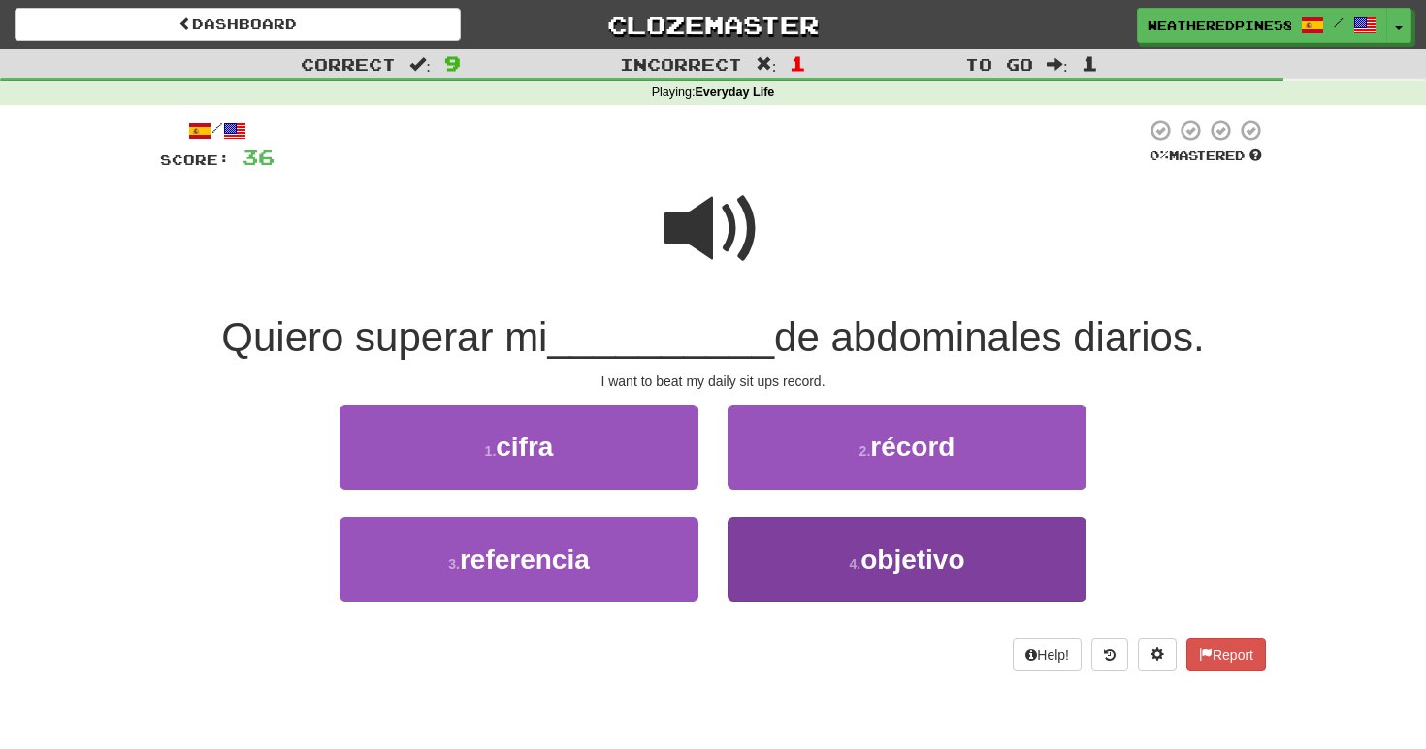
click at [859, 570] on button "4 . objetivo" at bounding box center [907, 559] width 359 height 84
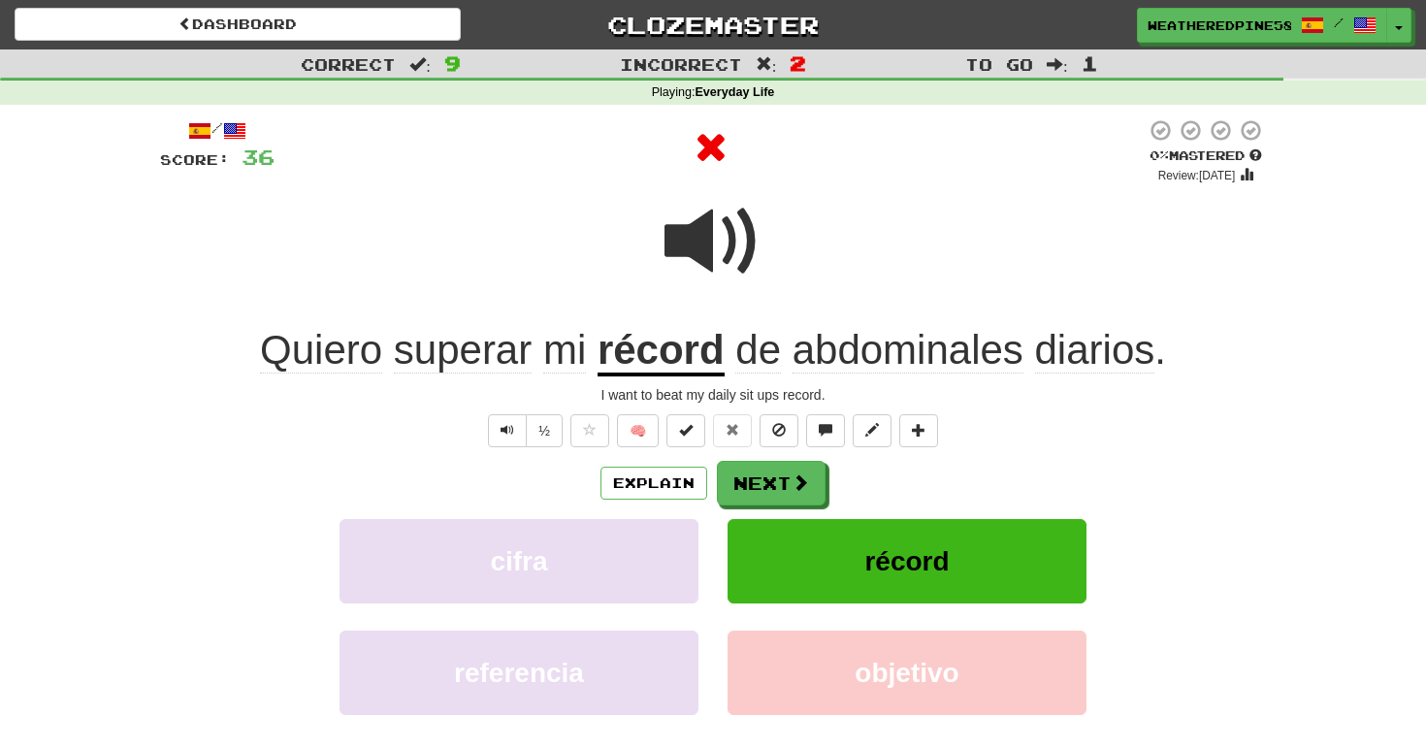
click at [855, 560] on button "récord" at bounding box center [907, 561] width 359 height 84
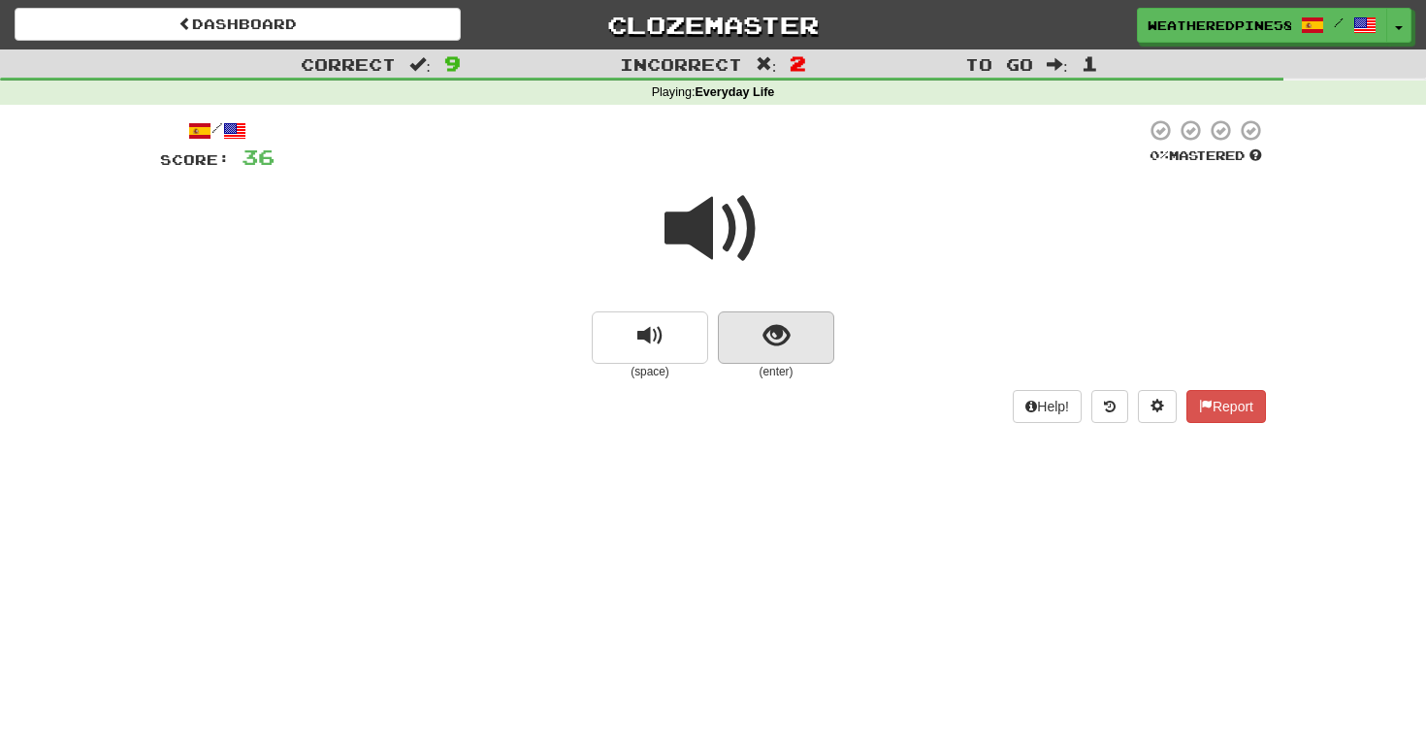
drag, startPoint x: 804, startPoint y: 299, endPoint x: 800, endPoint y: 309, distance: 10.5
click at [802, 305] on div at bounding box center [713, 242] width 1106 height 139
click at [800, 311] on button "show sentence" at bounding box center [776, 337] width 116 height 52
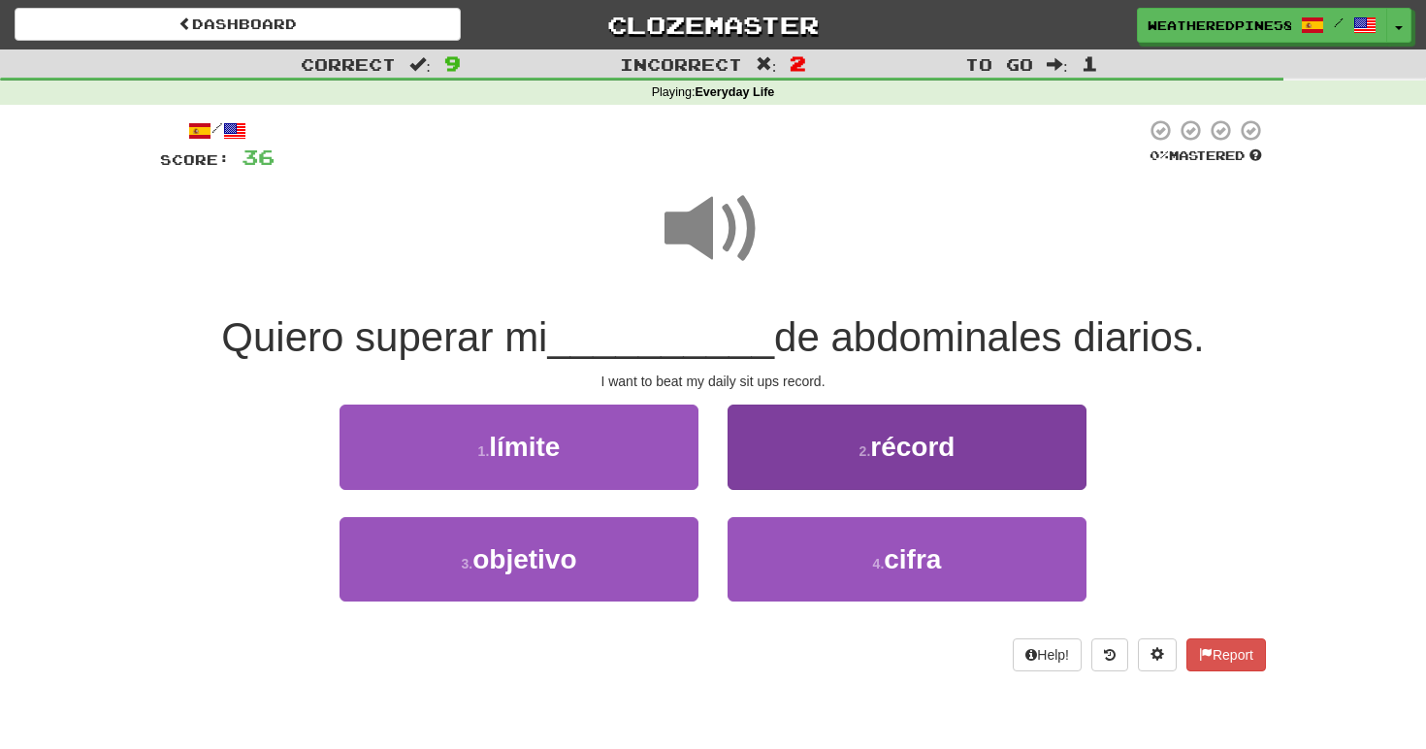
click at [874, 440] on span "récord" at bounding box center [912, 447] width 84 height 30
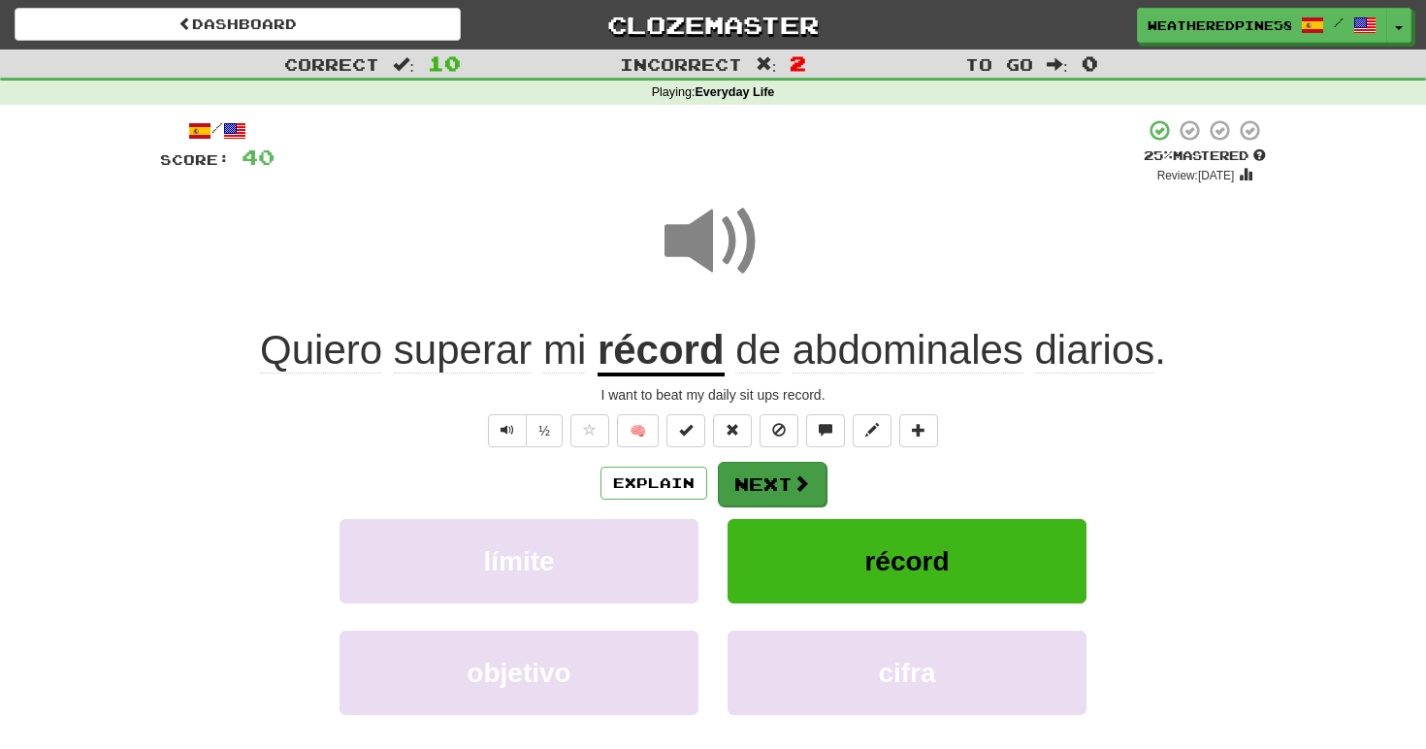
click at [793, 474] on span at bounding box center [801, 482] width 17 height 17
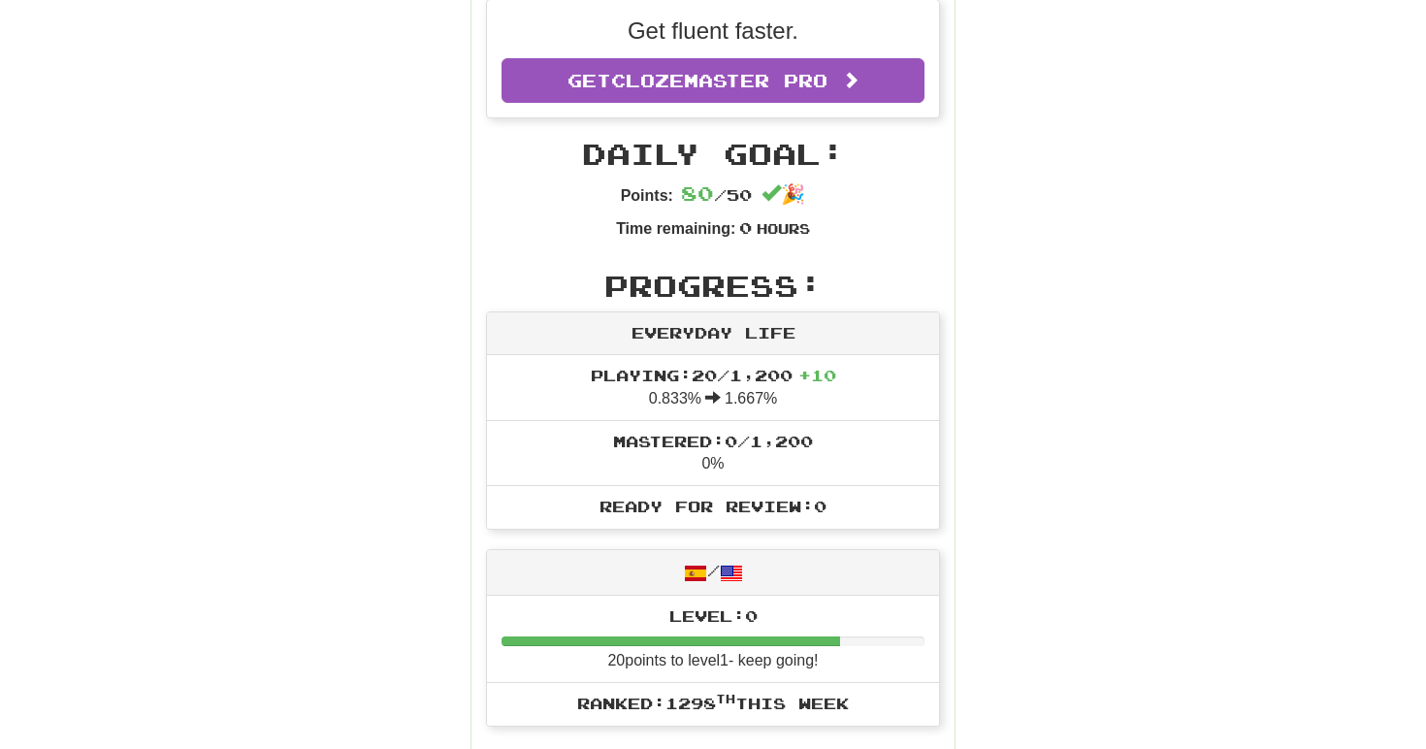
scroll to position [506, 0]
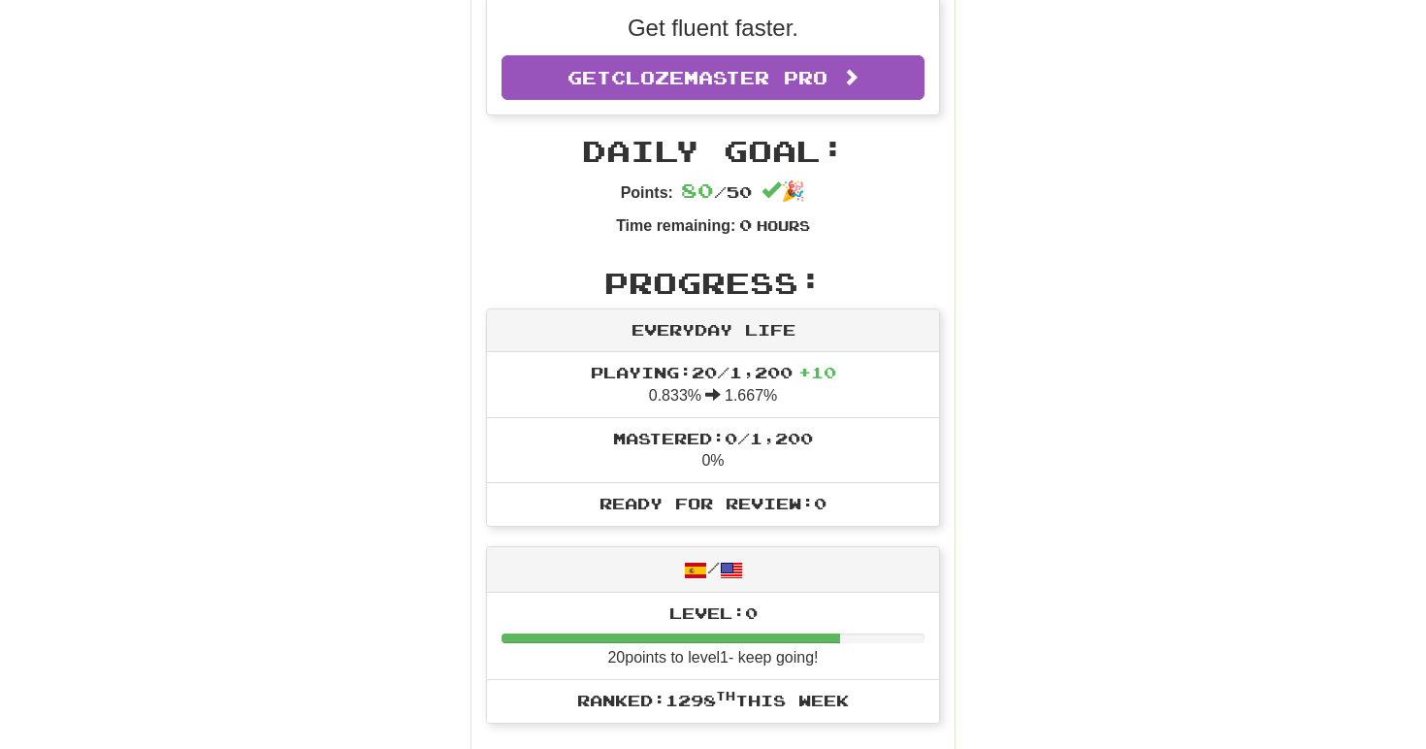
drag, startPoint x: 736, startPoint y: 179, endPoint x: 806, endPoint y: 218, distance: 80.4
click at [806, 218] on div "Points: 80 / 50 🎉 Time remaining: 0 Hours" at bounding box center [713, 212] width 194 height 71
click at [806, 218] on small "Hours" at bounding box center [783, 225] width 53 height 16
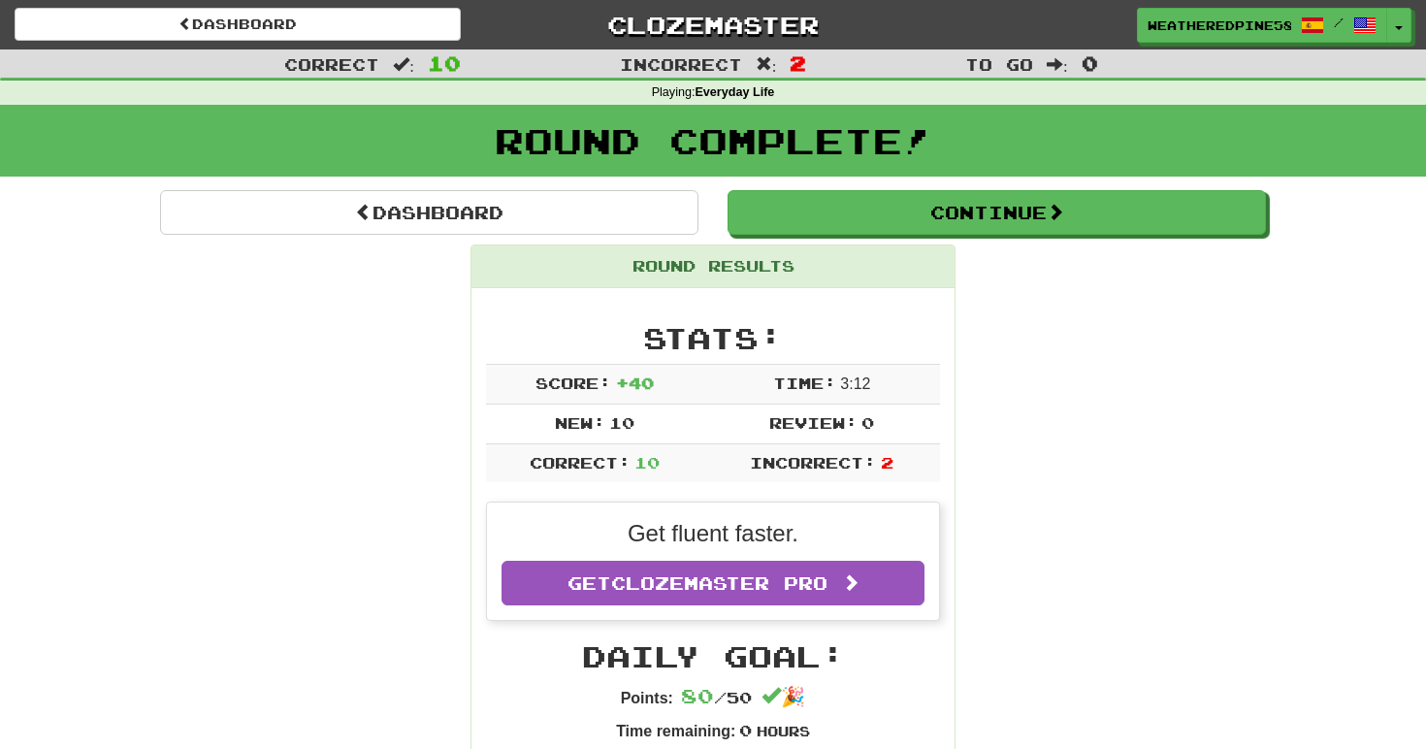
scroll to position [0, 0]
click at [768, 21] on link "Clozemaster" at bounding box center [713, 25] width 446 height 34
